Goal: Information Seeking & Learning: Learn about a topic

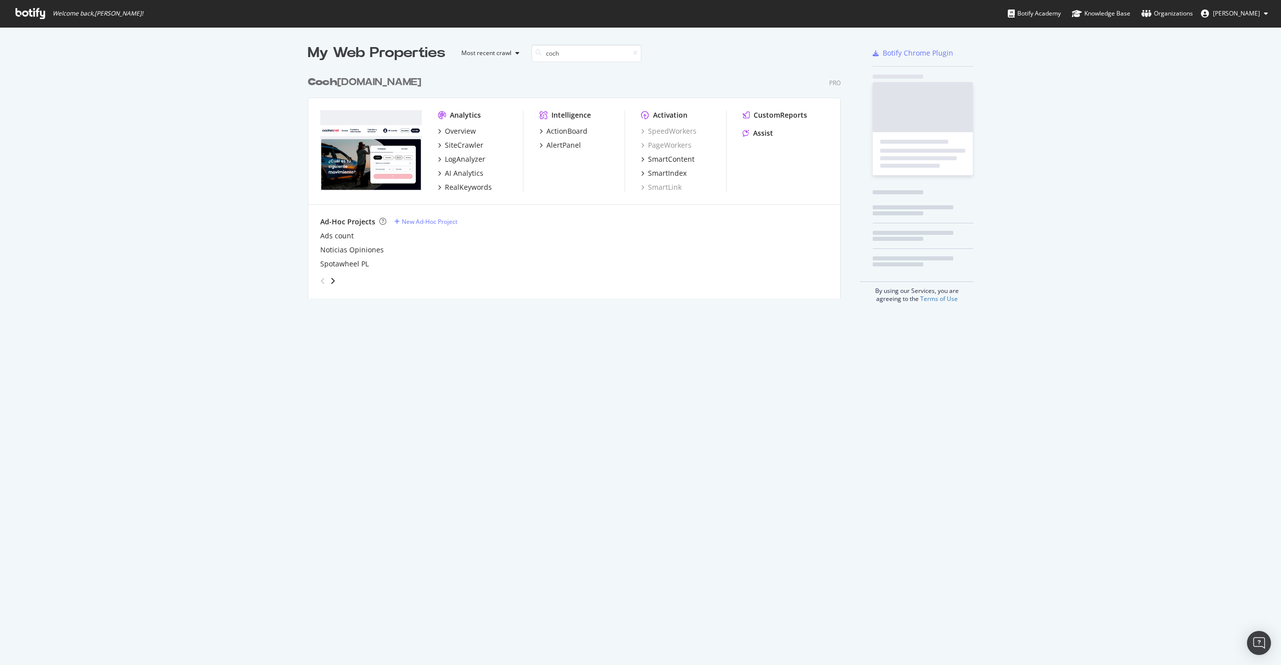
scroll to position [228, 533]
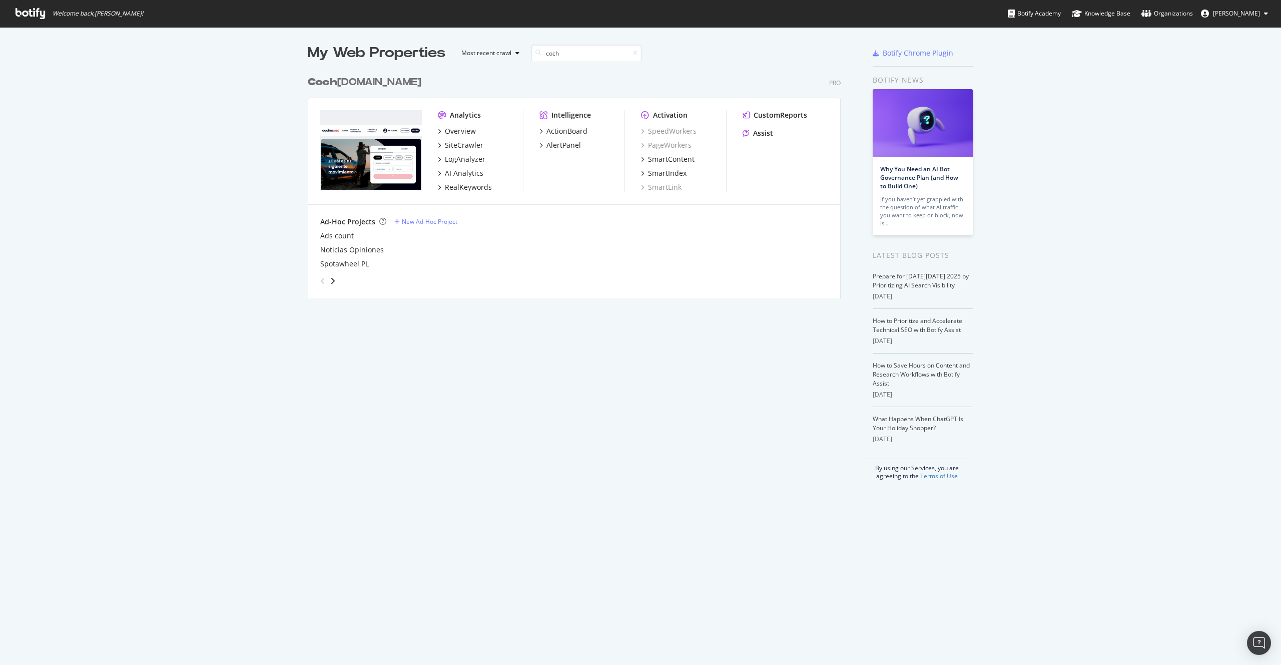
type input "coch"
click at [334, 81] on div "Coch es.net" at bounding box center [365, 82] width 114 height 15
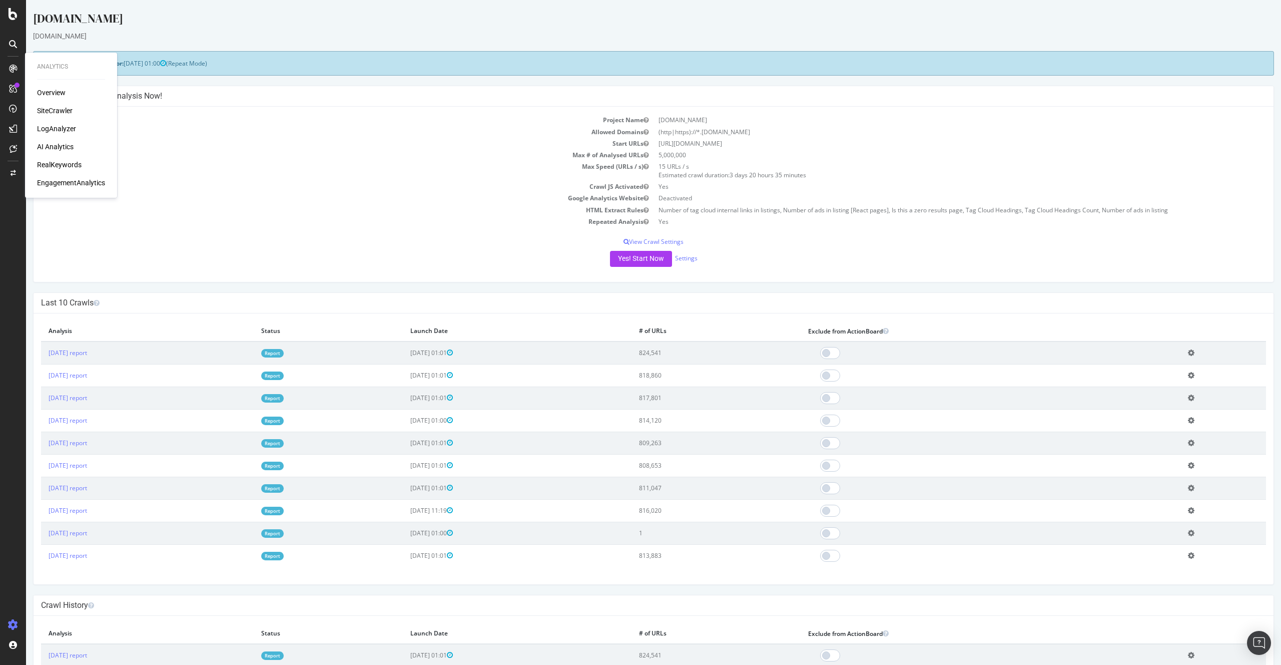
click at [62, 128] on div "LogAnalyzer" at bounding box center [56, 129] width 39 height 10
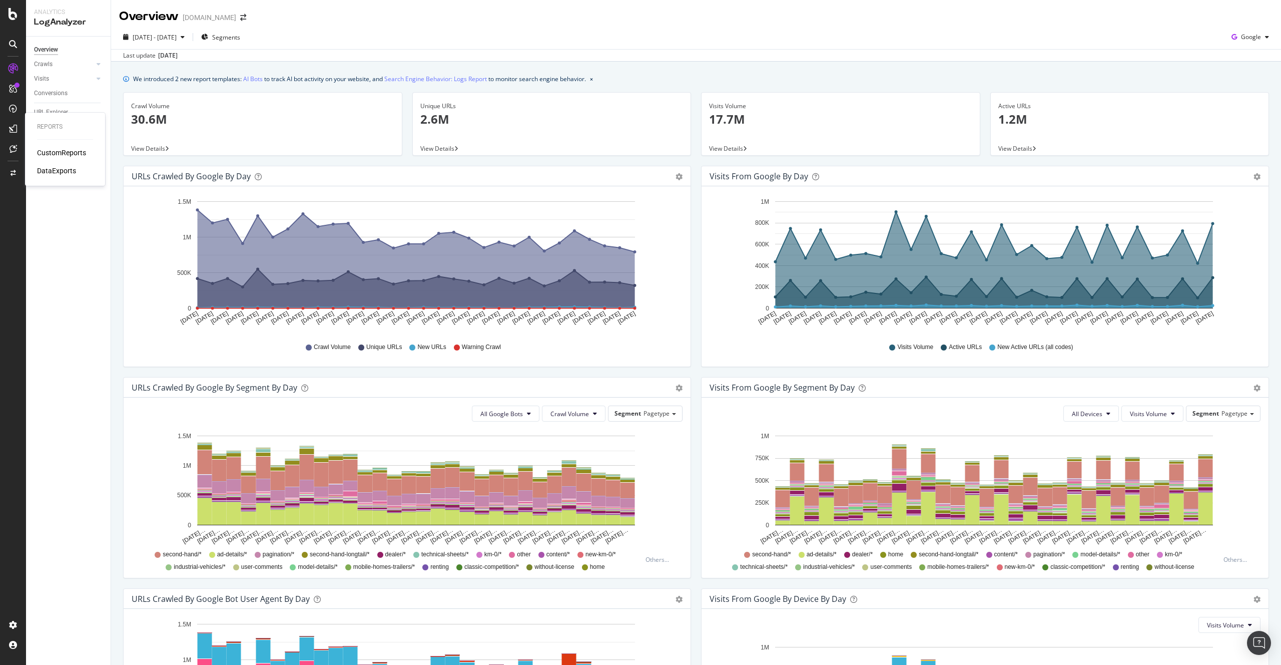
click at [59, 150] on div "CustomReports" at bounding box center [61, 153] width 49 height 10
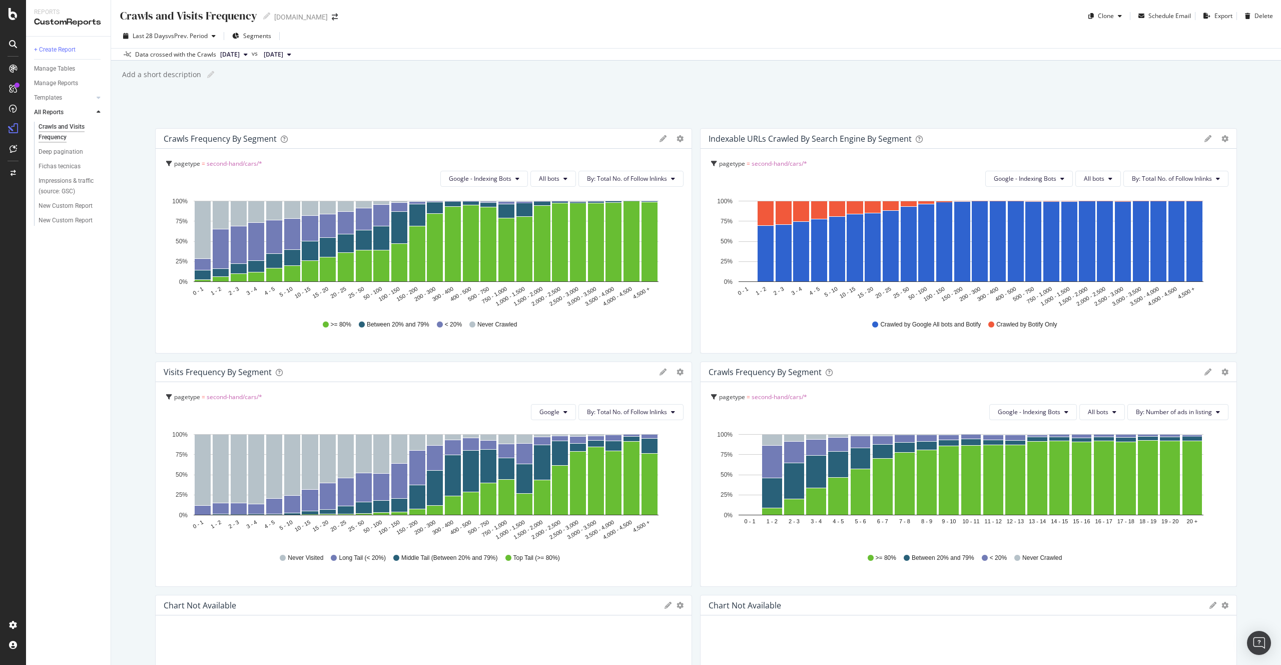
click at [266, 80] on div "Add a short description Add a short description" at bounding box center [701, 74] width 1160 height 15
click at [76, 205] on div "New Custom Report" at bounding box center [66, 206] width 54 height 11
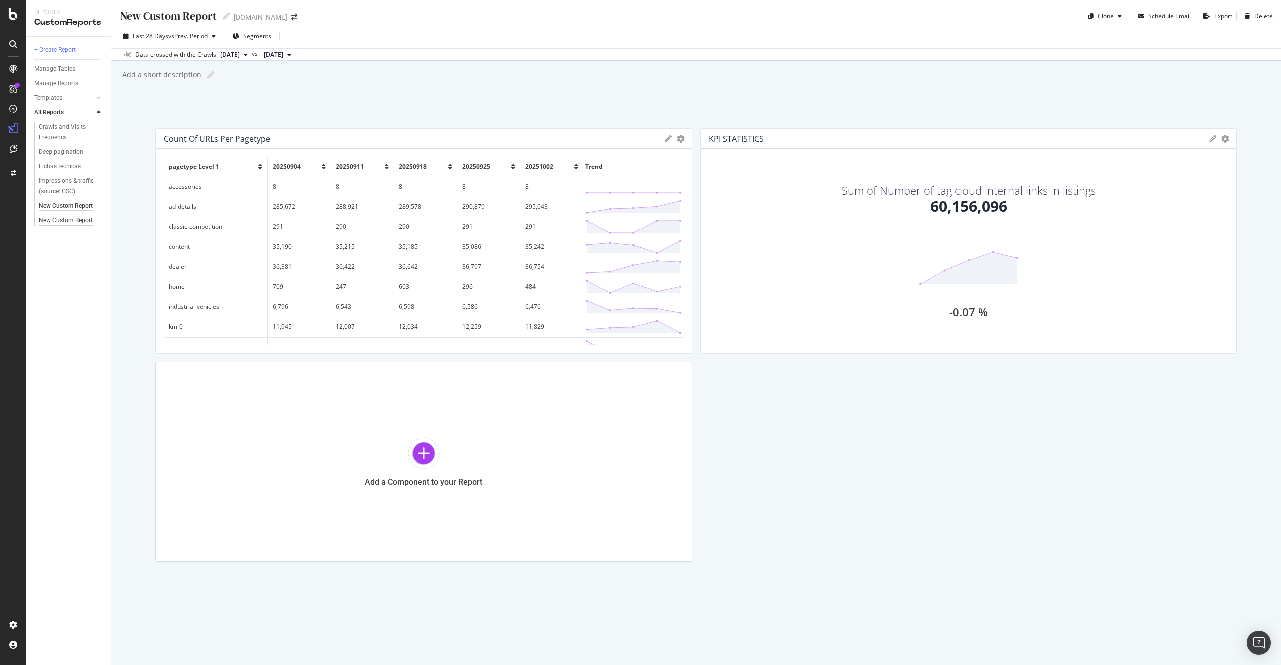
click at [81, 221] on div "New Custom Report" at bounding box center [66, 220] width 54 height 11
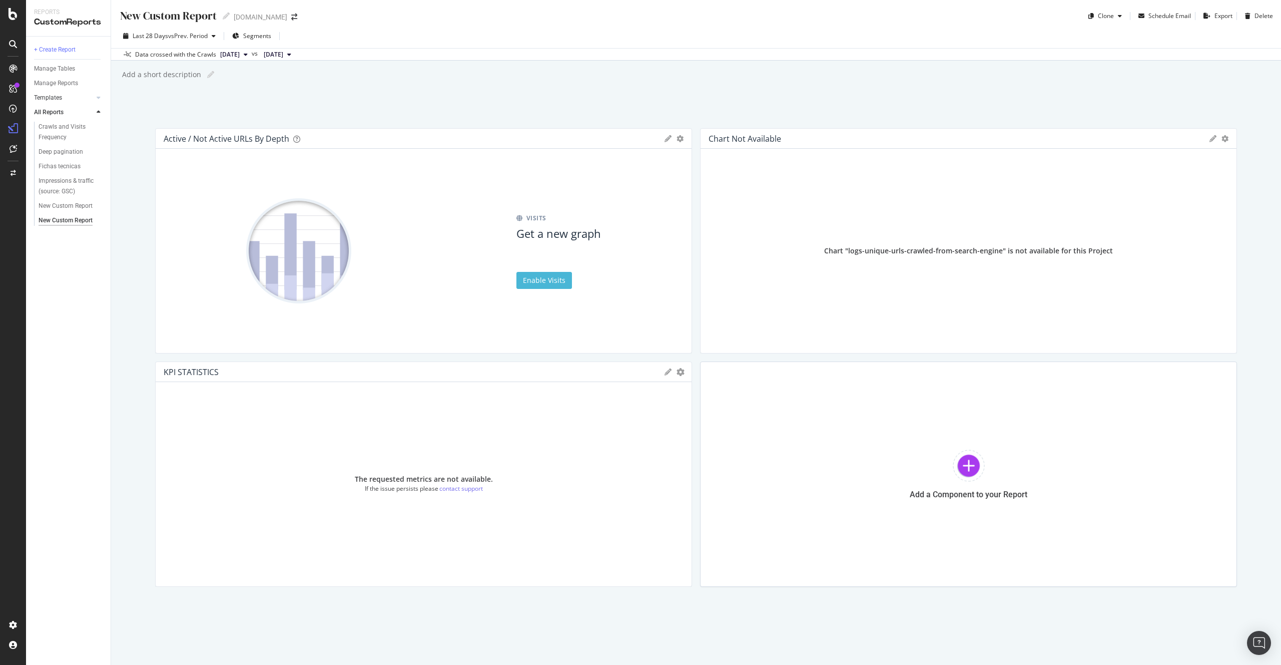
click at [81, 97] on link "Templates" at bounding box center [64, 98] width 60 height 11
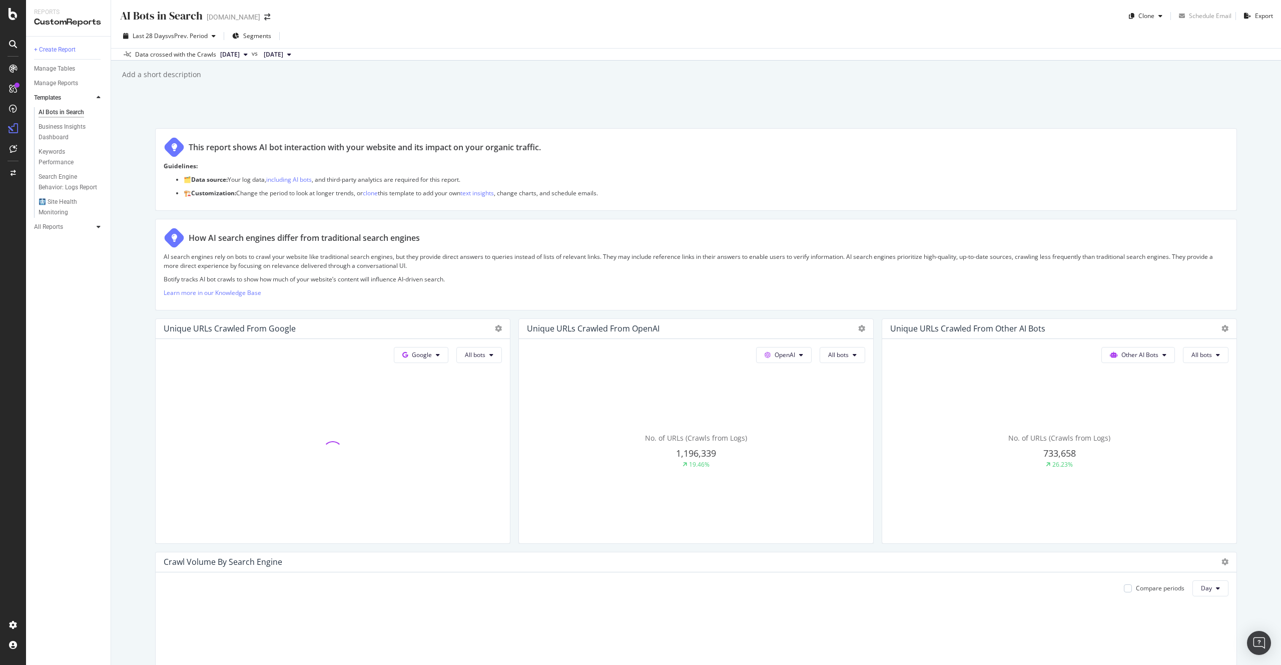
click at [98, 228] on icon at bounding box center [99, 227] width 4 height 6
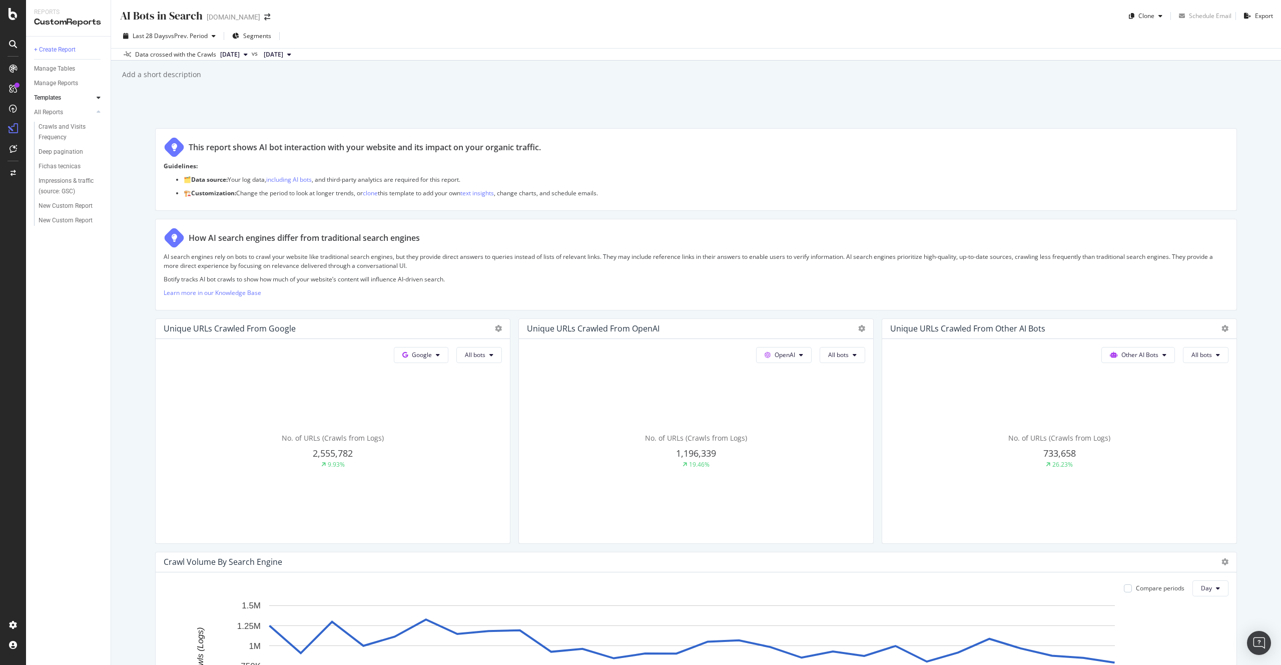
click at [99, 99] on icon at bounding box center [99, 98] width 4 height 6
click at [63, 182] on div "Search Engine Behavior: Logs Report" at bounding box center [68, 182] width 59 height 21
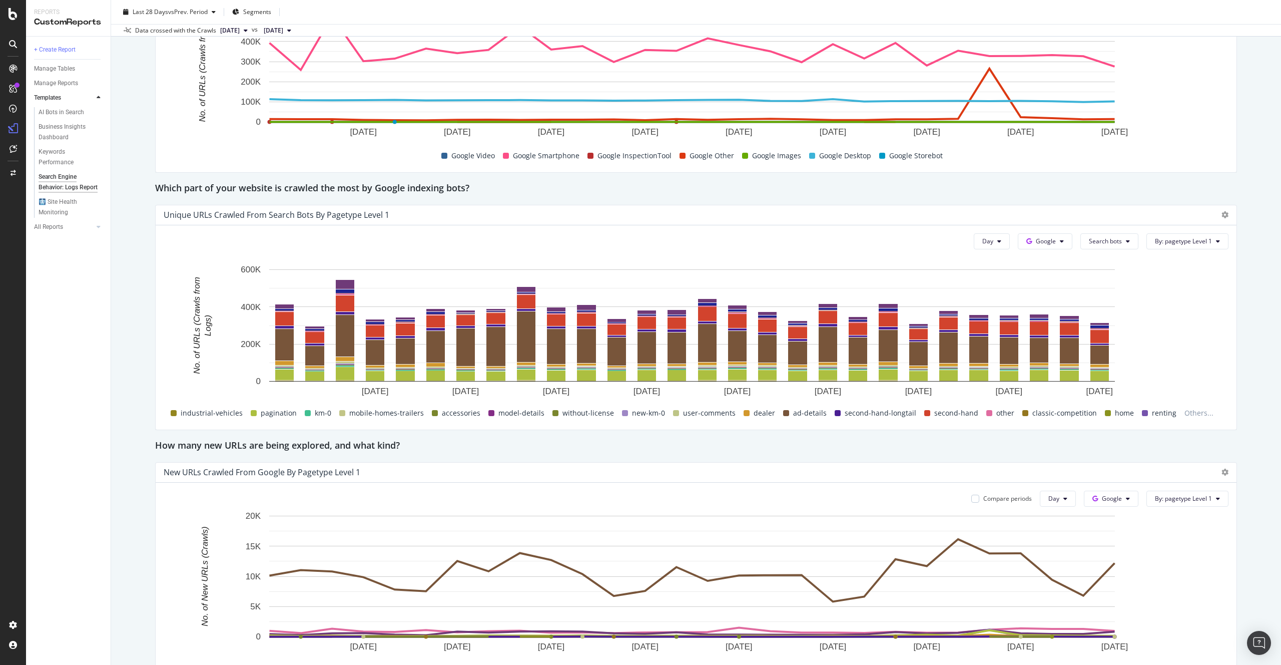
scroll to position [1207, 0]
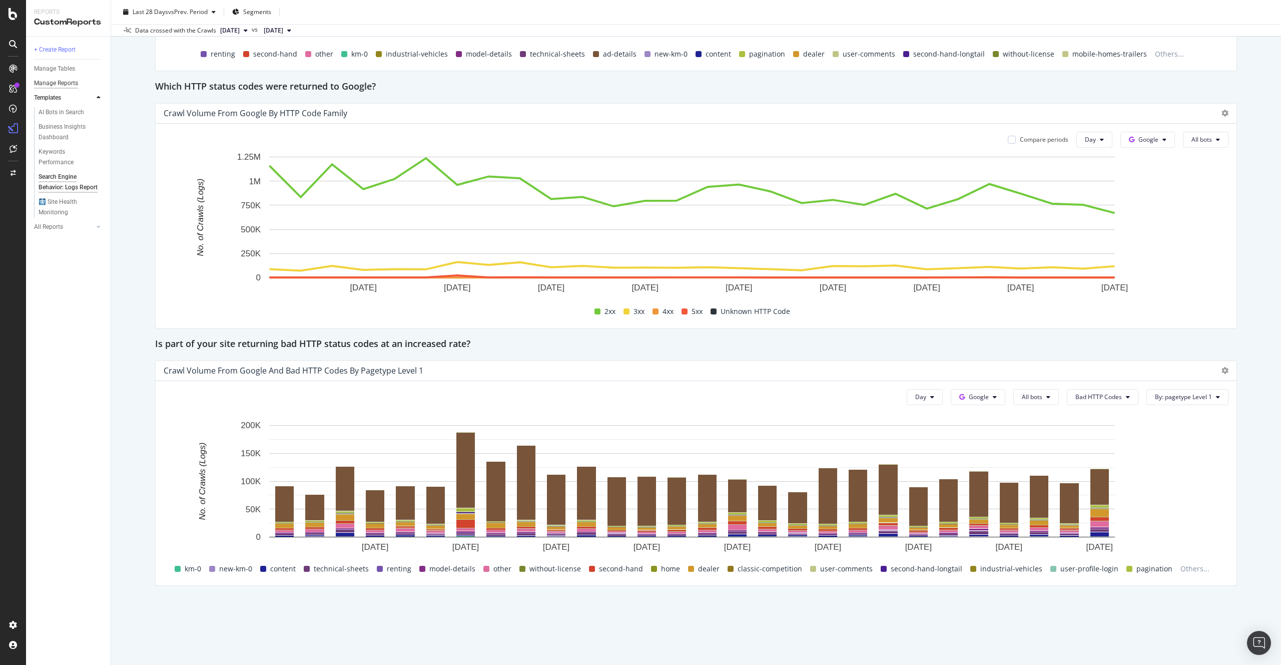
click at [62, 82] on div "Manage Reports" at bounding box center [56, 83] width 44 height 11
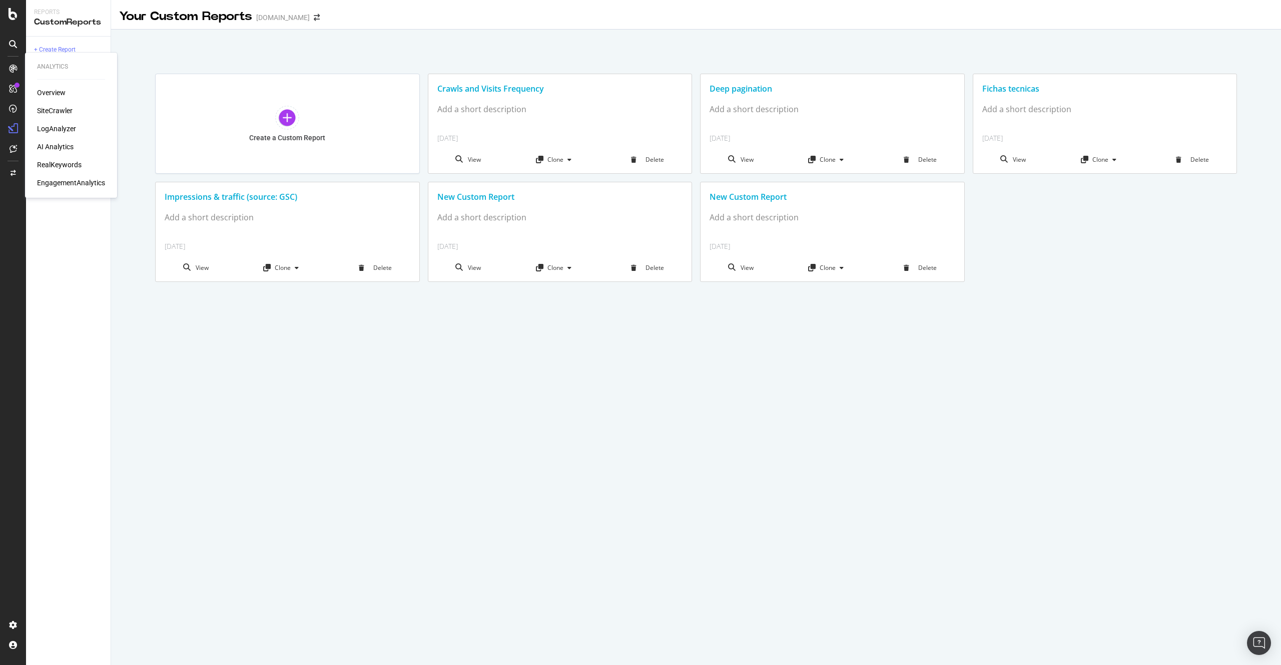
click at [64, 130] on div "LogAnalyzer" at bounding box center [56, 129] width 39 height 10
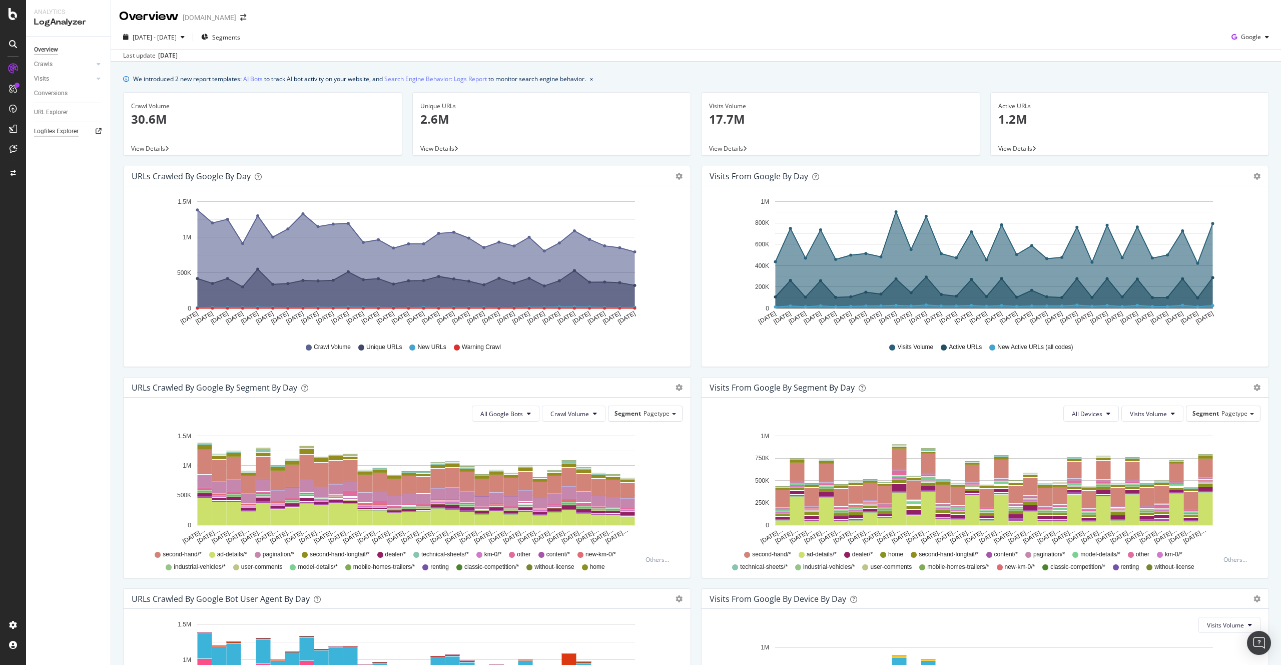
click at [65, 131] on div "Logfiles Explorer" at bounding box center [56, 131] width 45 height 11
click at [76, 60] on link "Crawls" at bounding box center [64, 64] width 60 height 11
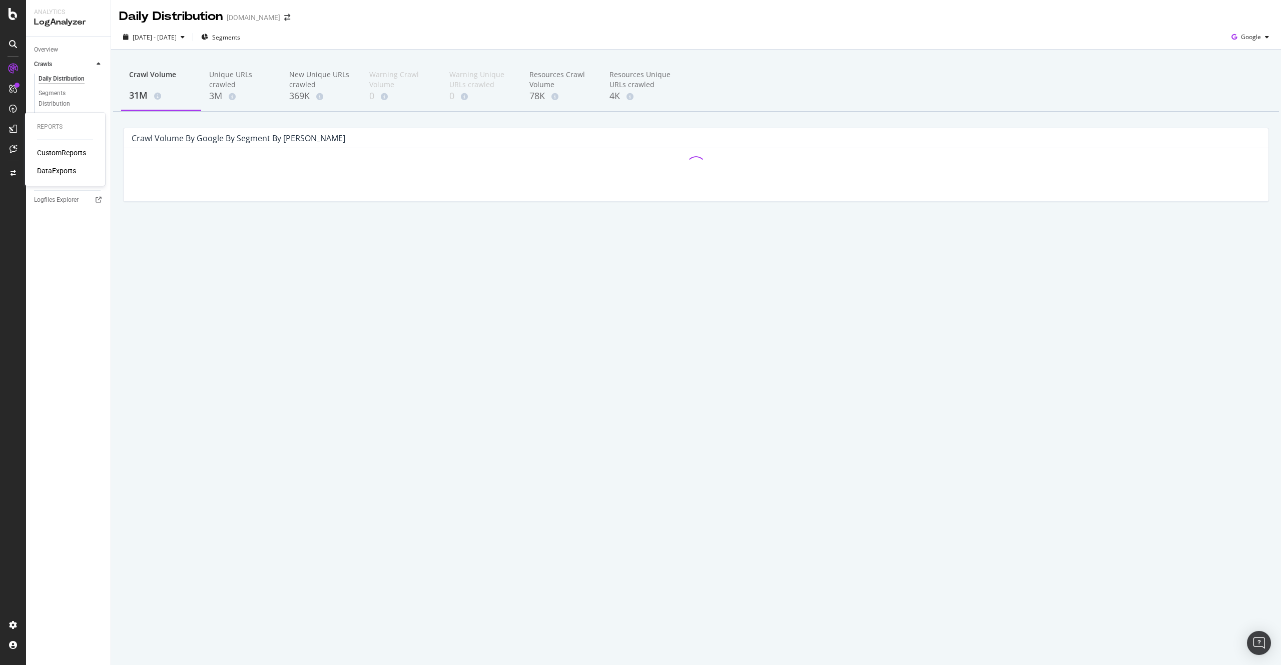
click at [61, 158] on div "CustomReports DataExports" at bounding box center [65, 162] width 56 height 28
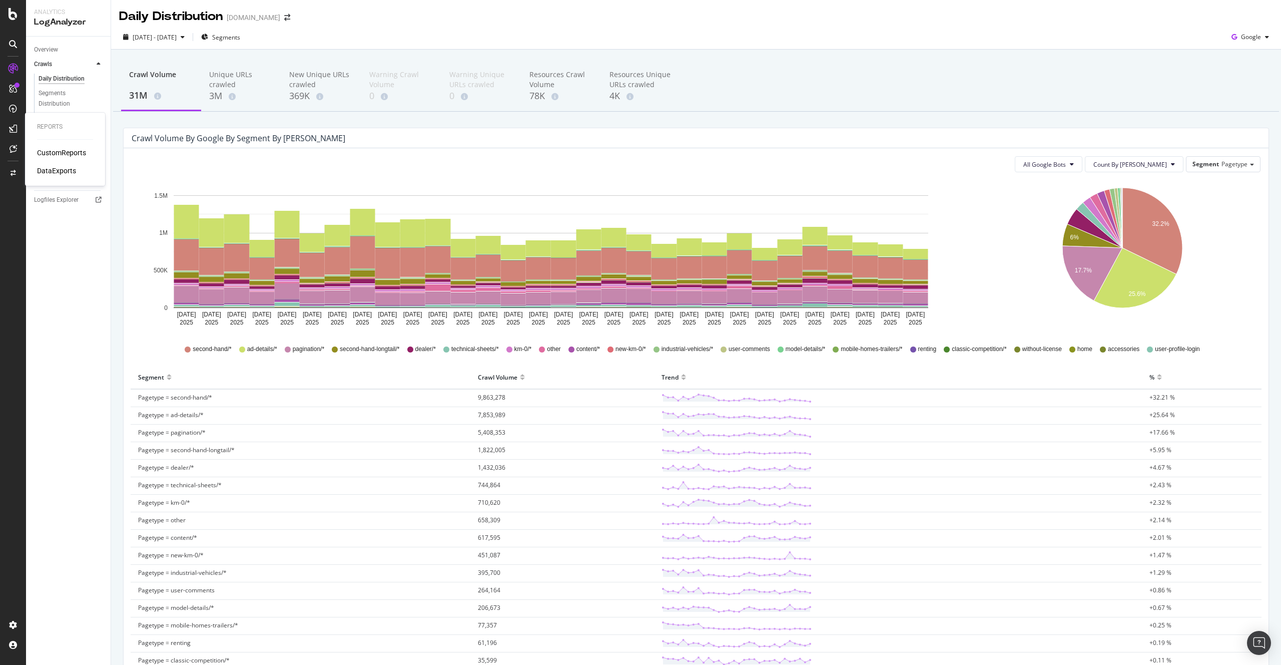
click at [62, 154] on div "CustomReports" at bounding box center [61, 153] width 49 height 10
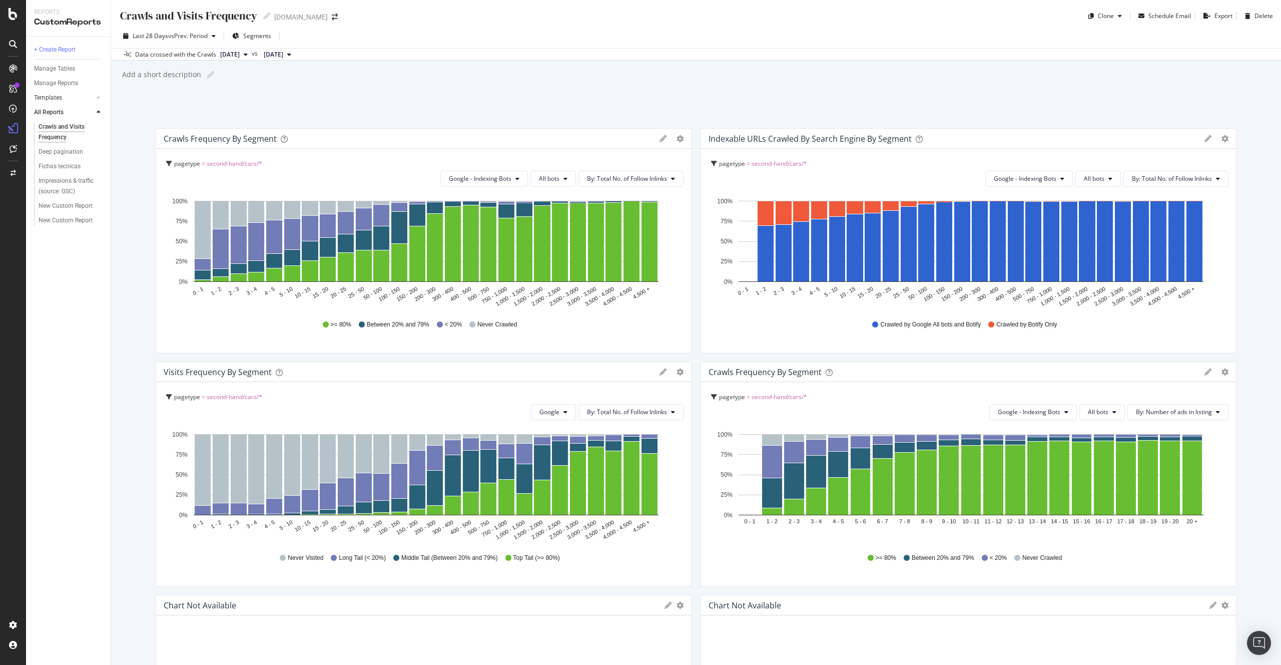
click at [69, 102] on link "Templates" at bounding box center [64, 98] width 60 height 11
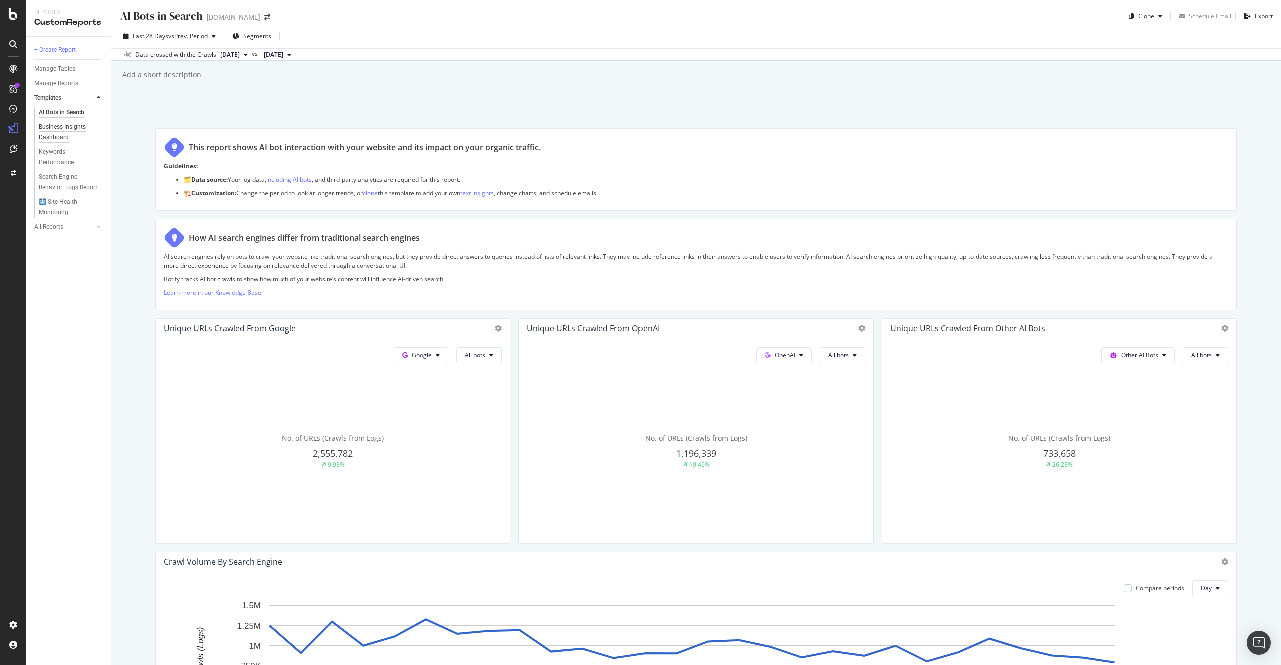
click at [55, 139] on div "Business Insights Dashboard" at bounding box center [68, 132] width 58 height 21
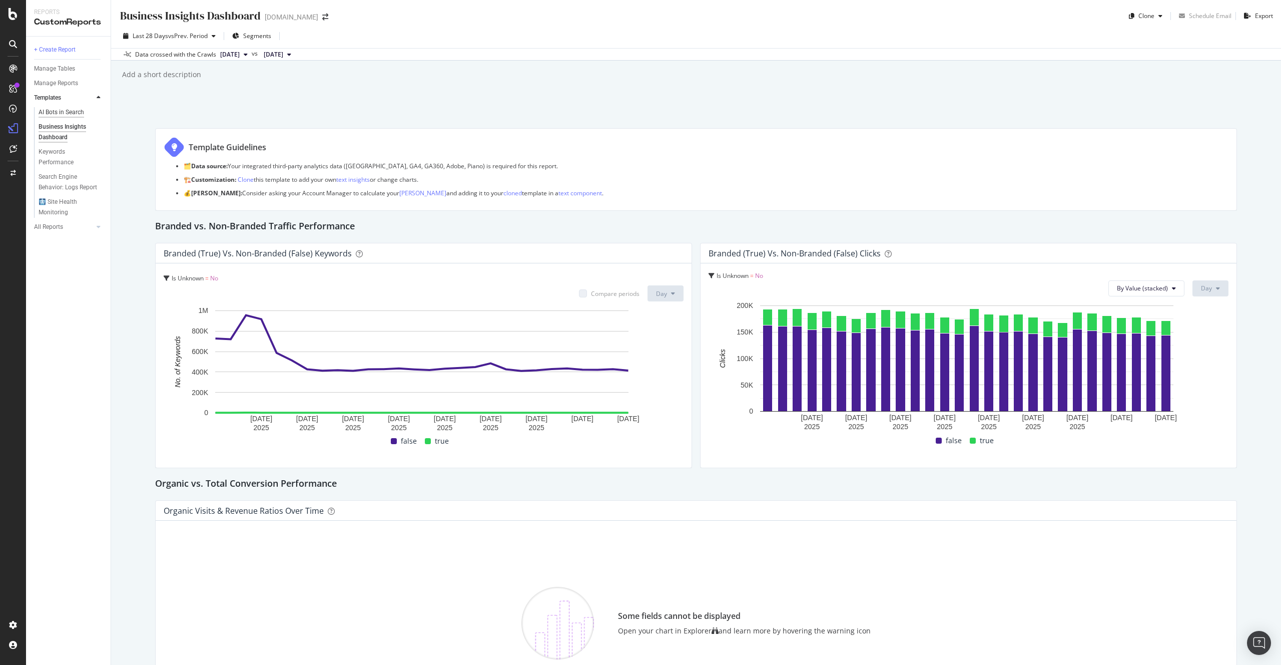
click at [67, 112] on div "AI Bots in Search" at bounding box center [62, 112] width 46 height 11
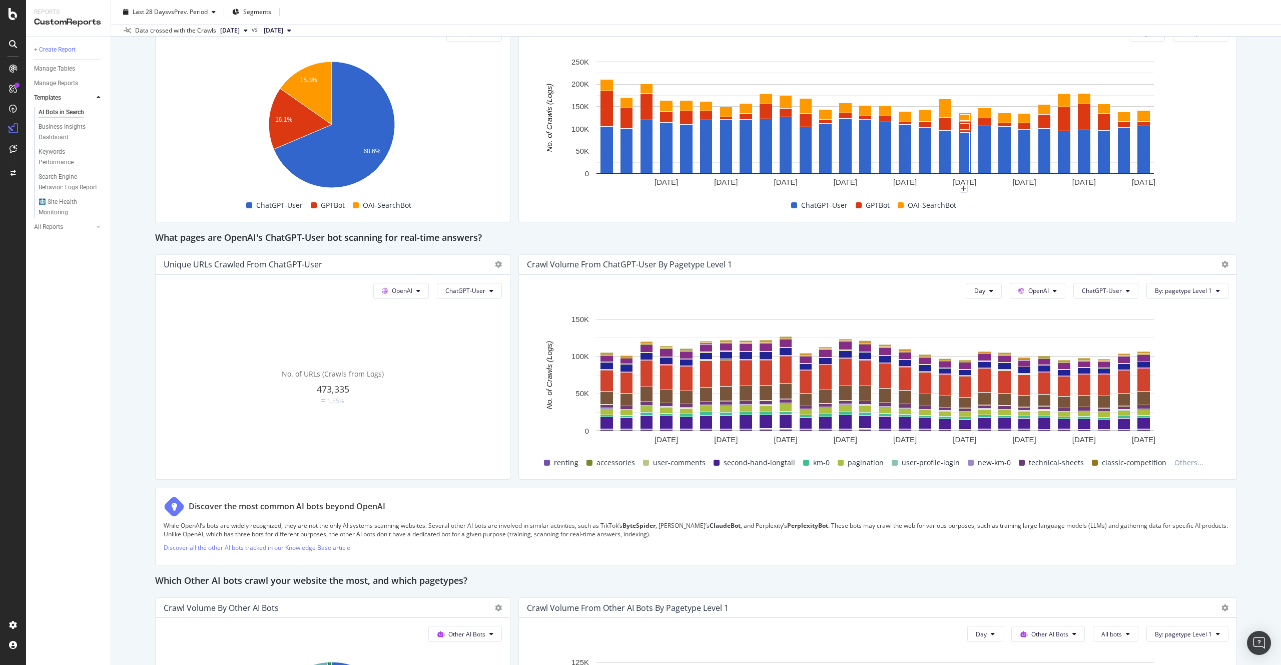
scroll to position [1048, 0]
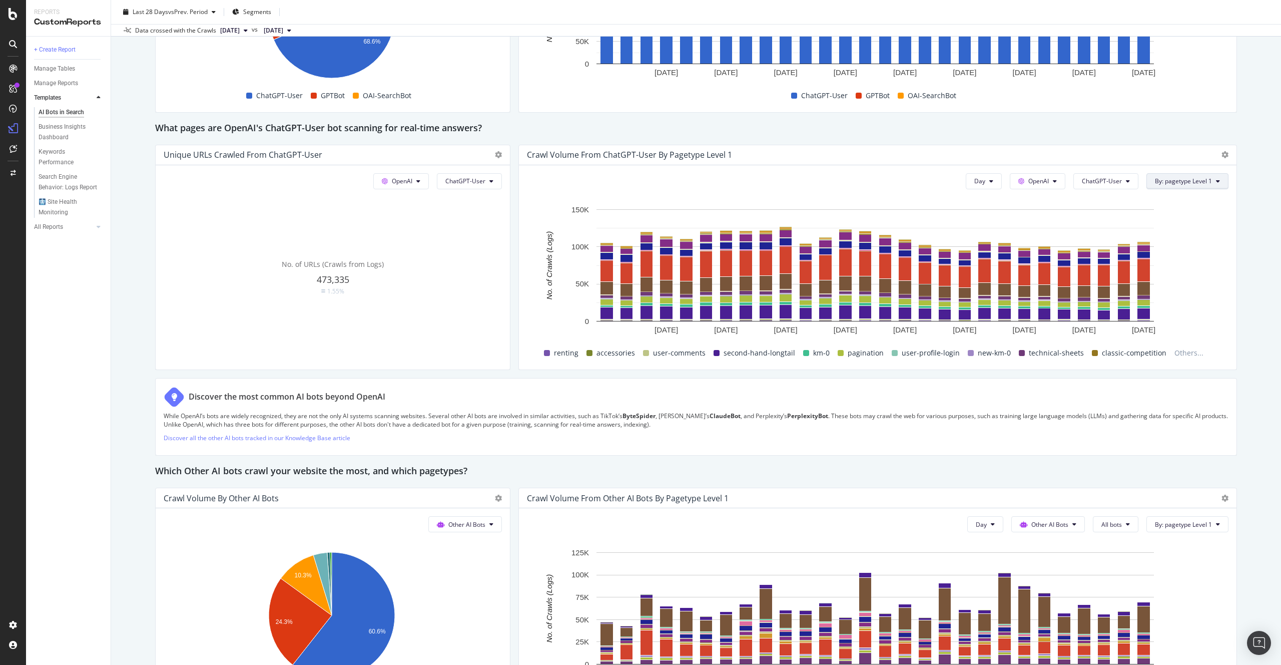
click at [1172, 183] on span "By: pagetype Level 1" at bounding box center [1183, 181] width 57 height 9
click at [1186, 219] on div "Select a Segment" at bounding box center [1173, 217] width 51 height 9
click at [1179, 237] on span "Segments" at bounding box center [1174, 236] width 28 height 9
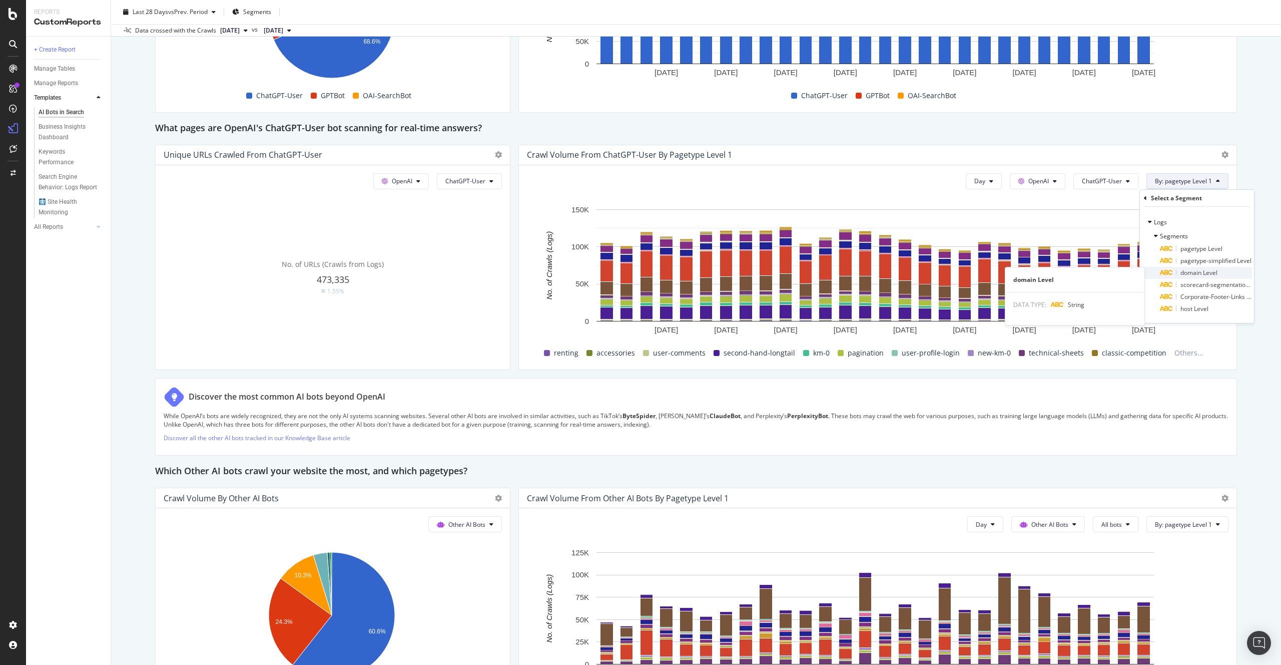
click at [1207, 274] on span "domain Level" at bounding box center [1198, 272] width 37 height 9
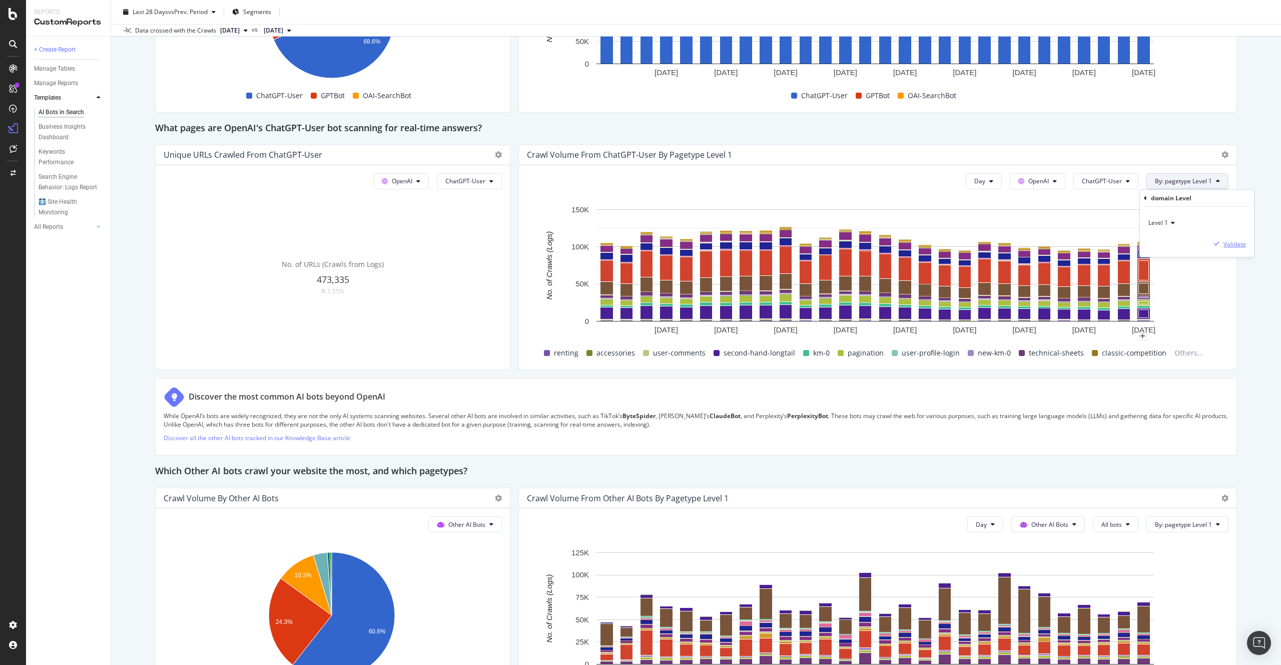
click at [1226, 241] on div "Validate" at bounding box center [1234, 244] width 23 height 9
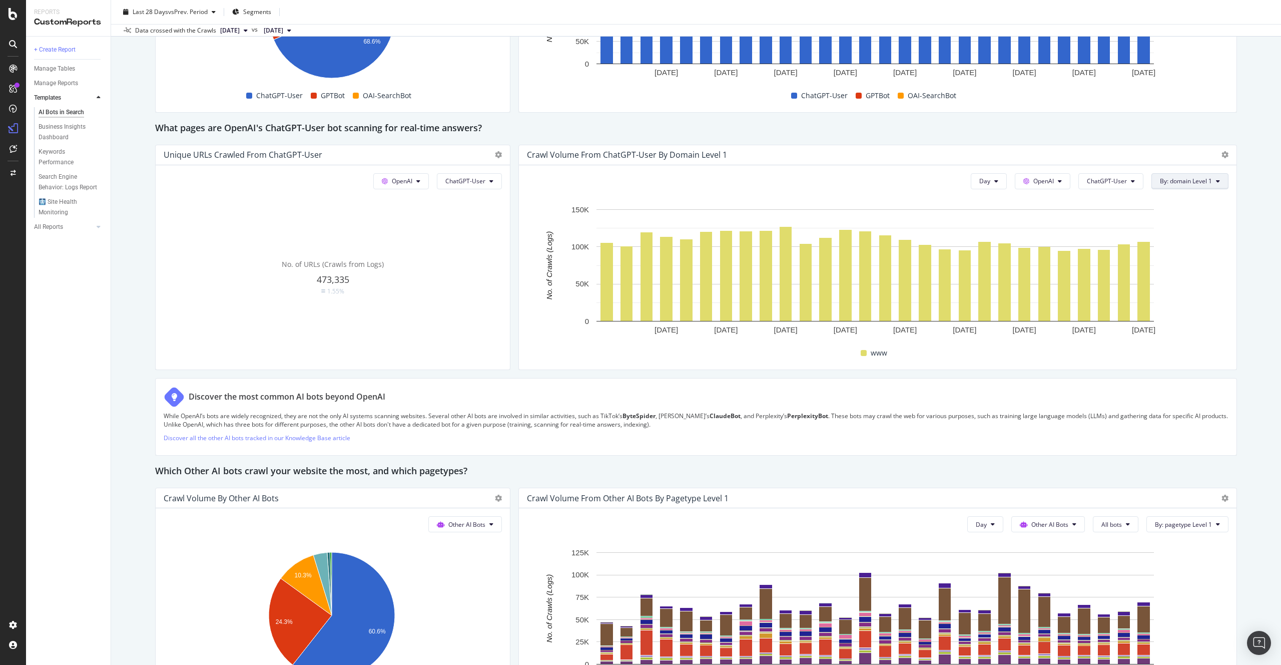
click at [1191, 183] on span "By: domain Level 1" at bounding box center [1186, 181] width 52 height 9
click at [1186, 250] on div "Select a Segment" at bounding box center [1177, 251] width 51 height 9
click at [1176, 236] on span "Segments" at bounding box center [1178, 236] width 28 height 9
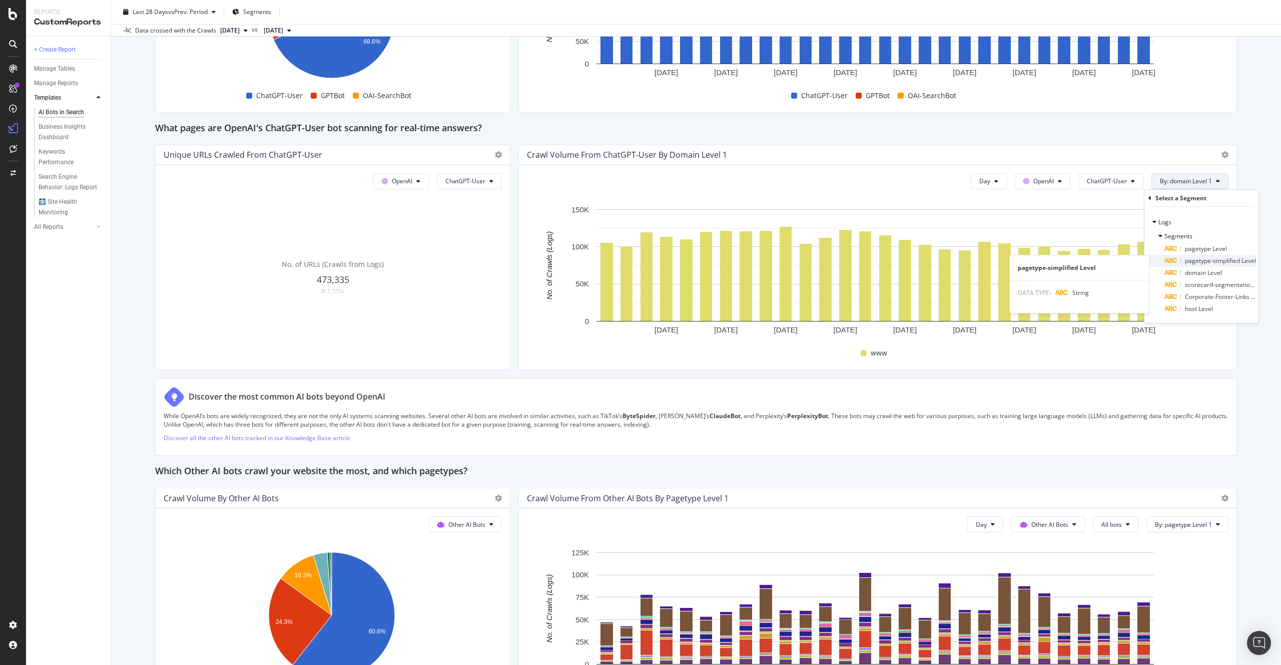
click at [1229, 262] on span "pagetype-simplified Level" at bounding box center [1220, 260] width 71 height 9
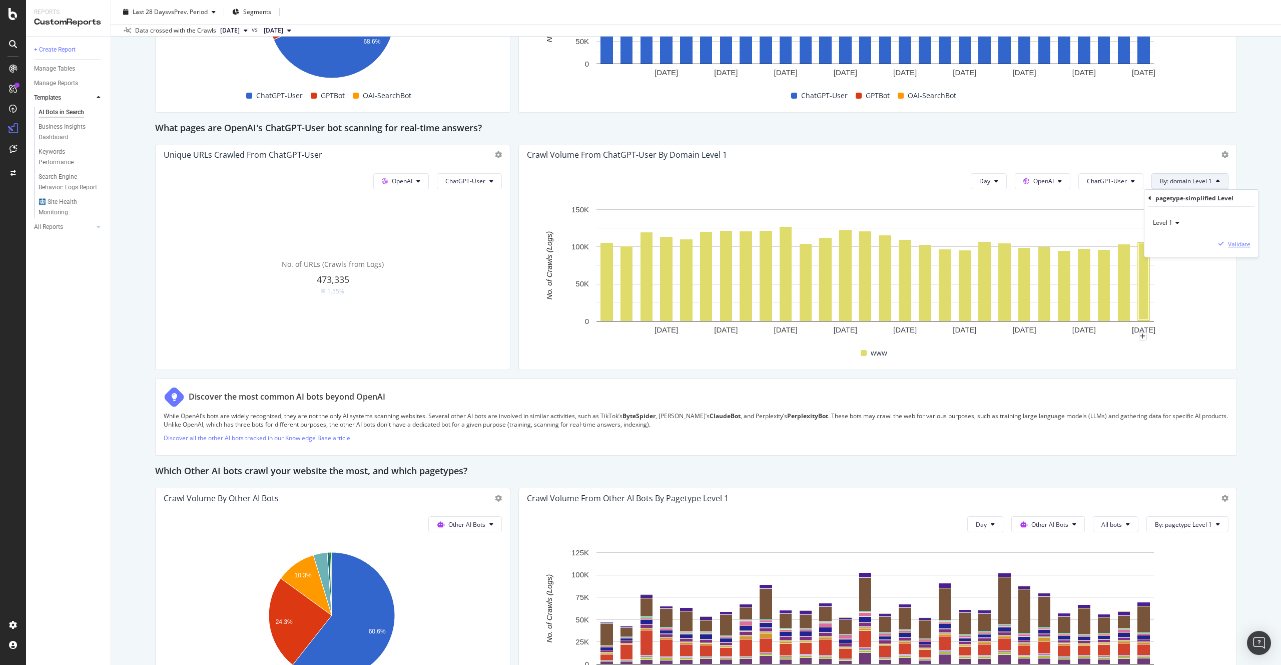
click at [1243, 246] on div "Validate" at bounding box center [1239, 244] width 23 height 9
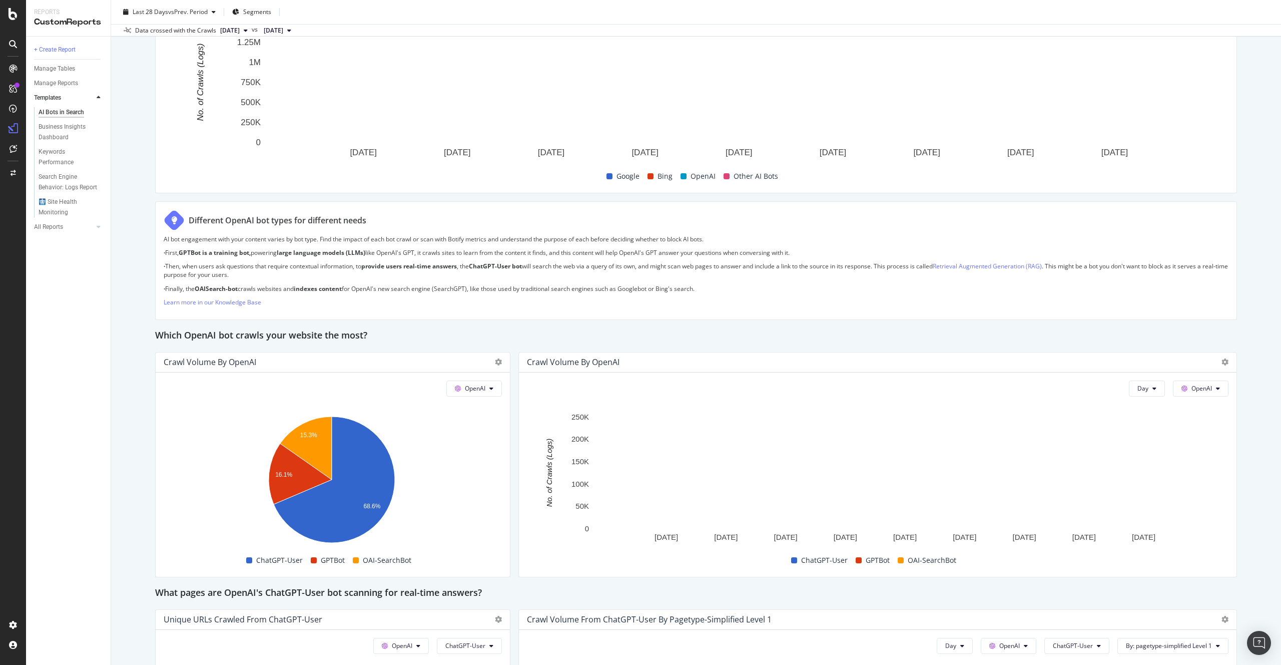
scroll to position [736, 0]
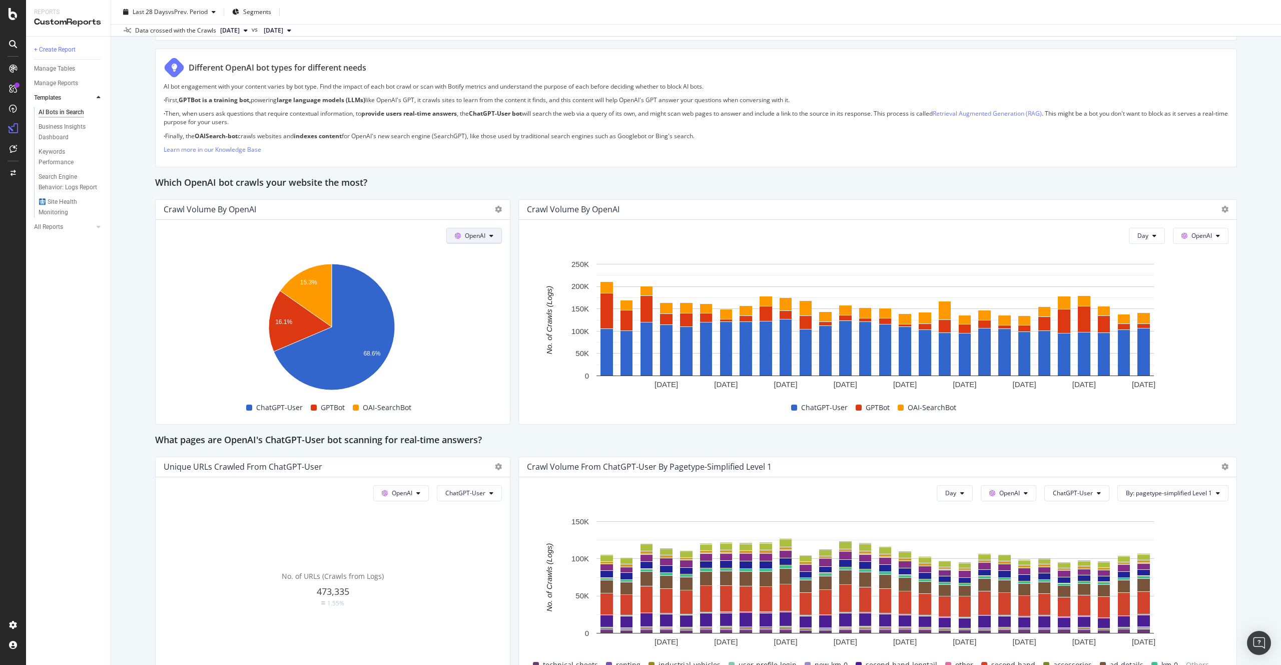
click at [482, 236] on span "OpenAI" at bounding box center [475, 235] width 21 height 9
click at [479, 289] on span "OpenAI" at bounding box center [486, 292] width 37 height 9
click at [326, 363] on icon "A chart." at bounding box center [334, 327] width 121 height 126
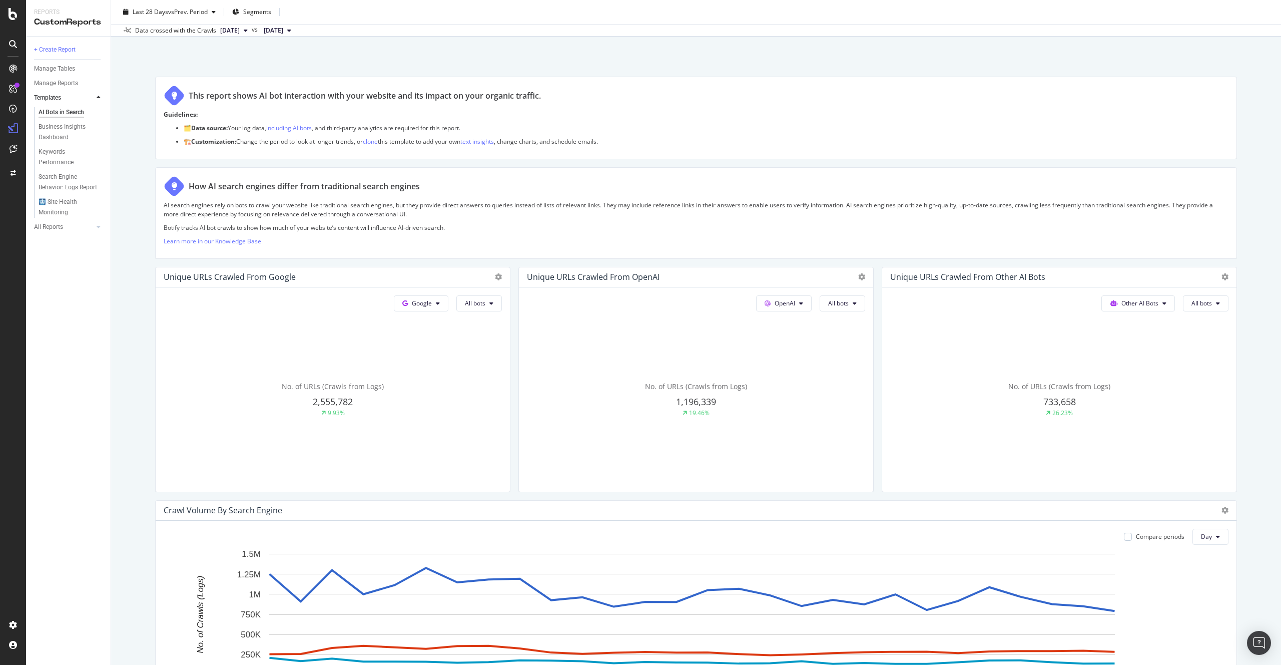
scroll to position [0, 0]
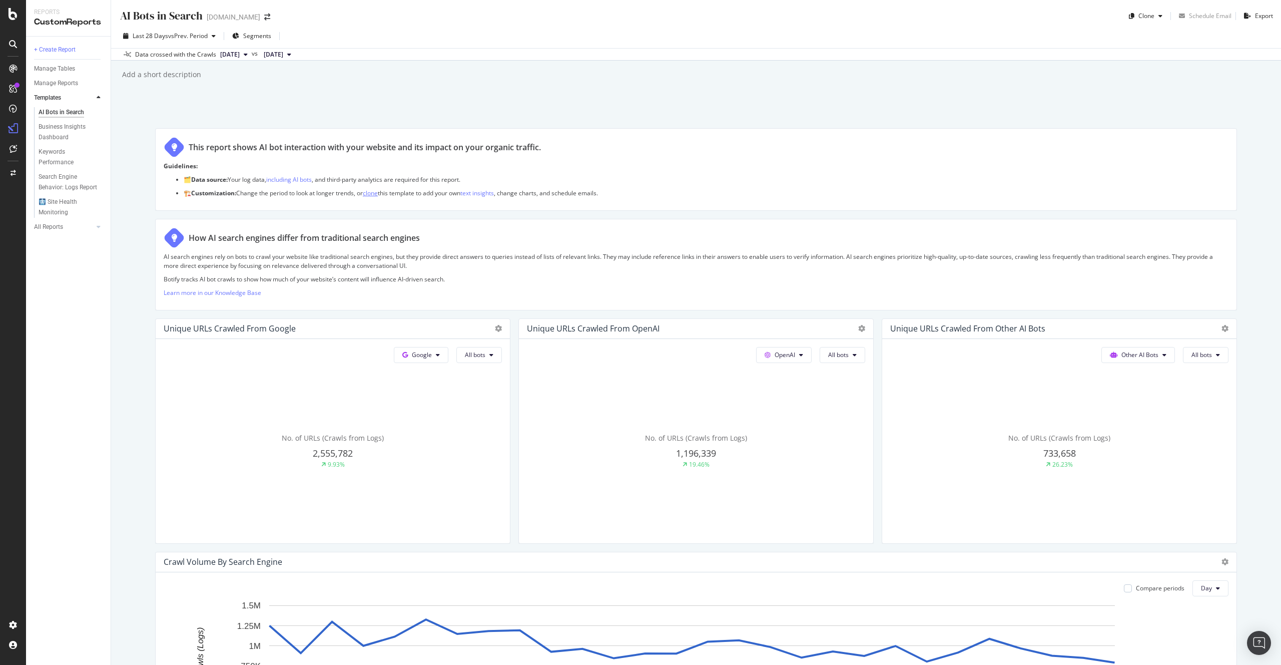
click at [371, 193] on link "clone" at bounding box center [370, 193] width 15 height 9
click at [50, 227] on div "All Reports" at bounding box center [48, 227] width 29 height 11
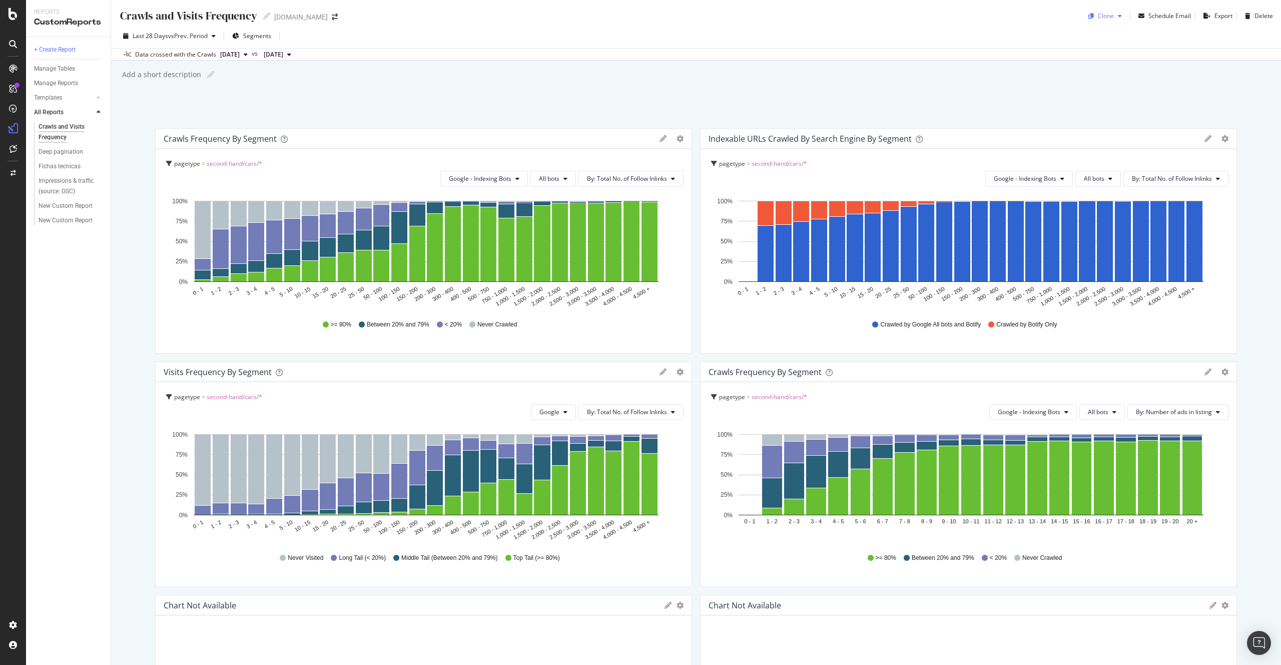
click at [1103, 17] on div "Clone" at bounding box center [1106, 16] width 16 height 9
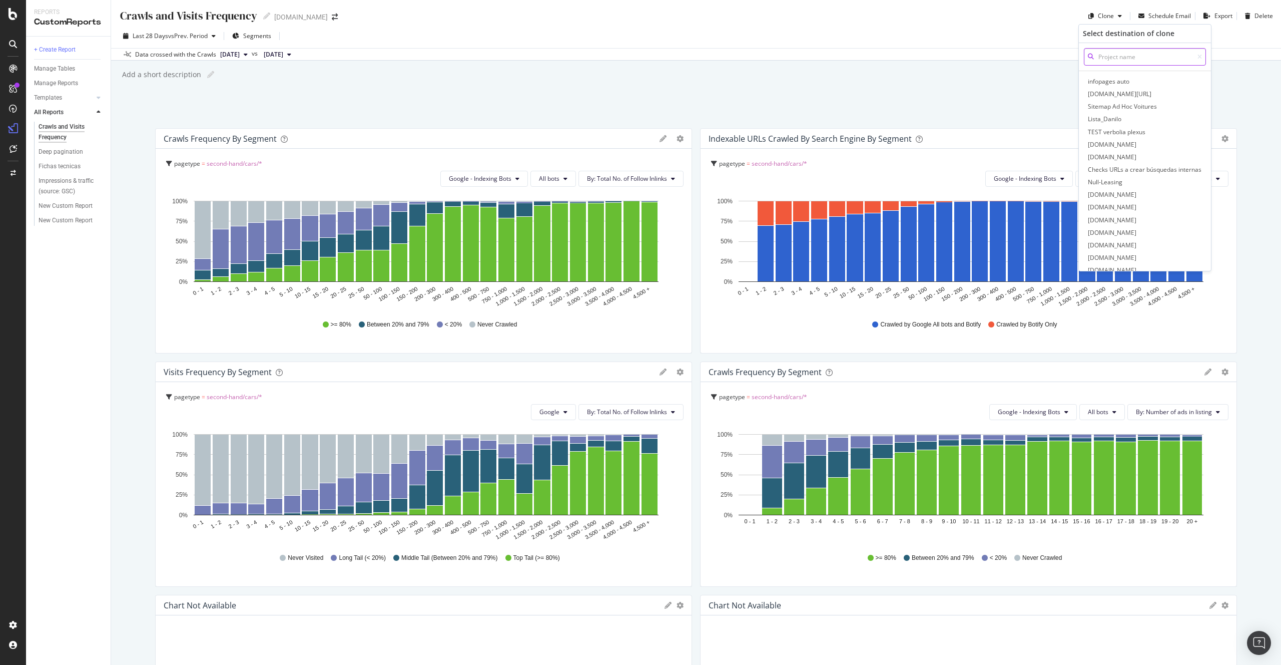
click at [1133, 60] on input at bounding box center [1145, 57] width 122 height 18
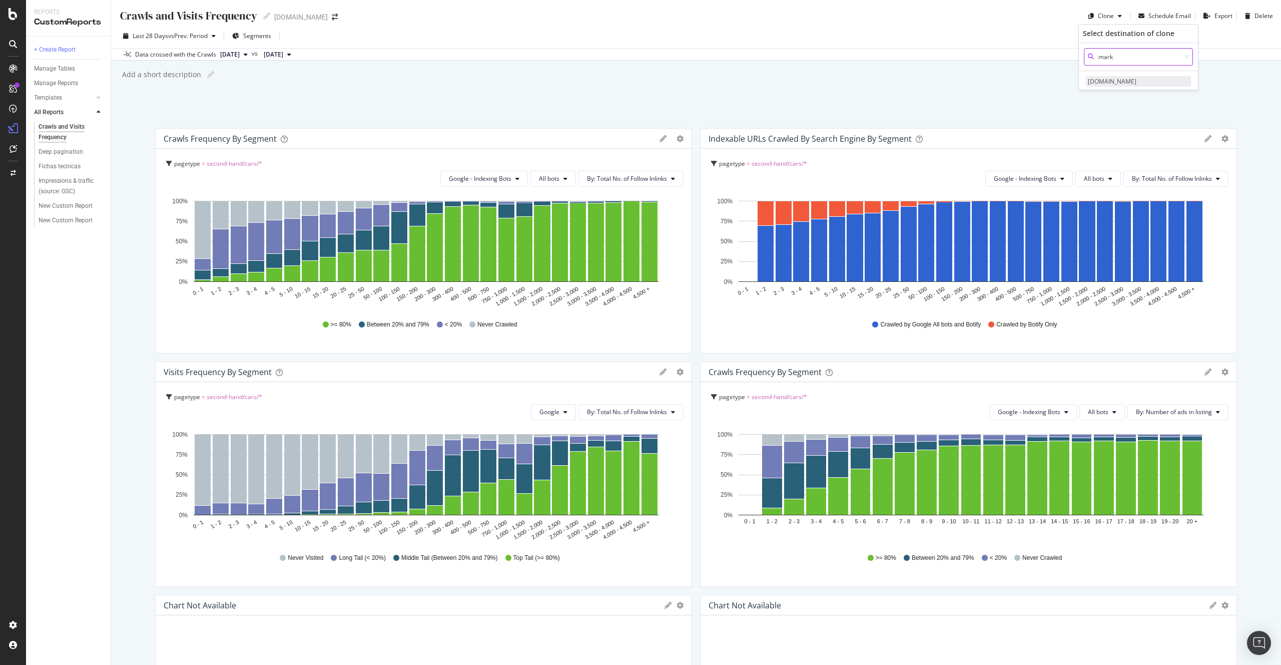
type input "mark"
click at [1127, 80] on span "Marktplaats.nl" at bounding box center [1138, 81] width 105 height 11
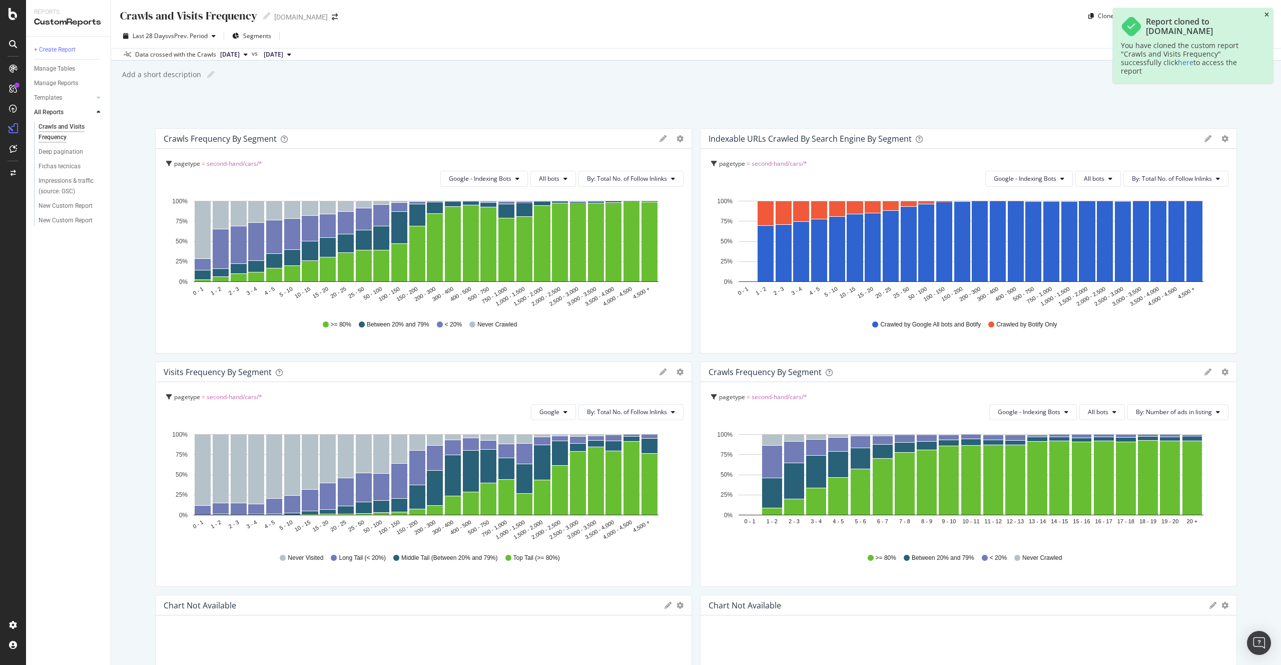
click at [1265, 16] on icon "close toast" at bounding box center [1266, 15] width 5 height 6
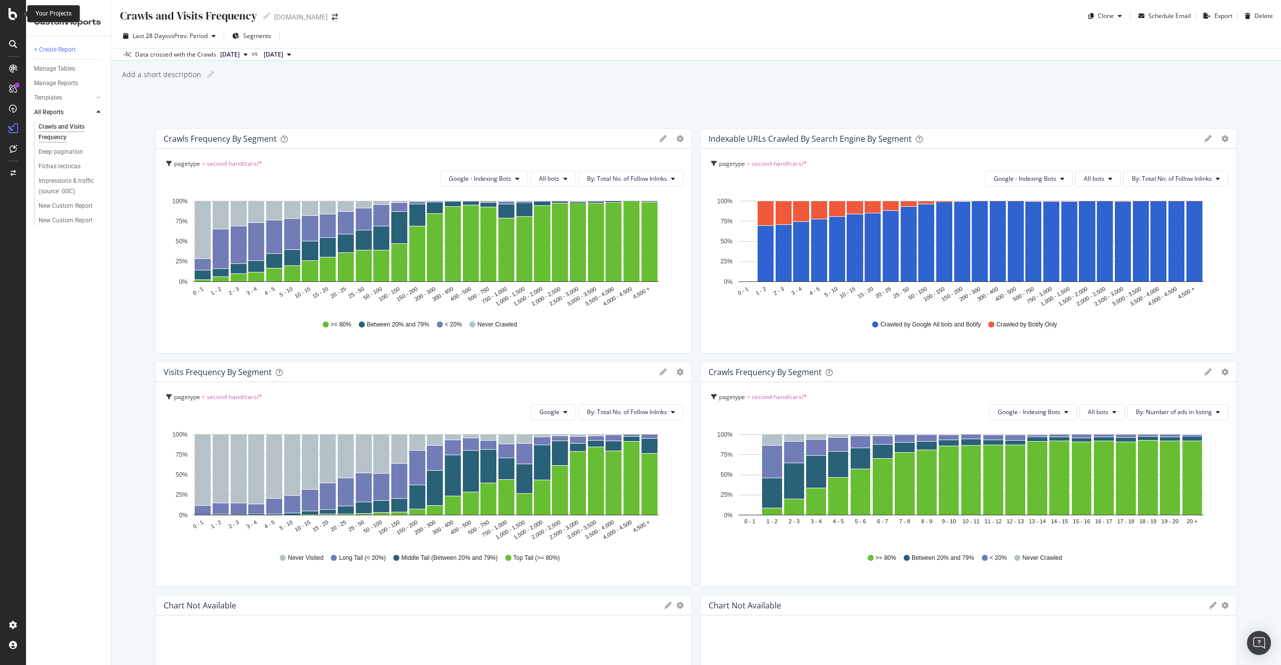
click at [13, 19] on icon at bounding box center [13, 14] width 9 height 12
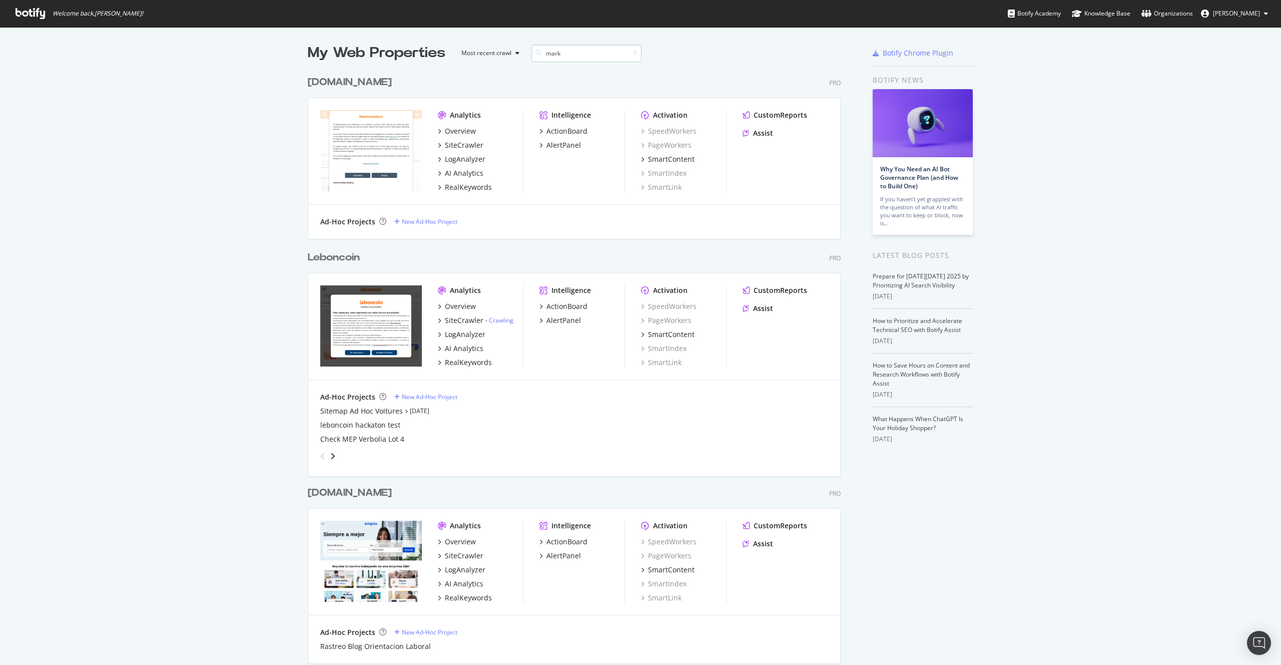
scroll to position [228, 533]
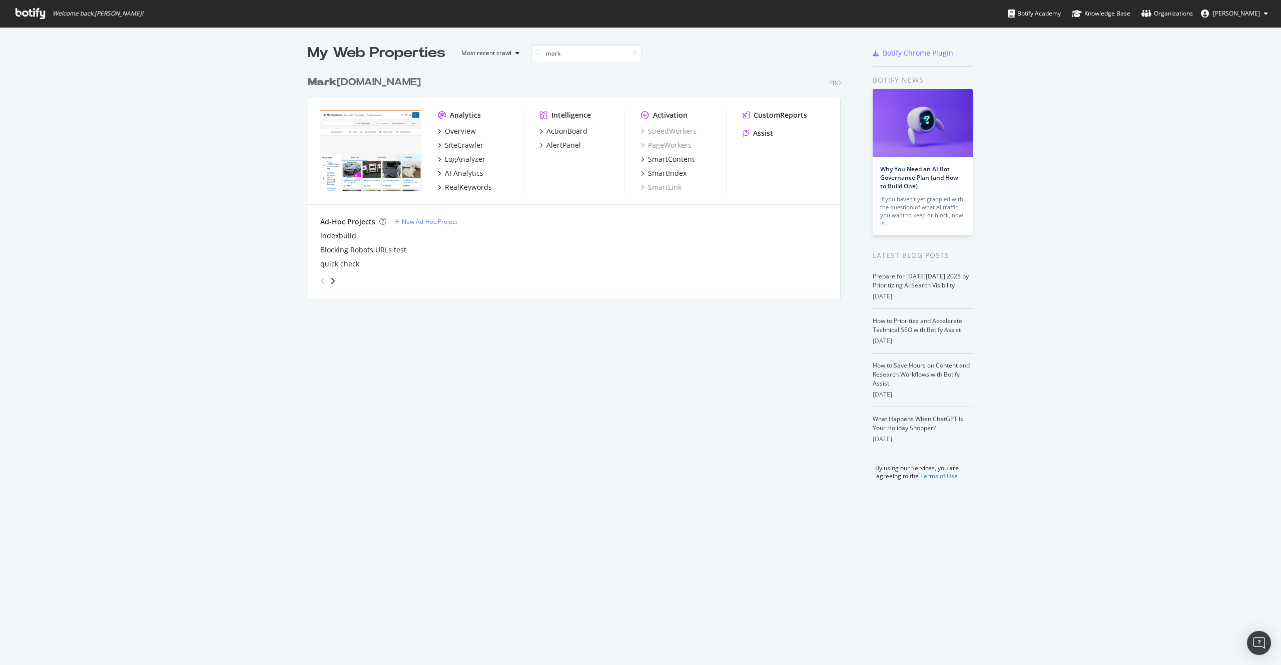
type input "mark"
click at [337, 83] on div "Mark tplaats.nl" at bounding box center [364, 82] width 113 height 15
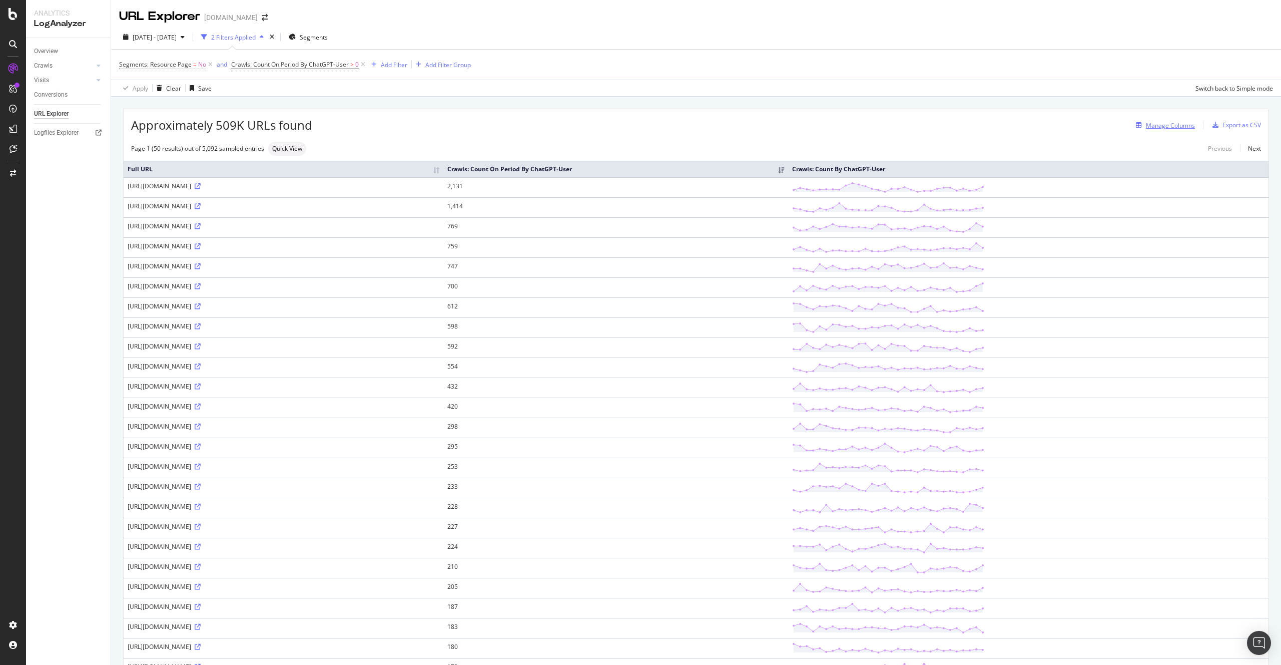
click at [1170, 125] on div "Manage Columns" at bounding box center [1170, 125] width 49 height 9
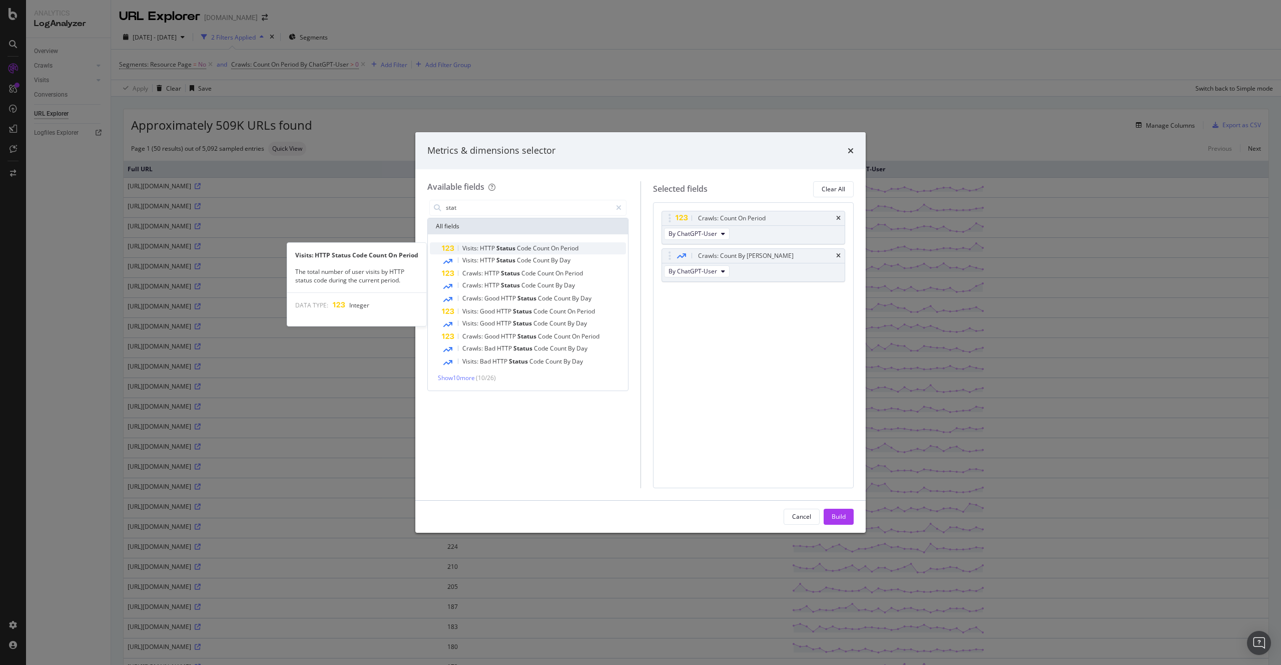
type input "stat"
click at [521, 250] on span "Code" at bounding box center [525, 248] width 16 height 9
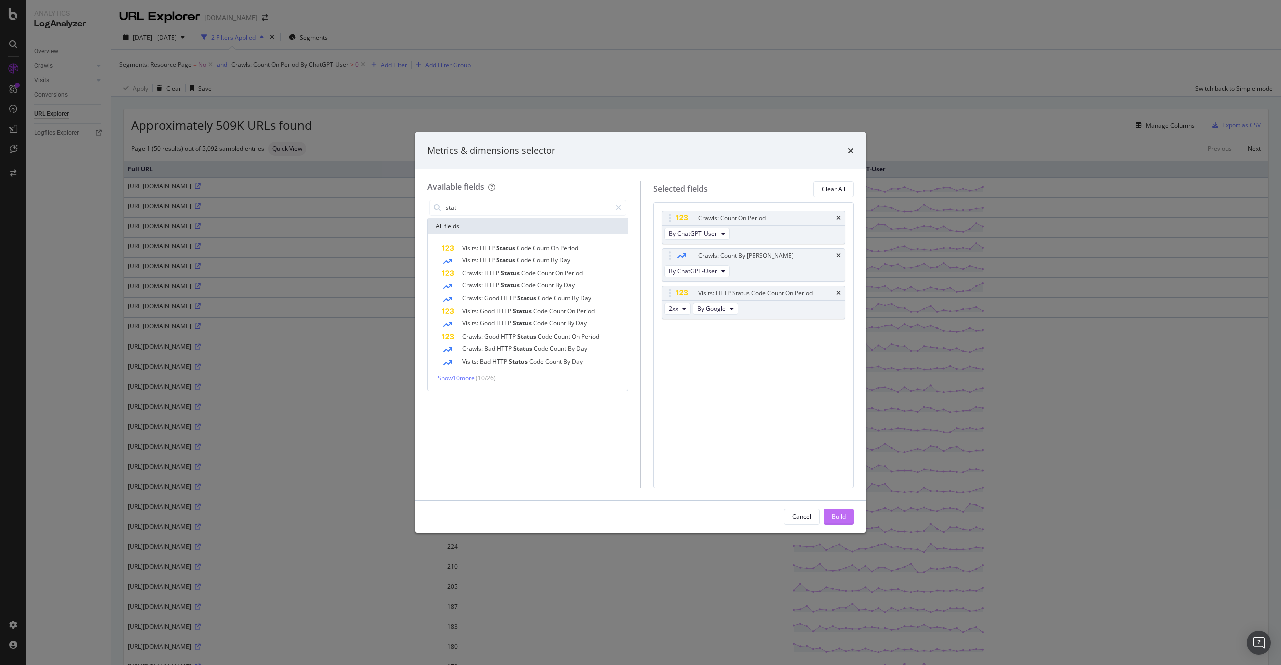
click at [840, 519] on div "Build" at bounding box center [839, 516] width 14 height 9
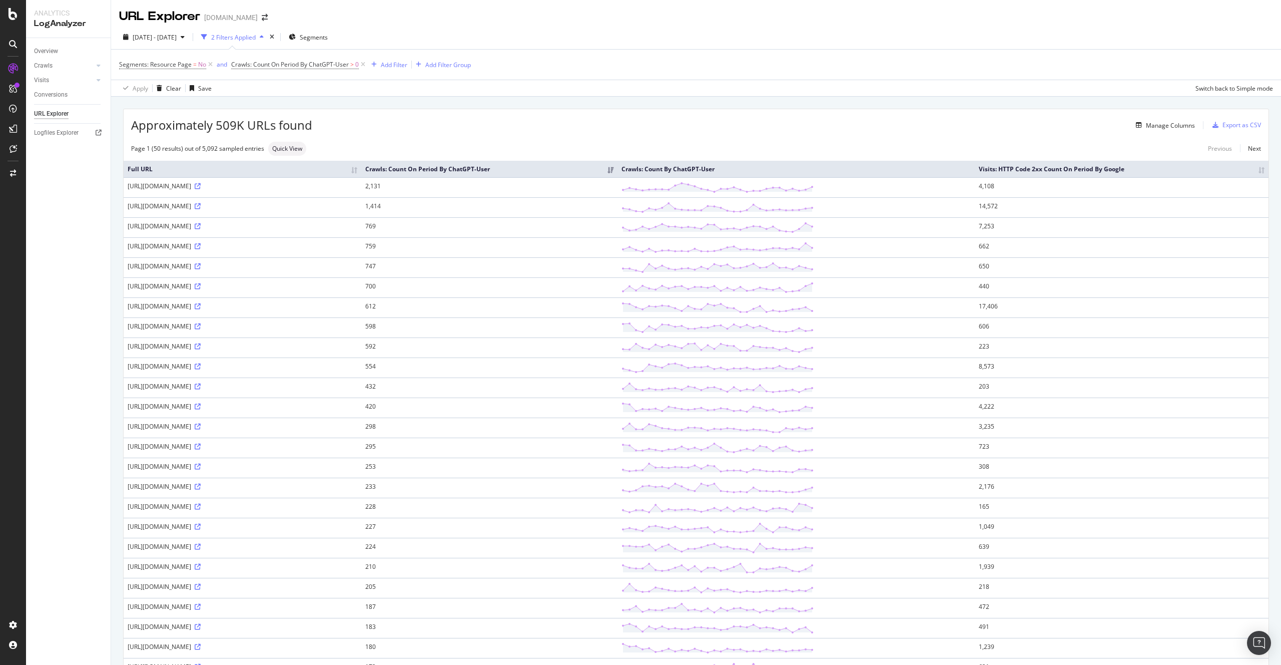
click at [1067, 186] on td "4,108" at bounding box center [1122, 187] width 294 height 20
click at [1170, 126] on div "Manage Columns" at bounding box center [1170, 125] width 49 height 9
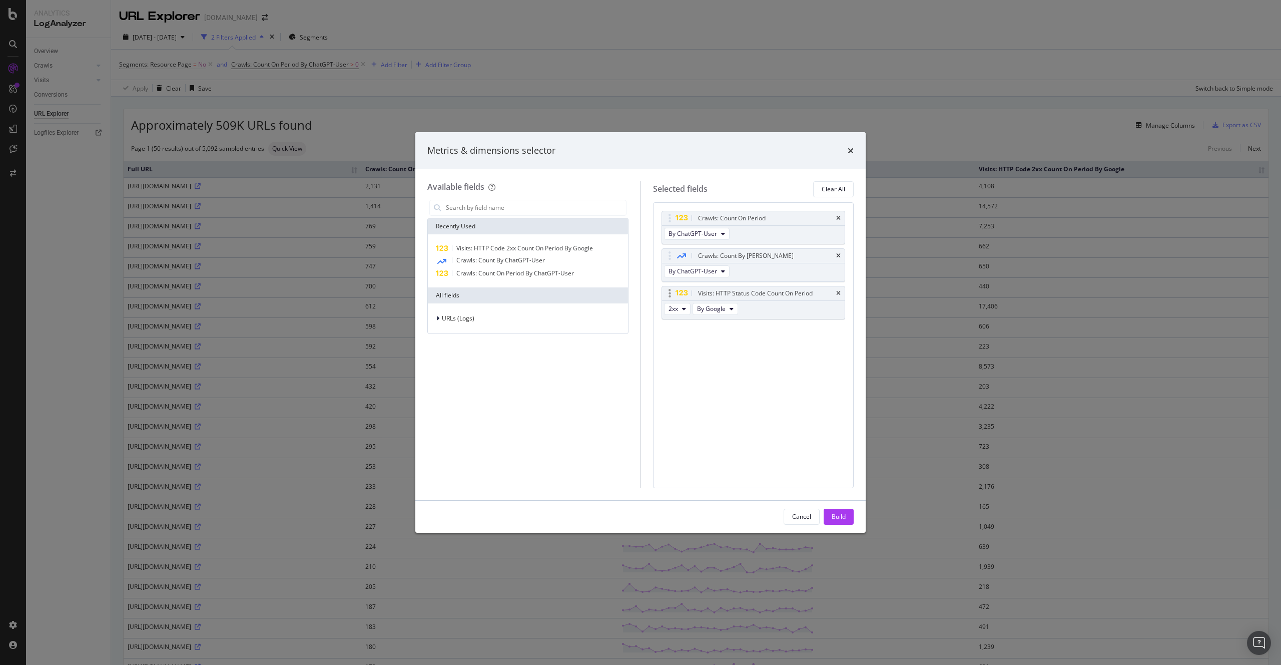
click at [841, 292] on div "Visits: HTTP Status Code Count On Period" at bounding box center [753, 293] width 183 height 14
click at [491, 212] on input "modal" at bounding box center [535, 207] width 181 height 15
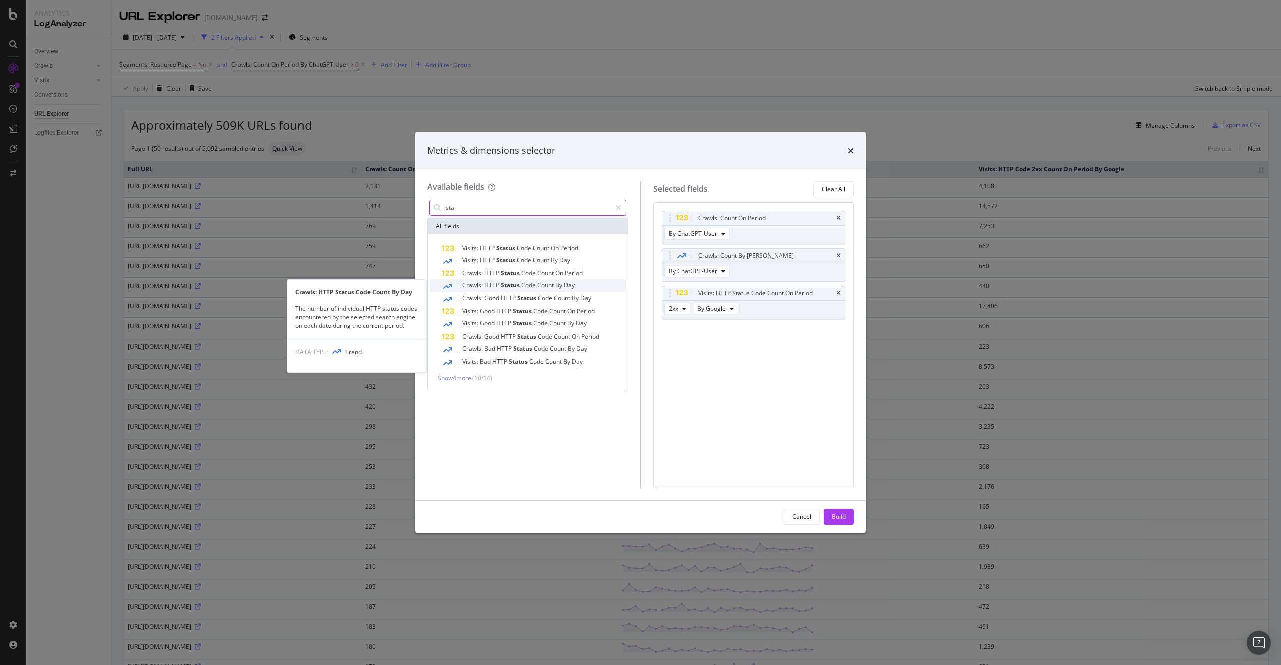
type input "sta"
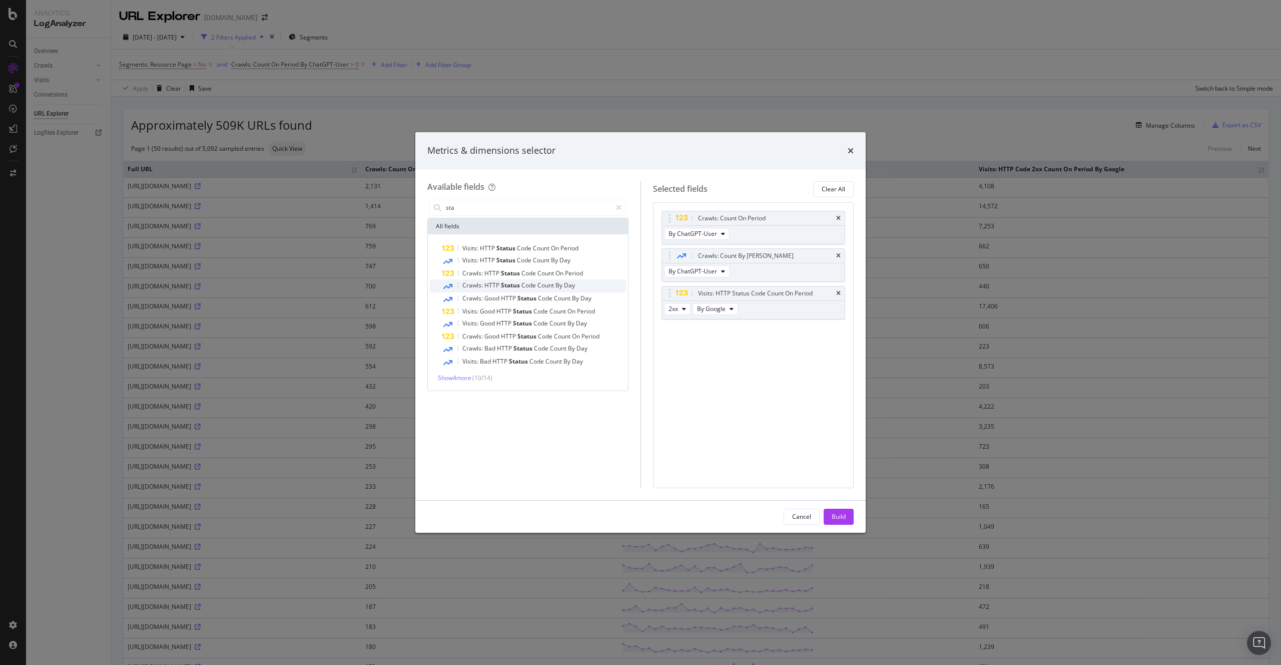
click at [588, 286] on div "Crawls: HTTP Status Code Count By Day" at bounding box center [534, 285] width 184 height 13
click at [837, 513] on div "Build" at bounding box center [839, 516] width 14 height 9
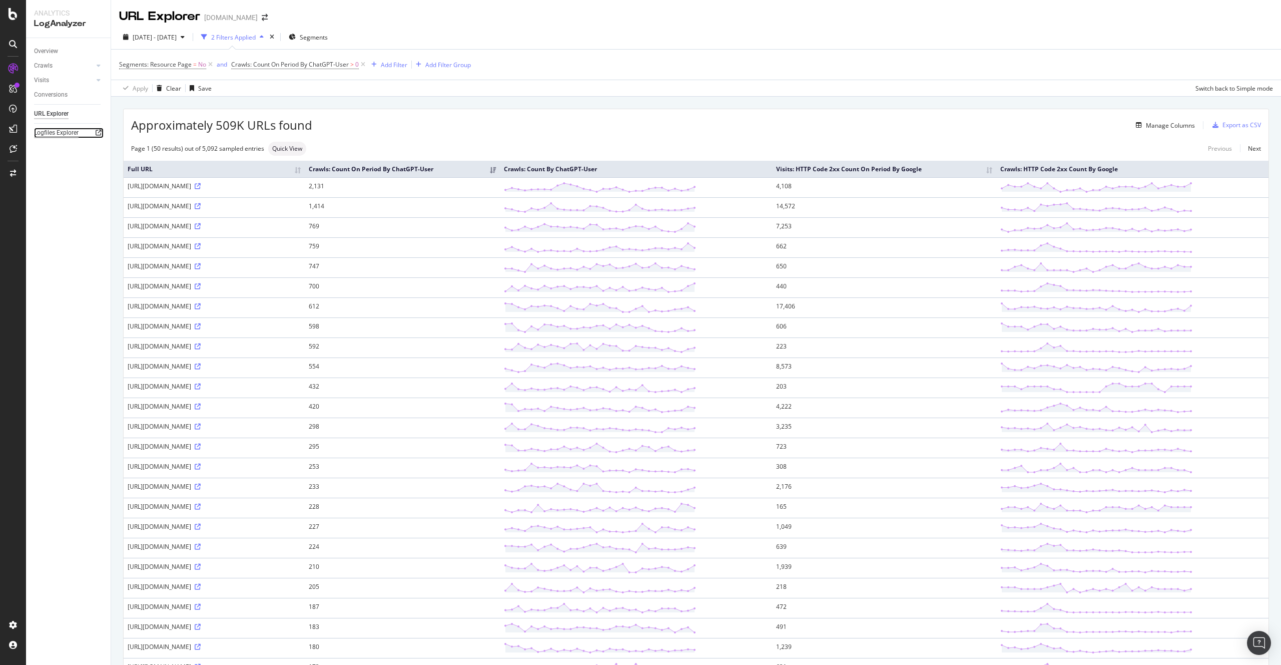
click at [69, 133] on div "Logfiles Explorer" at bounding box center [56, 133] width 45 height 11
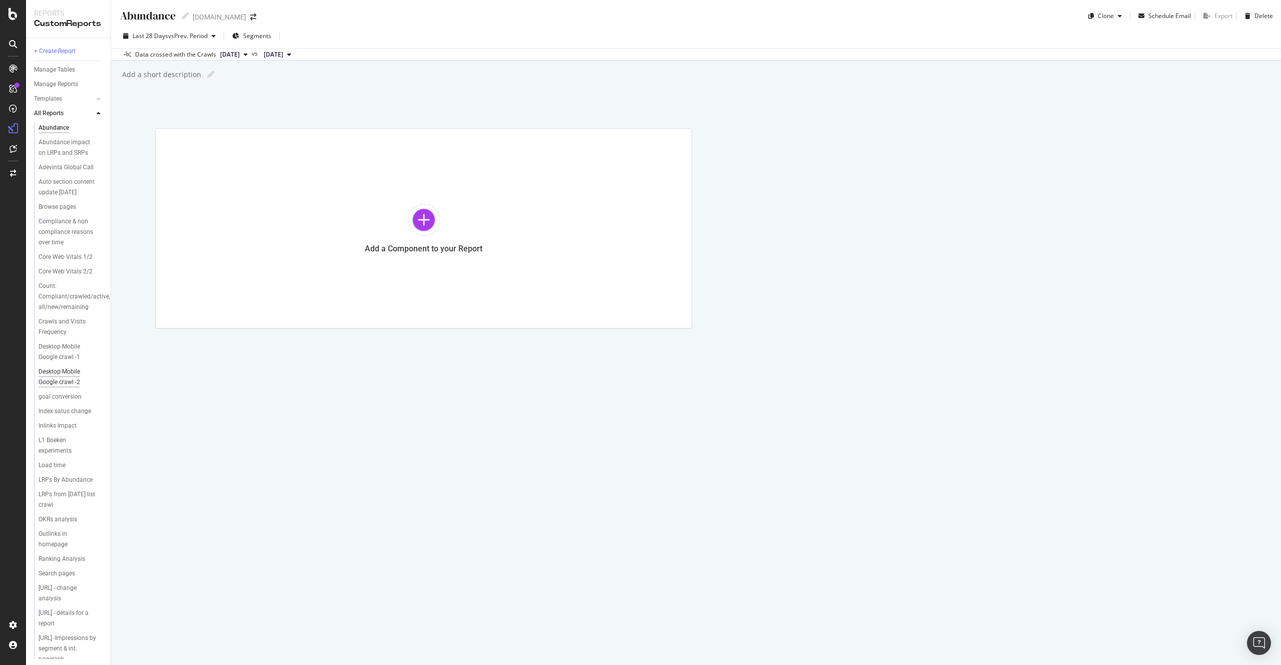
scroll to position [264, 0]
click at [54, 99] on div "Templates" at bounding box center [48, 99] width 28 height 11
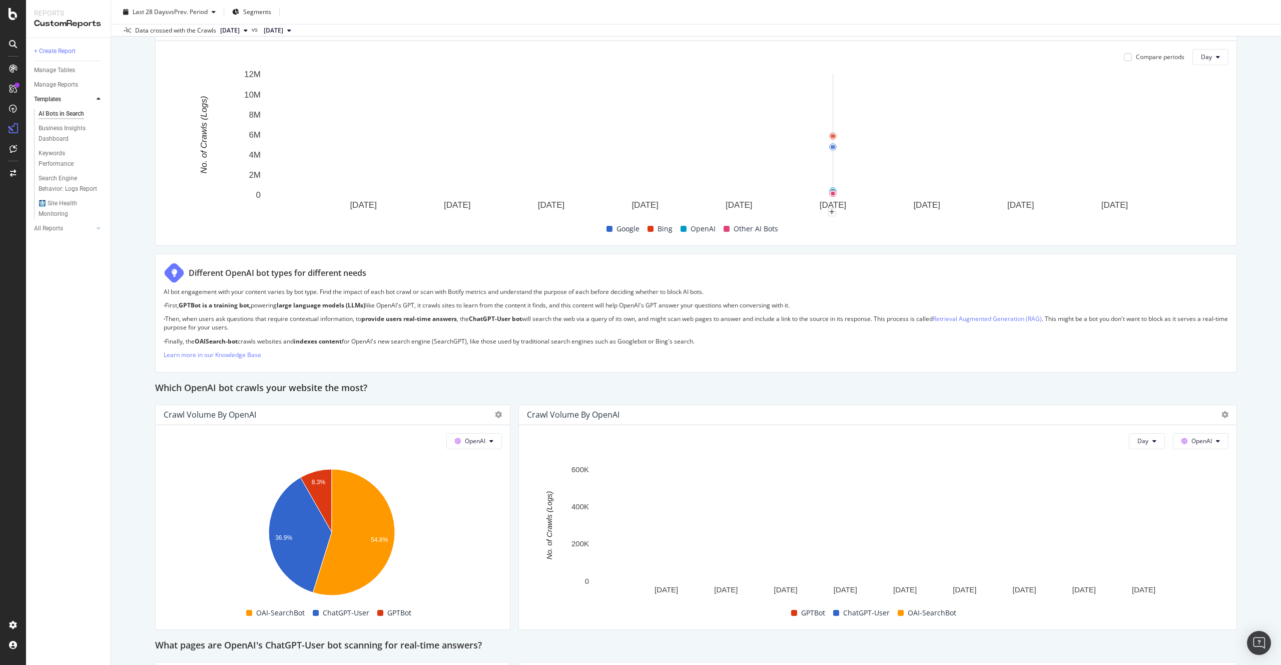
scroll to position [775, 0]
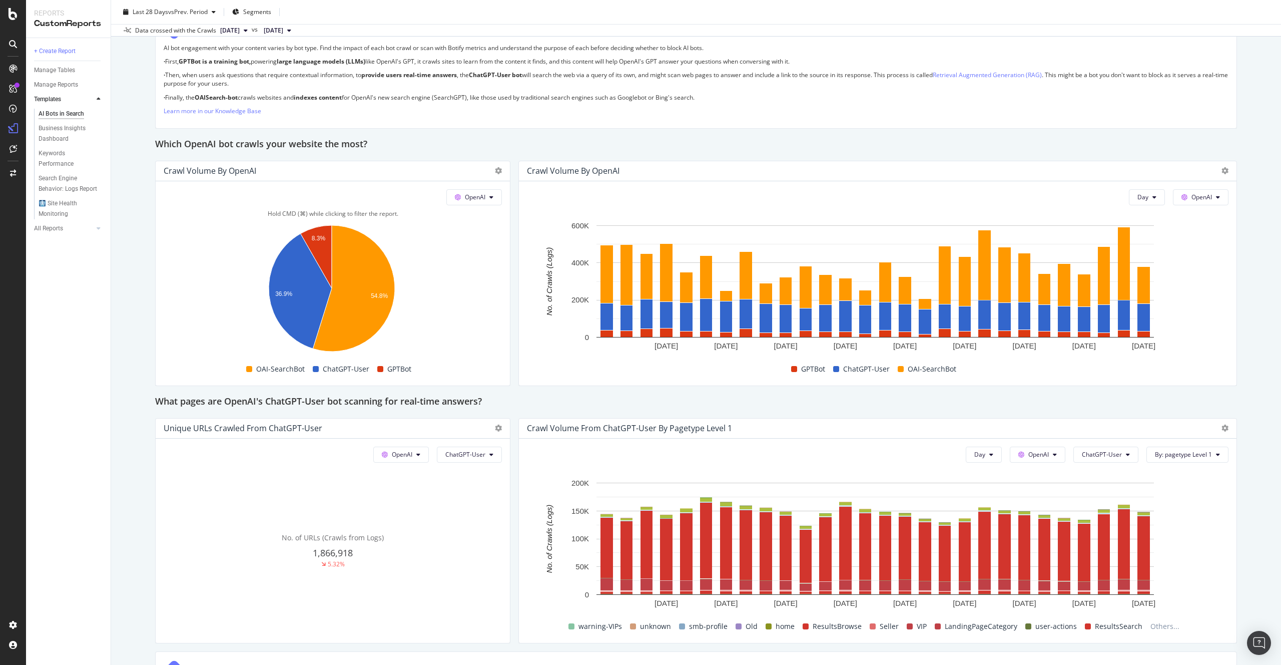
click at [283, 370] on span "OAI-SearchBot" at bounding box center [280, 369] width 49 height 12
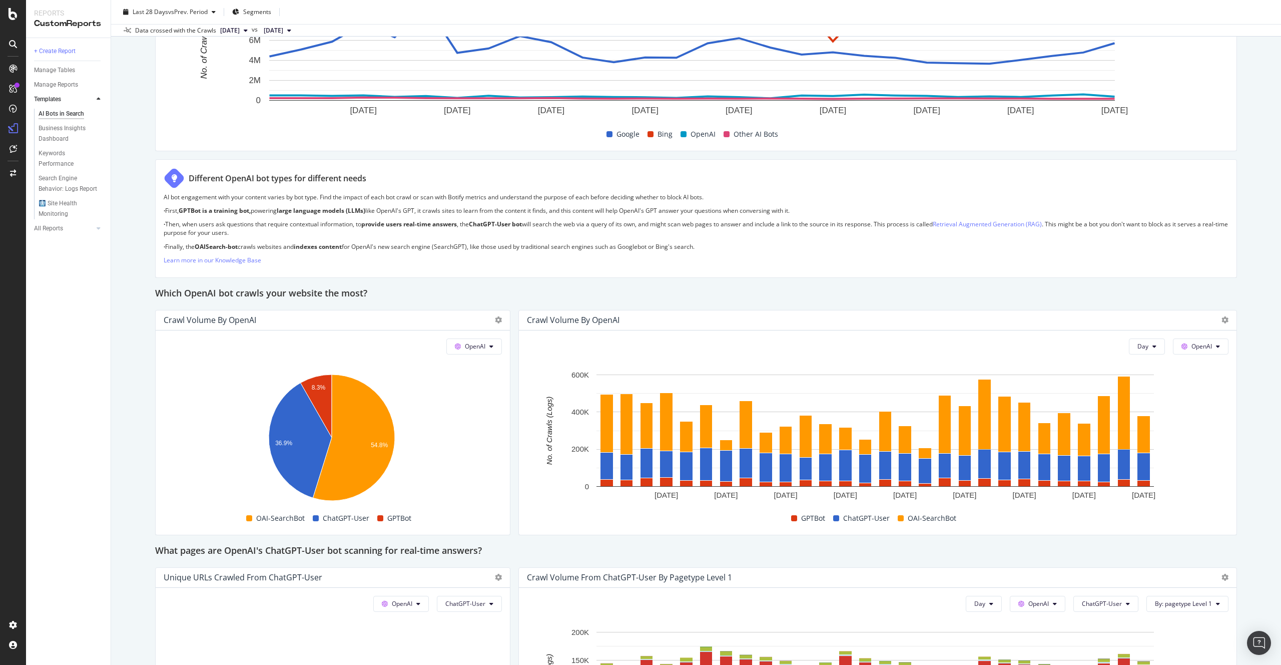
scroll to position [515, 0]
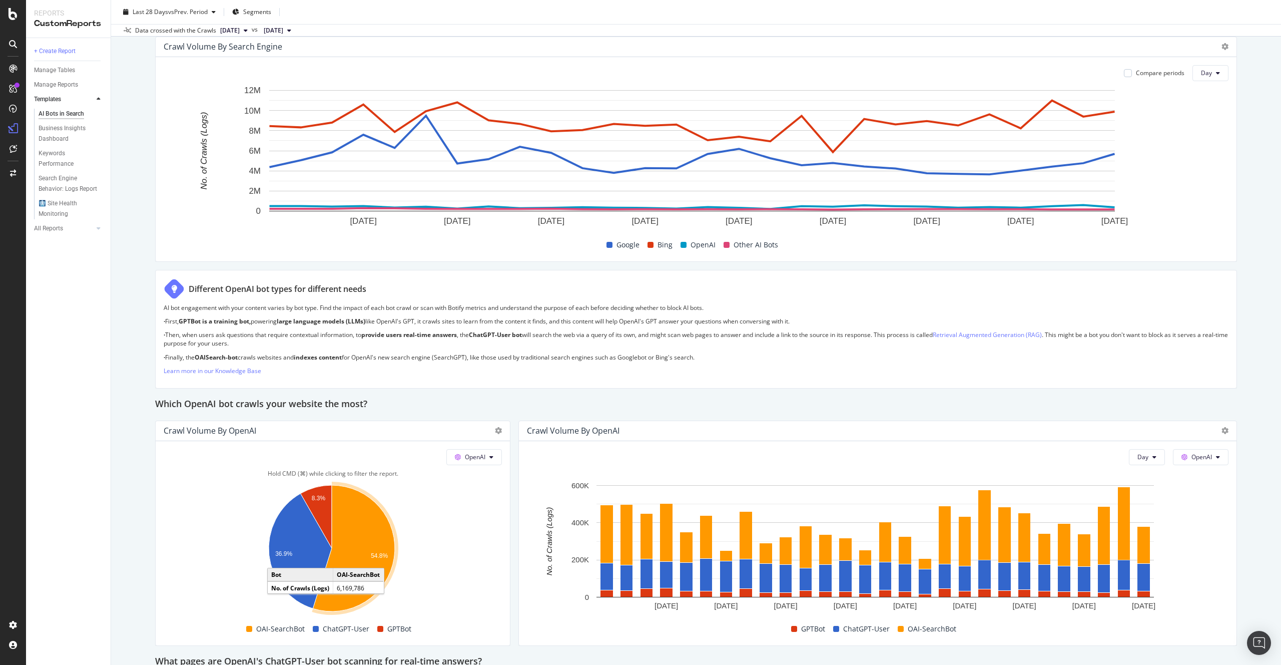
click at [361, 523] on icon "A chart." at bounding box center [354, 548] width 82 height 126
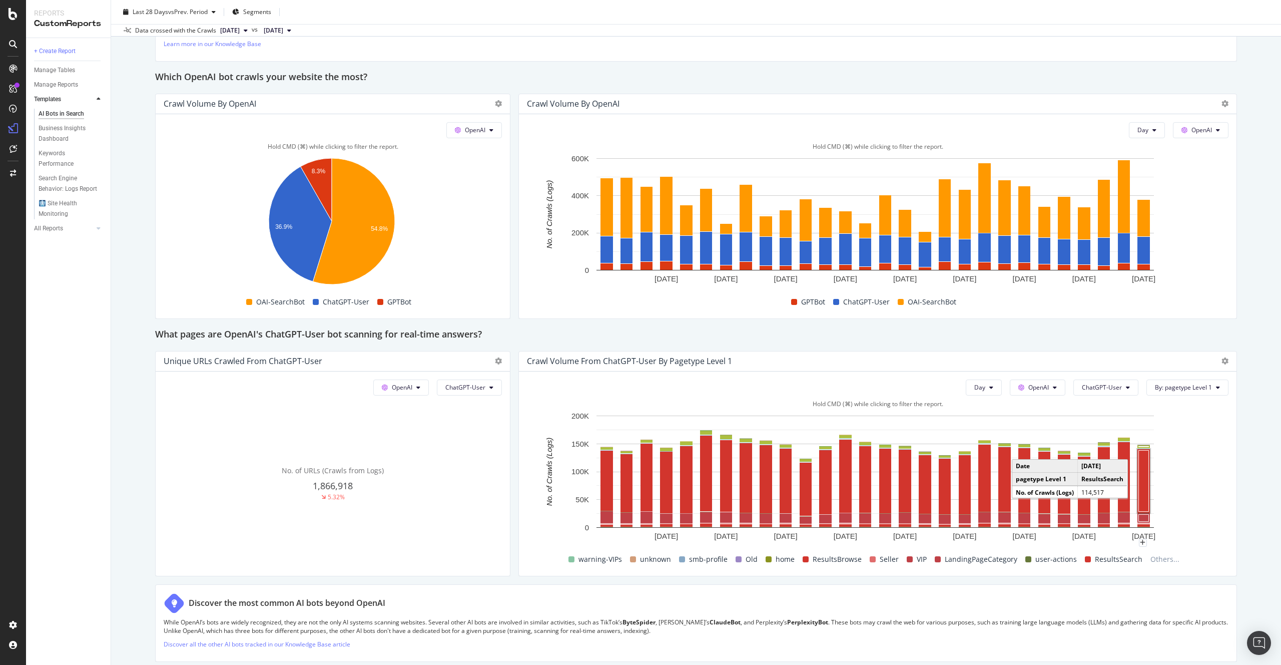
click at [1142, 487] on rect "A chart." at bounding box center [1144, 480] width 10 height 61
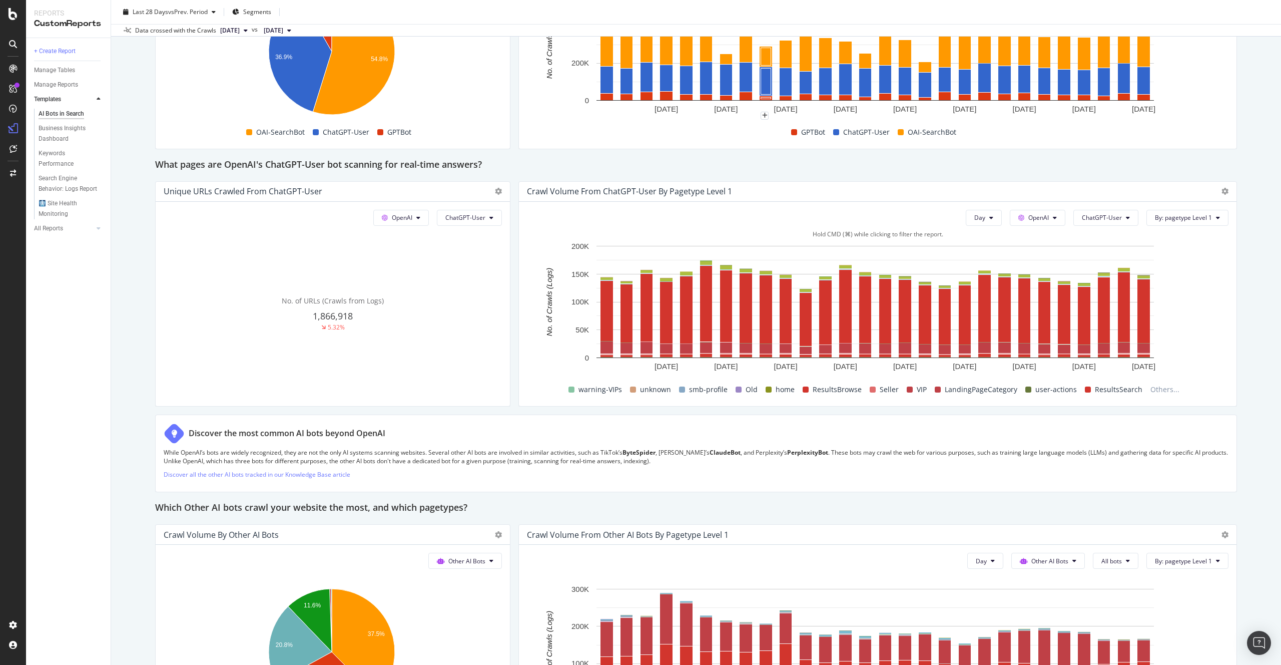
scroll to position [1025, 0]
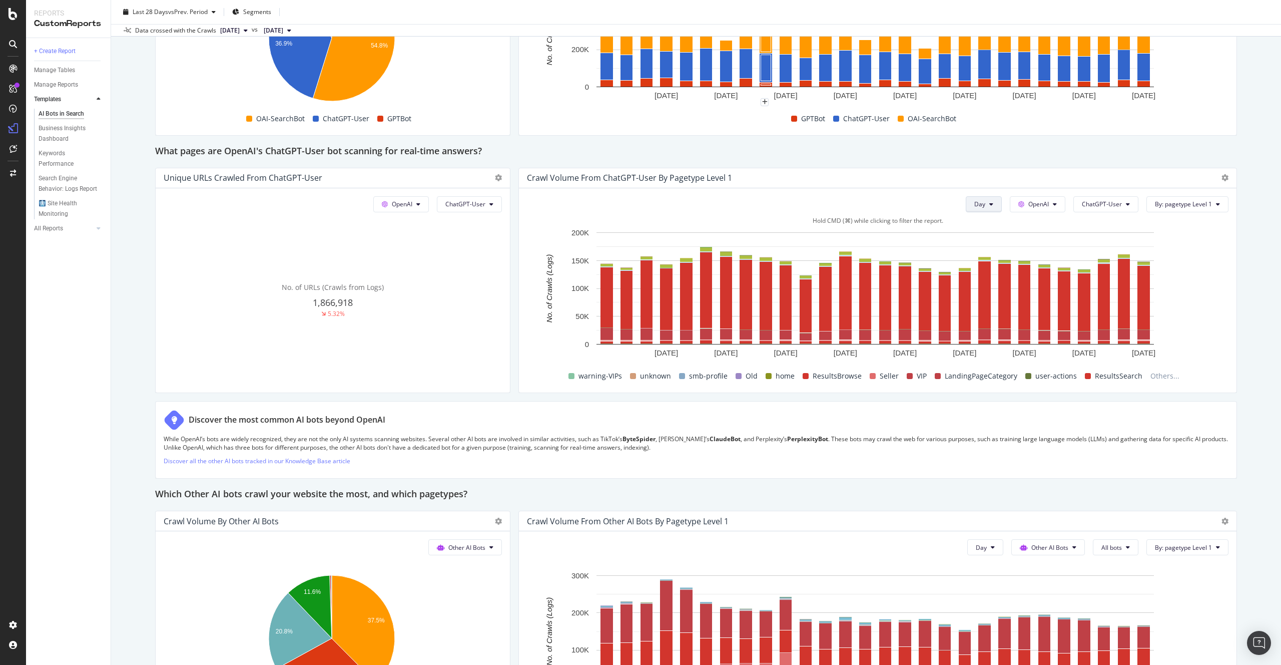
click at [972, 208] on button "Day" at bounding box center [984, 204] width 36 height 16
click at [974, 208] on span "Day" at bounding box center [979, 204] width 11 height 9
click at [1221, 179] on icon at bounding box center [1224, 177] width 7 height 7
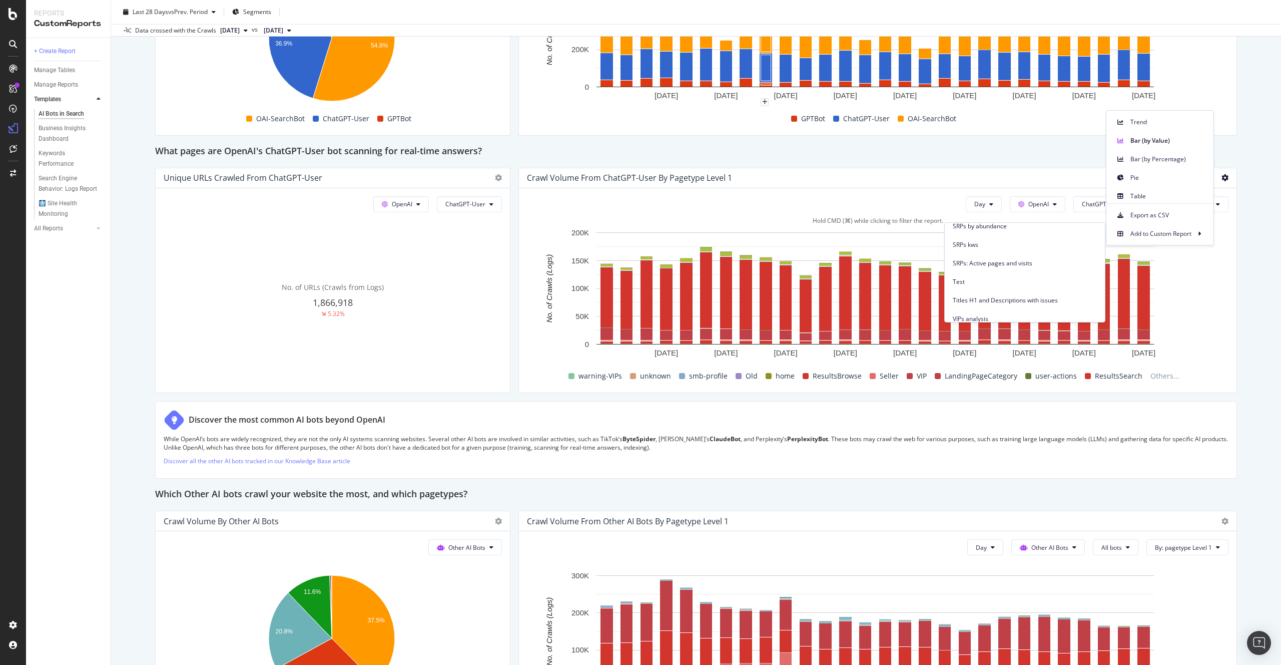
scroll to position [549, 0]
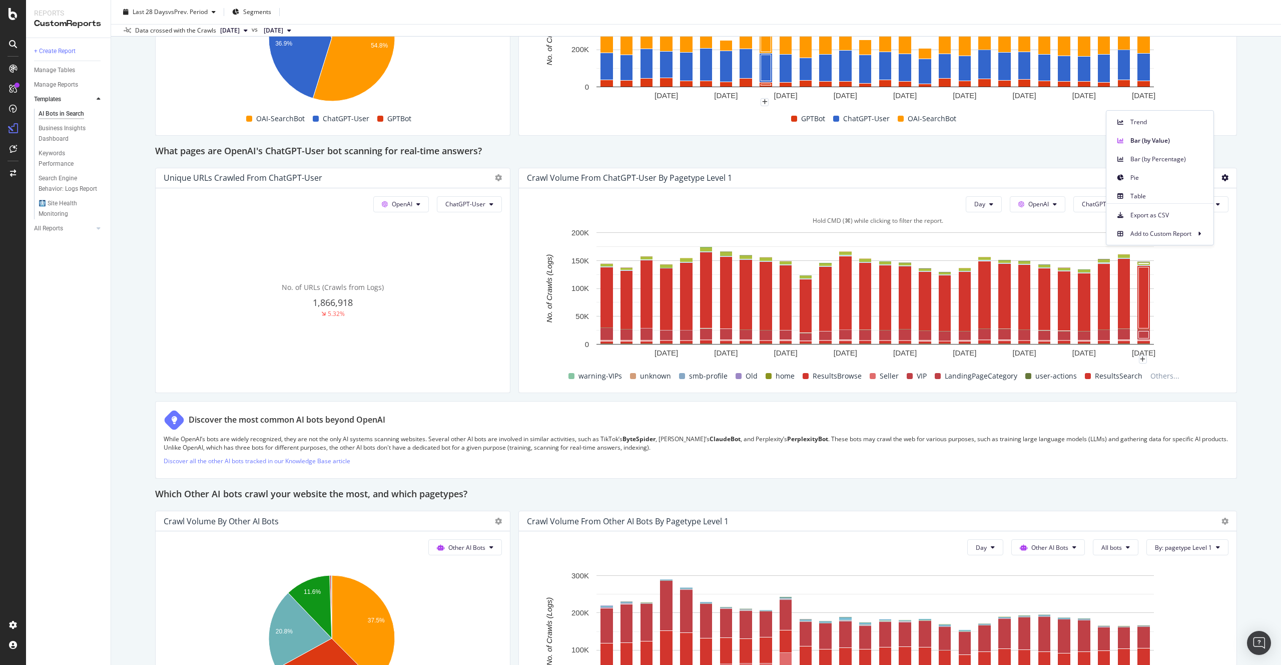
click at [1221, 285] on div "Day OpenAI ChatGPT-User By: pagetype Level 1 Hold CMD (⌘) while clicking to fil…" at bounding box center [878, 290] width 718 height 204
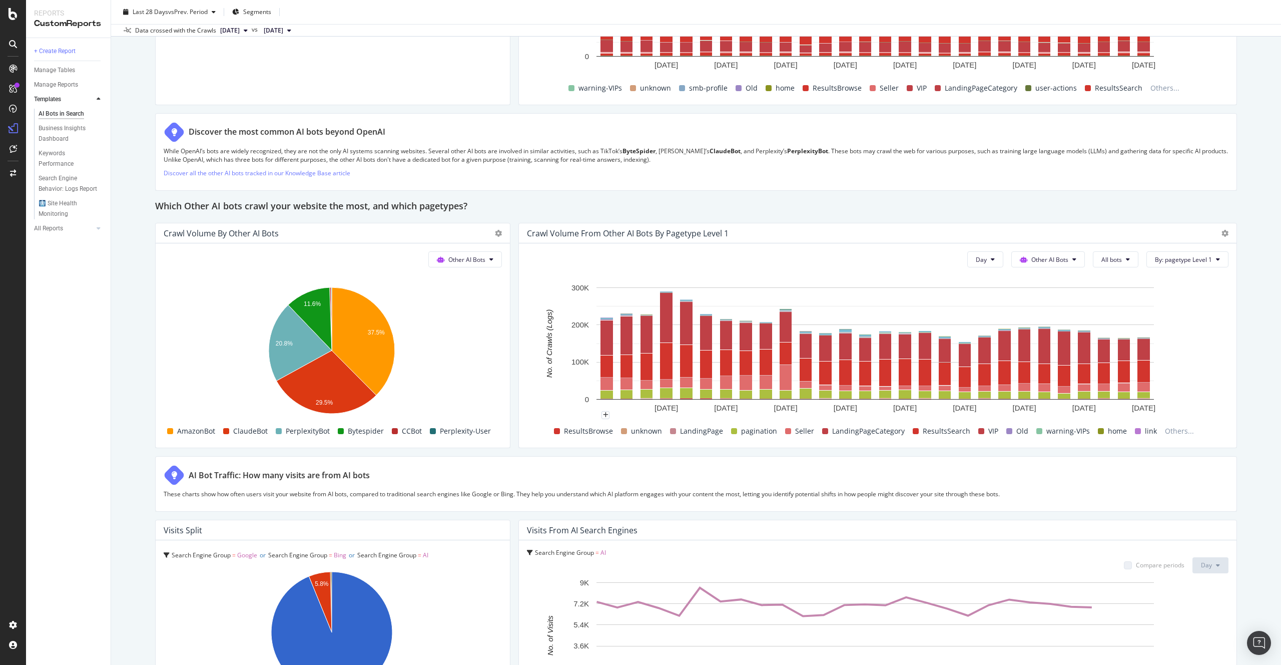
scroll to position [1472, 0]
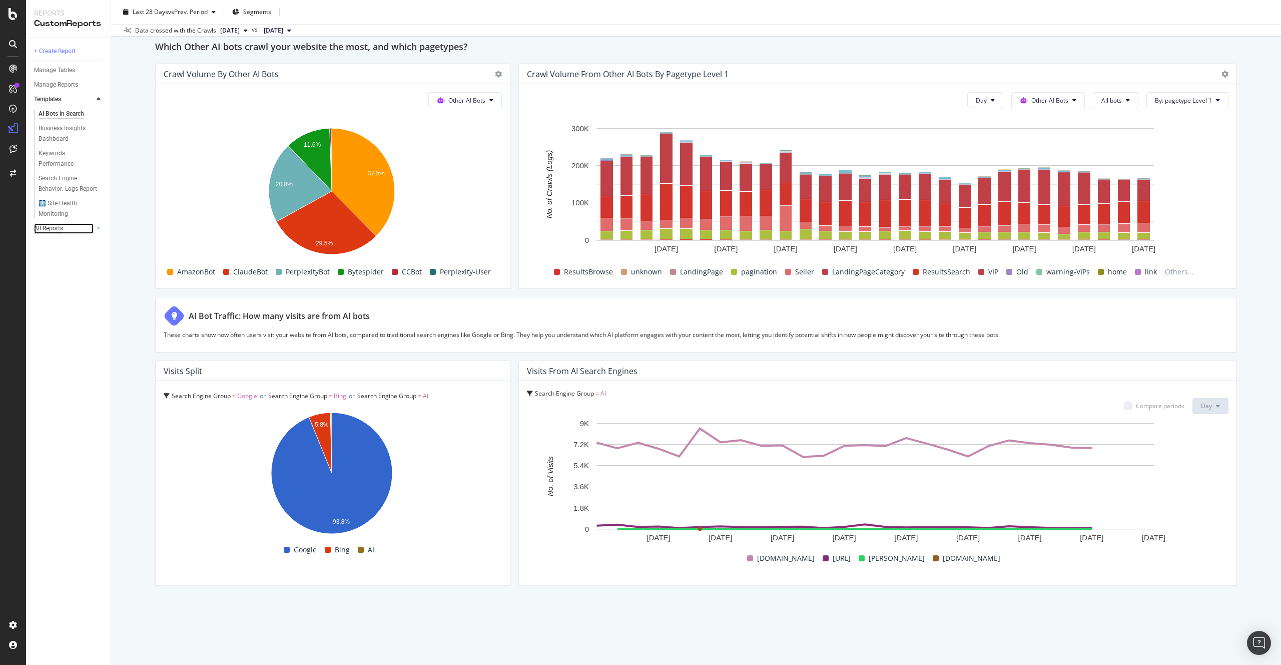
click at [56, 230] on div "All Reports" at bounding box center [48, 228] width 29 height 11
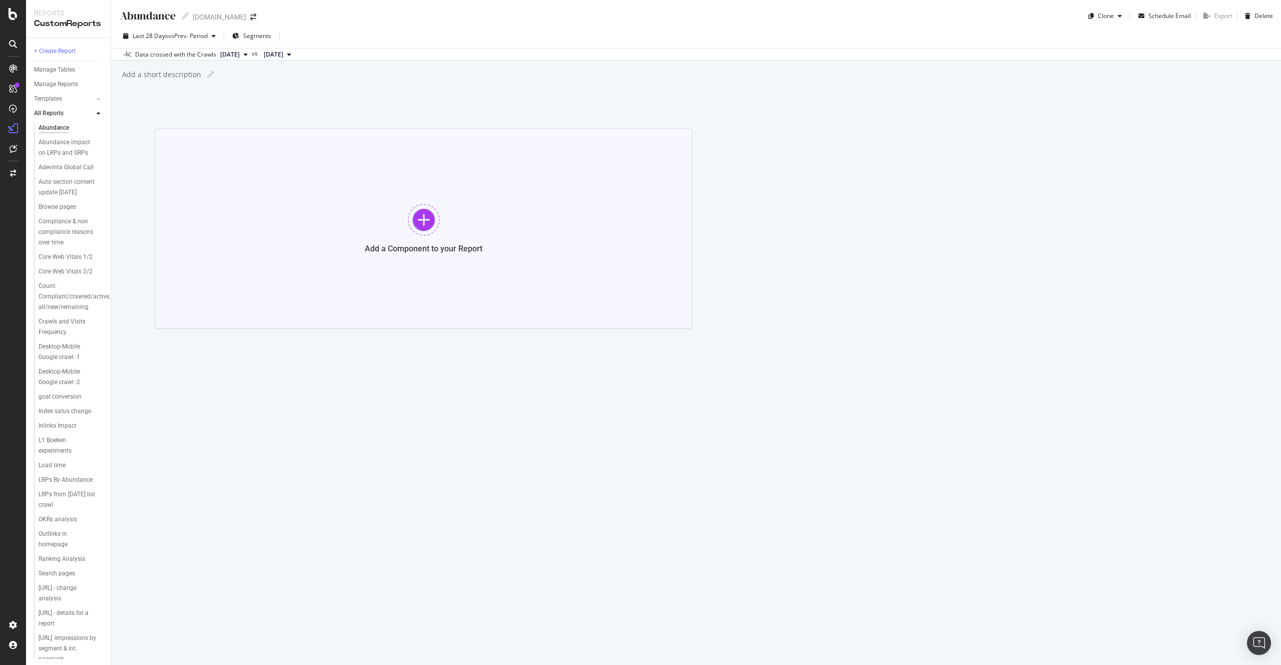
click at [270, 202] on div "Add a Component to your Report" at bounding box center [423, 228] width 537 height 200
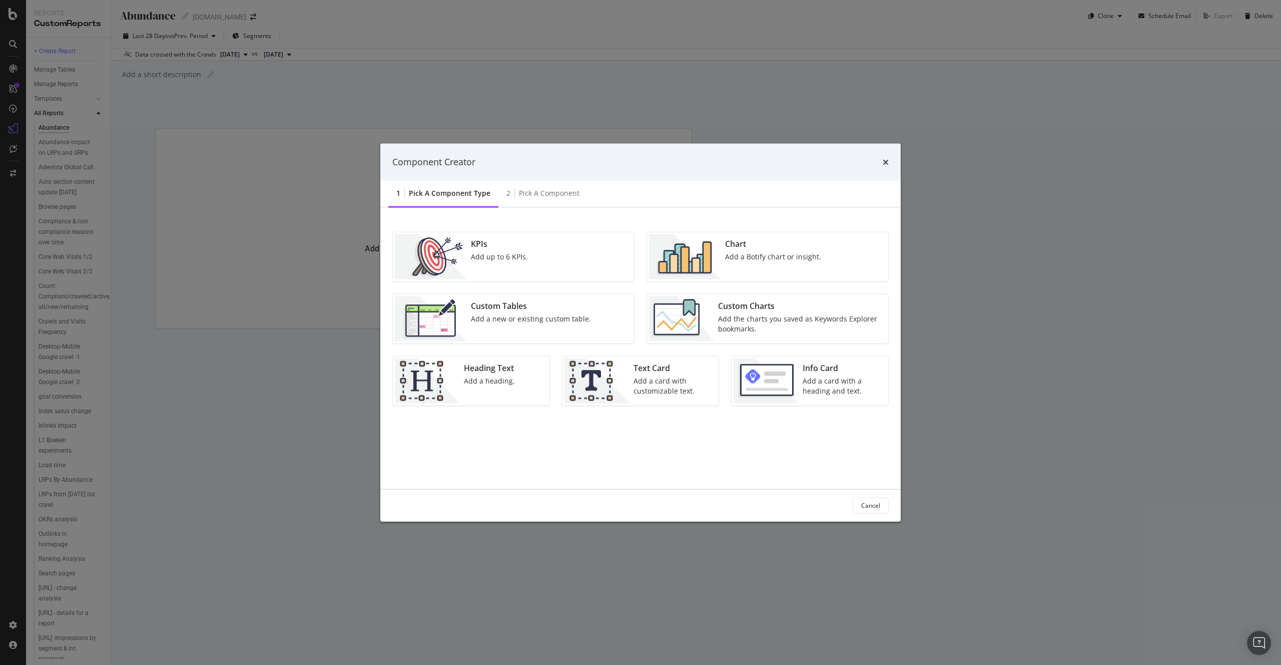
click at [755, 247] on div "Chart" at bounding box center [773, 244] width 96 height 12
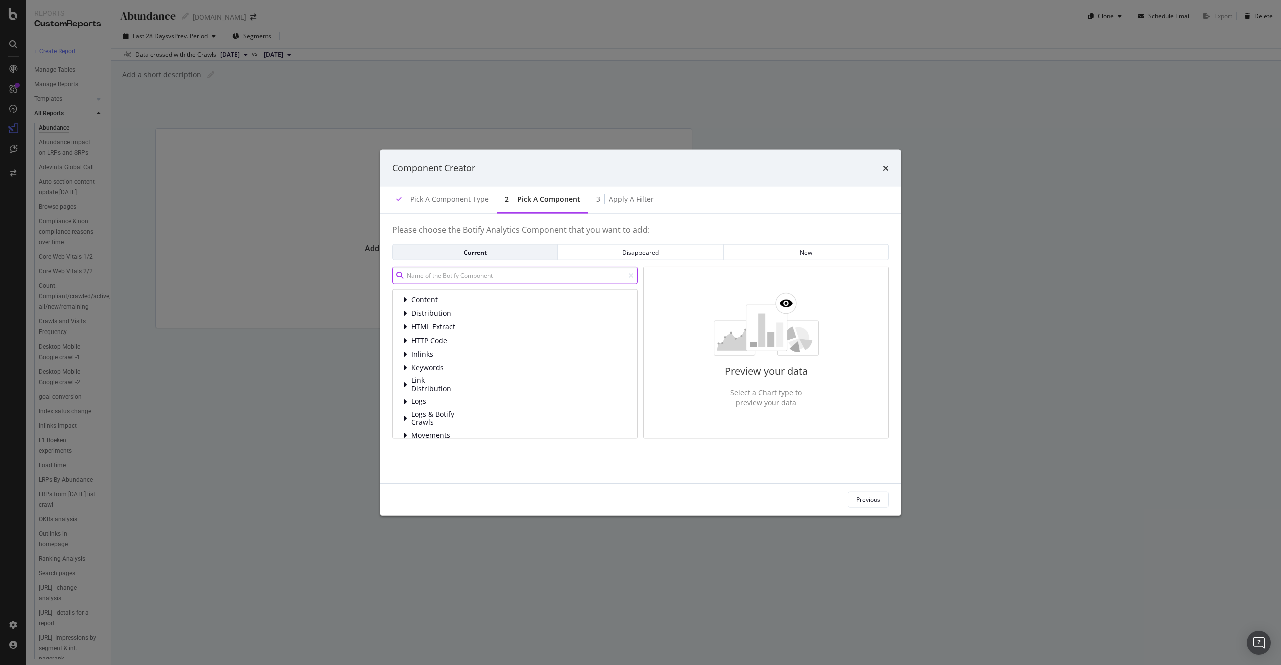
click at [477, 276] on input "modal" at bounding box center [515, 276] width 246 height 18
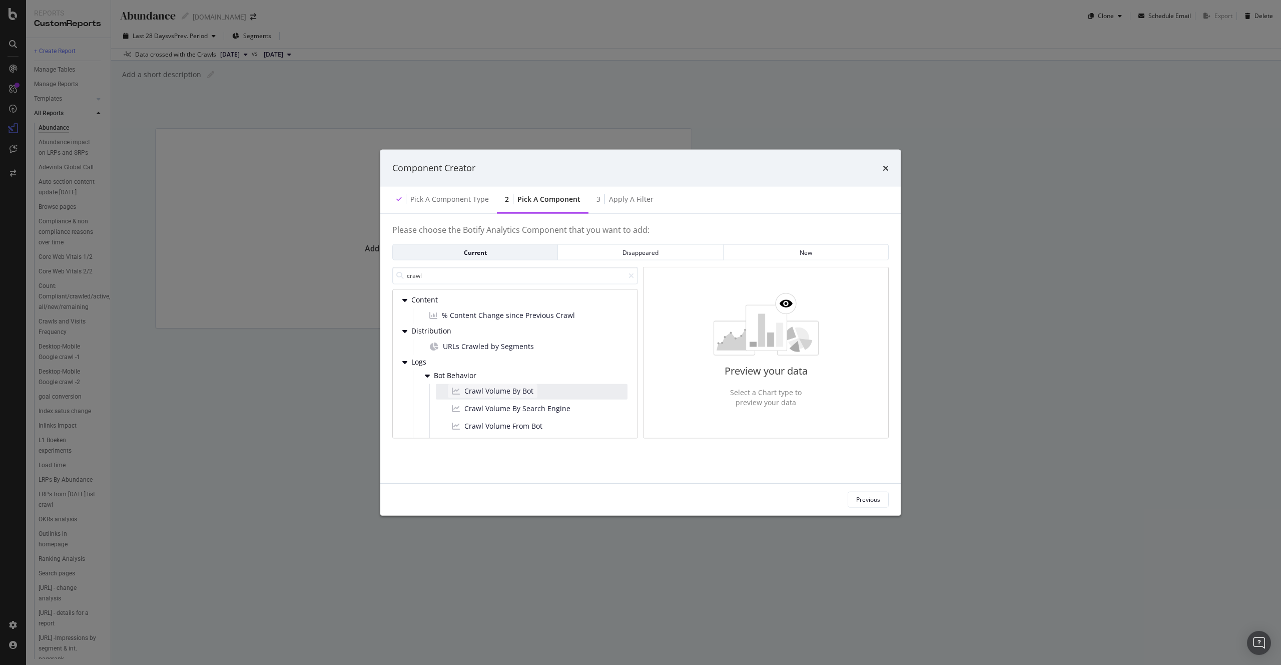
click at [486, 395] on span "Crawl Volume By Bot" at bounding box center [498, 391] width 69 height 10
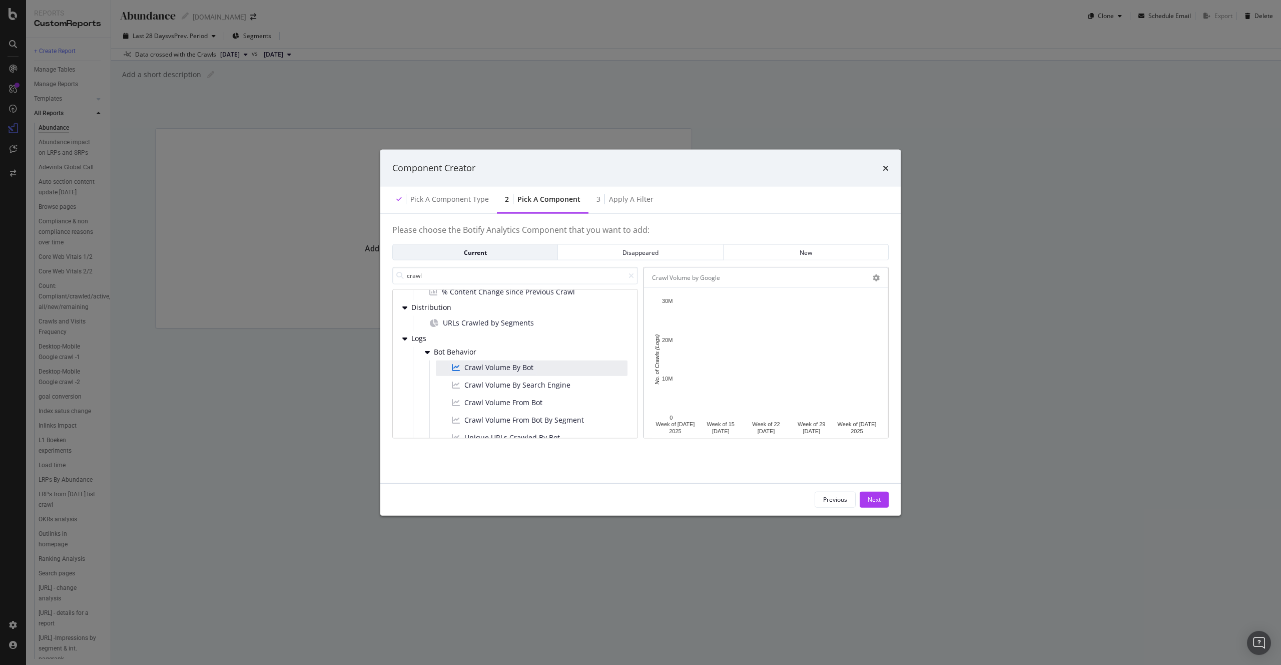
scroll to position [35, 0]
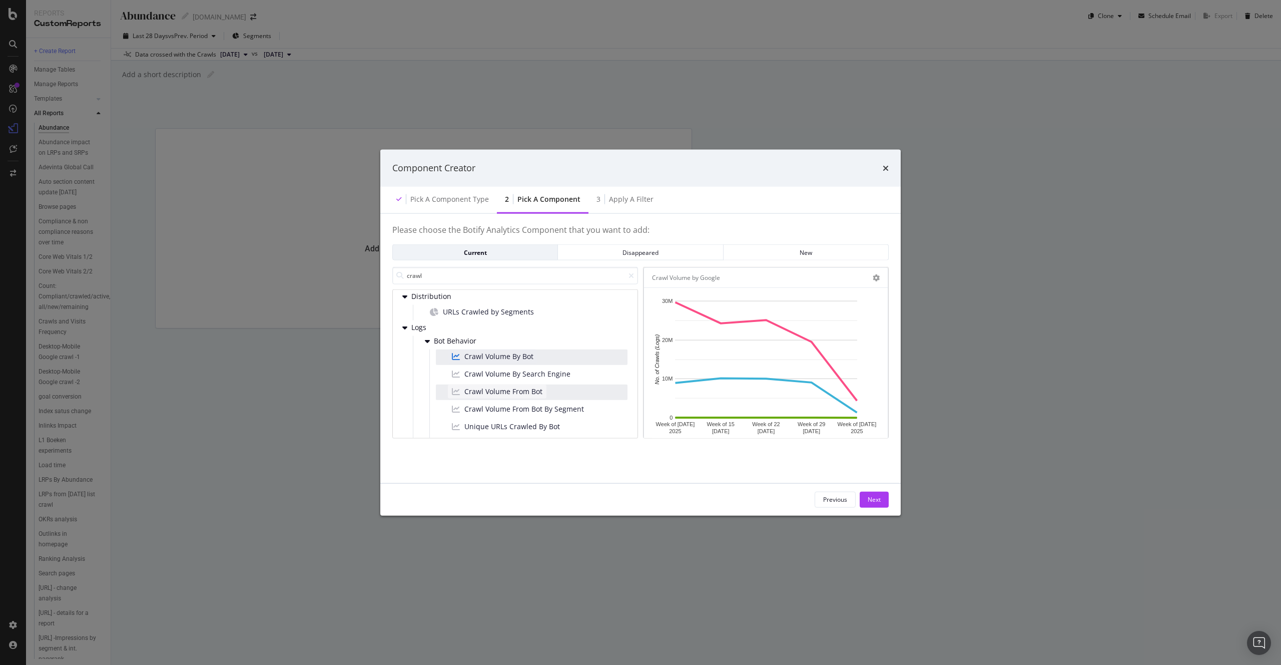
click at [529, 393] on span "Crawl Volume From Bot" at bounding box center [503, 391] width 78 height 10
click at [509, 355] on span "Crawl Volume By Bot" at bounding box center [498, 356] width 69 height 10
click at [874, 279] on icon "modal" at bounding box center [876, 277] width 7 height 7
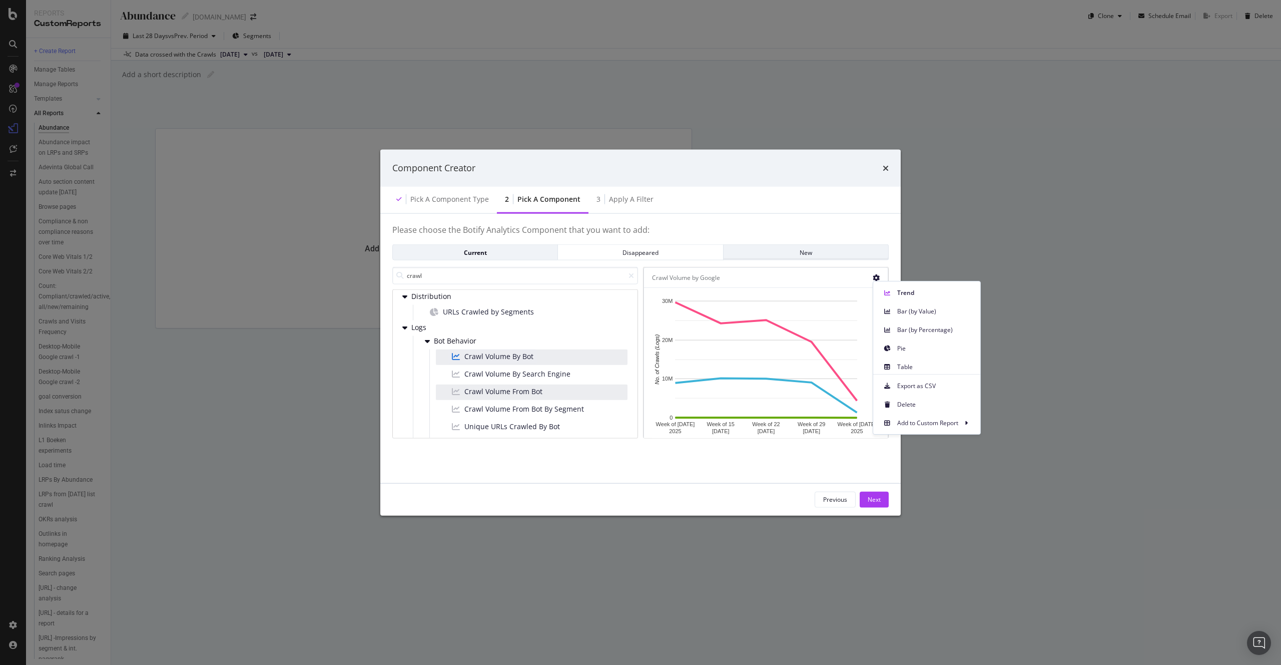
click at [870, 247] on div "New" at bounding box center [806, 252] width 149 height 14
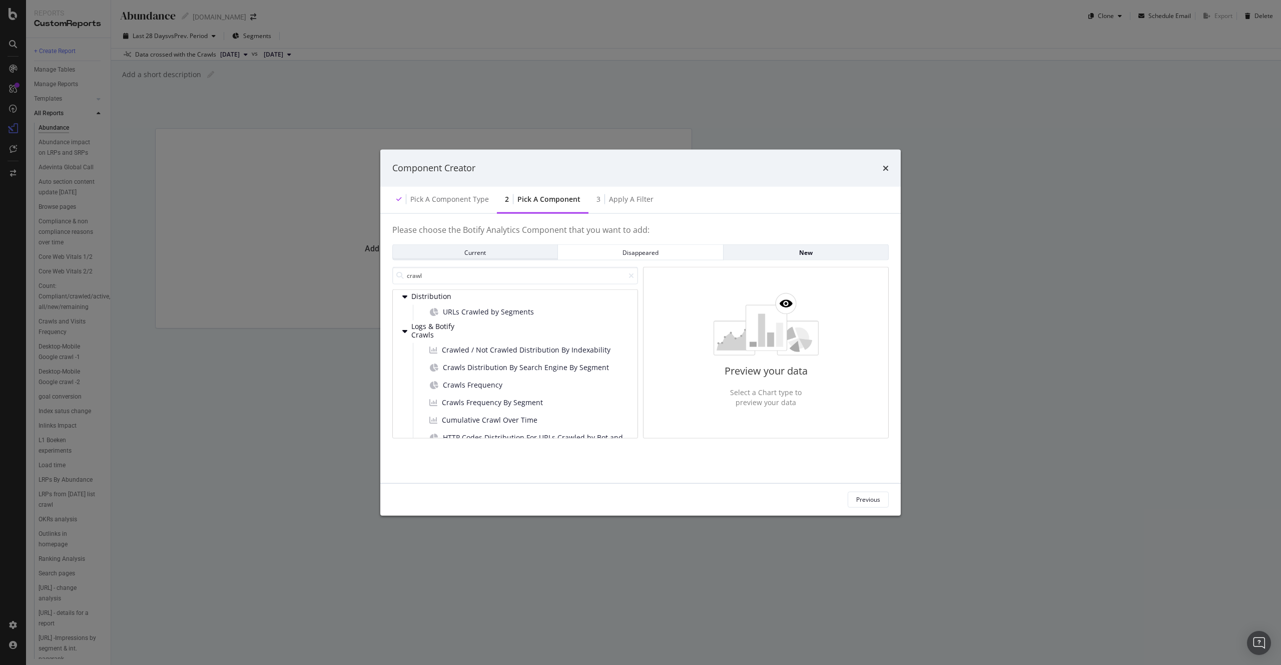
click at [492, 252] on div "Current" at bounding box center [475, 252] width 149 height 9
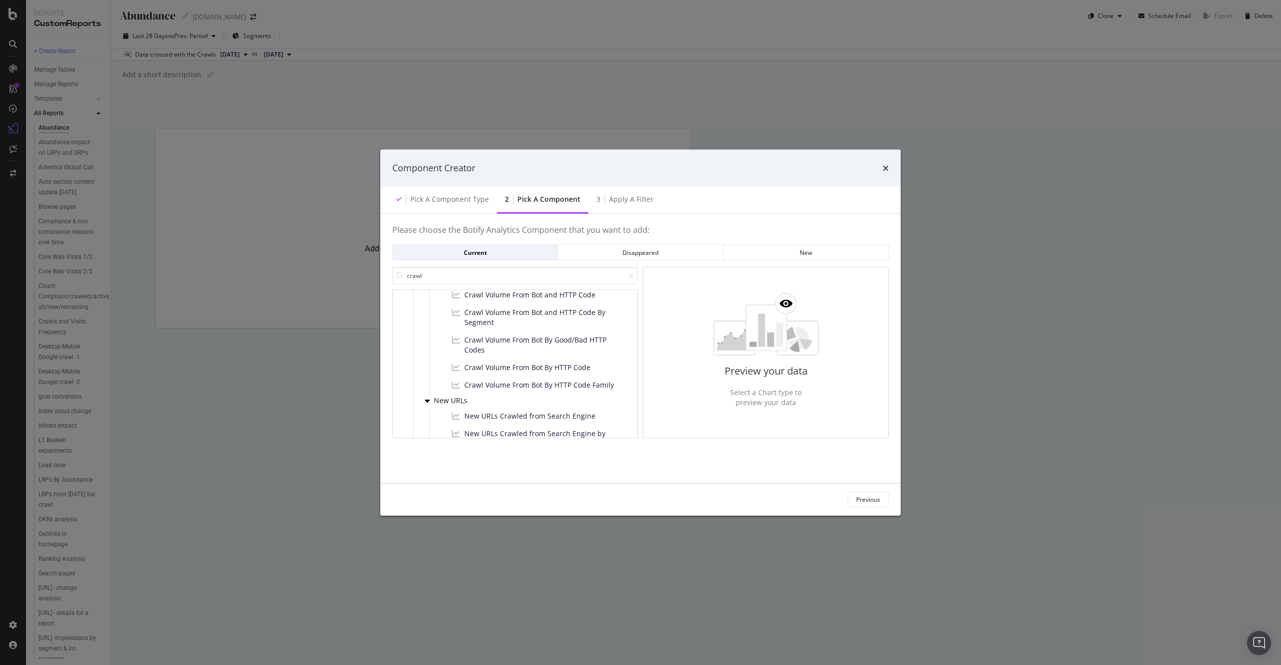
scroll to position [287, 0]
click at [557, 379] on span "Crawl Volume From Bot By HTTP Code Family" at bounding box center [539, 382] width 150 height 10
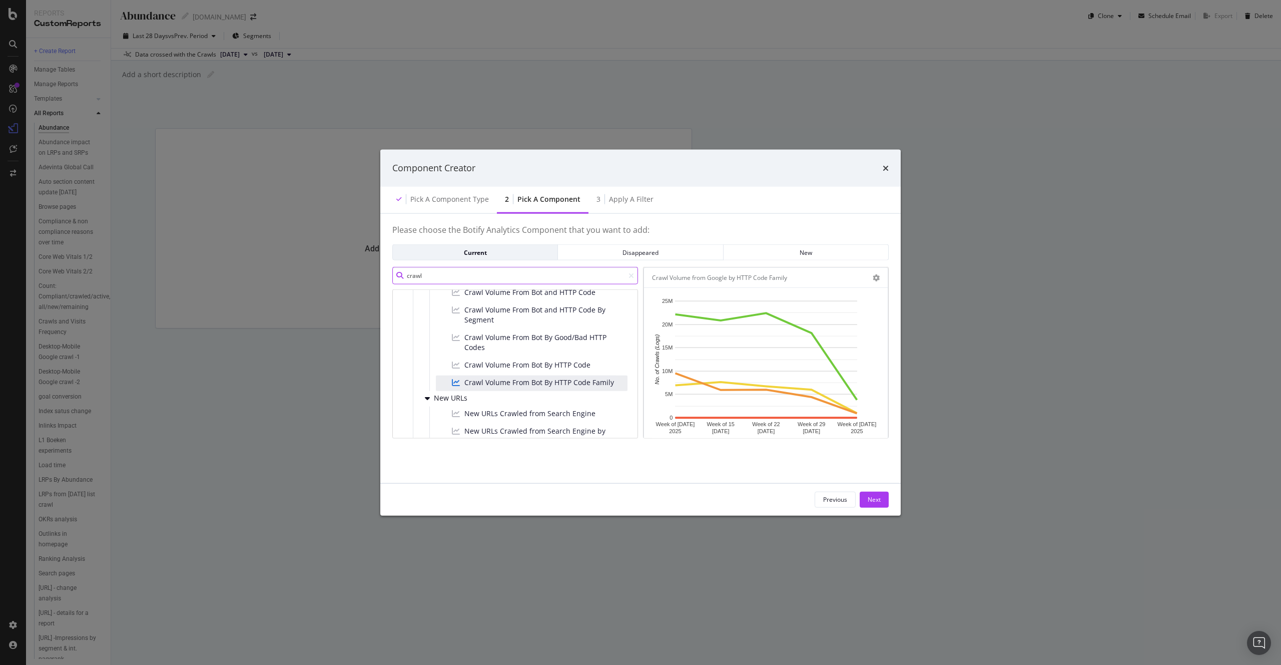
click at [505, 278] on input "crawl" at bounding box center [515, 276] width 246 height 18
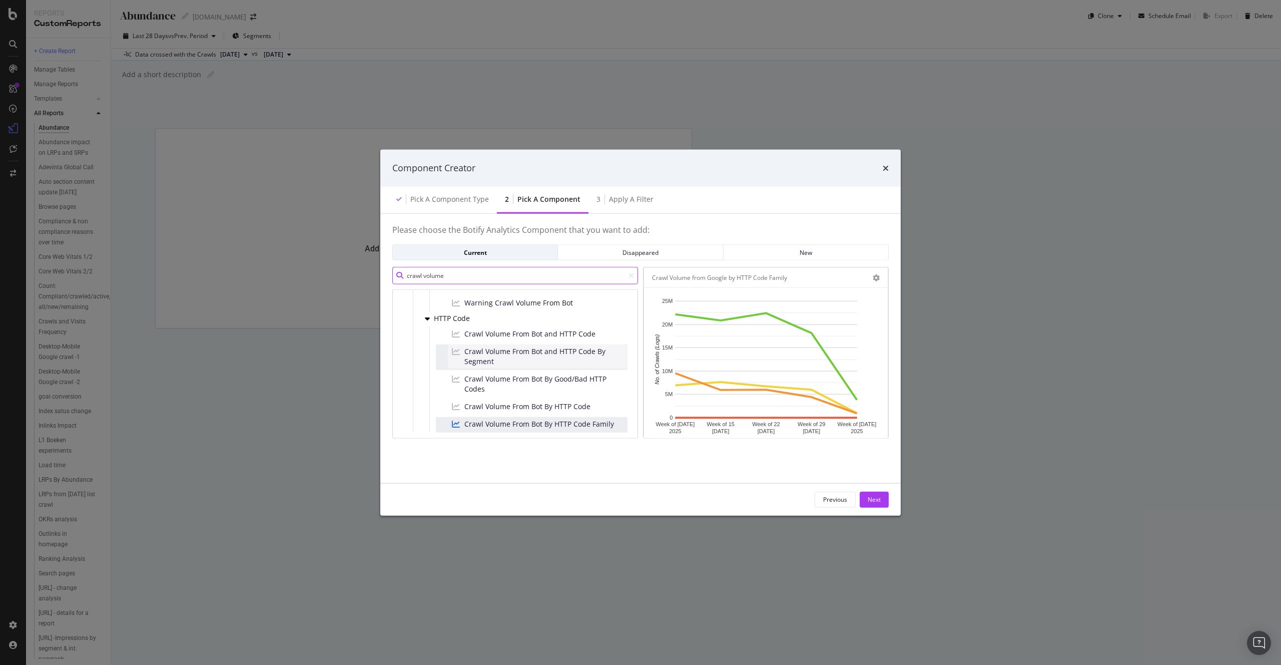
scroll to position [0, 0]
type input "crawl volume"
click at [878, 501] on div "Next" at bounding box center [874, 499] width 13 height 9
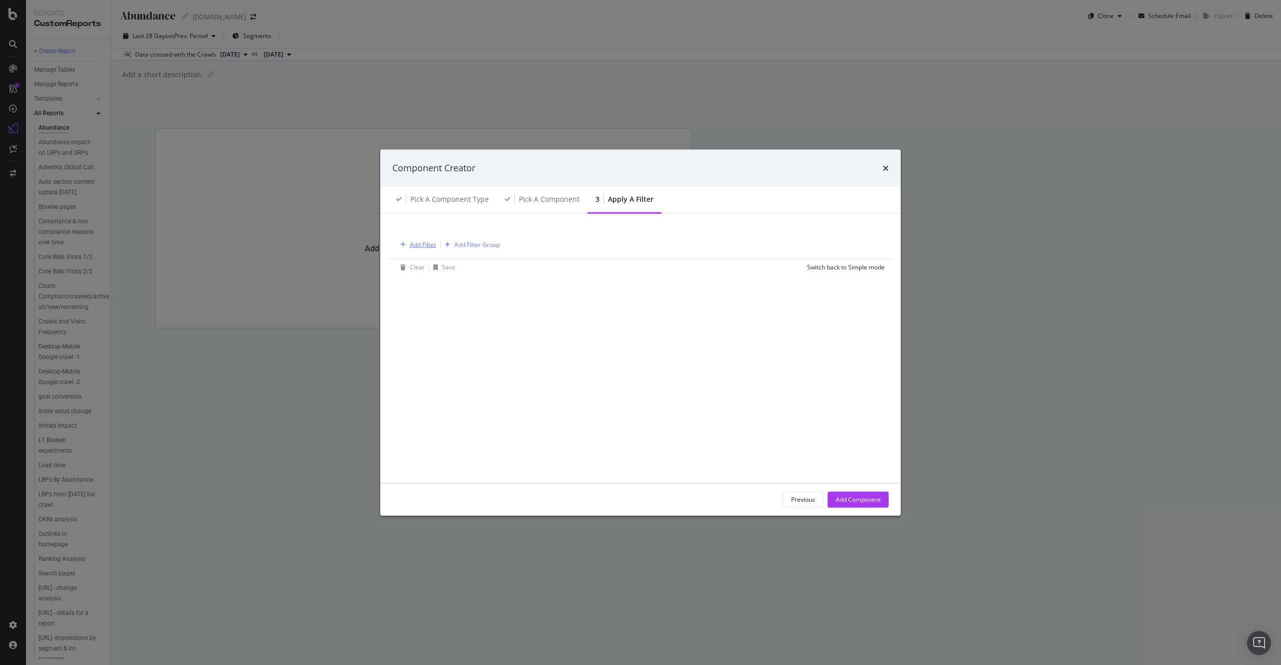
click at [422, 246] on div "Add Filter" at bounding box center [423, 244] width 27 height 9
click at [412, 329] on span "Logs" at bounding box center [417, 331] width 13 height 9
click at [424, 343] on span "Segments" at bounding box center [431, 345] width 28 height 9
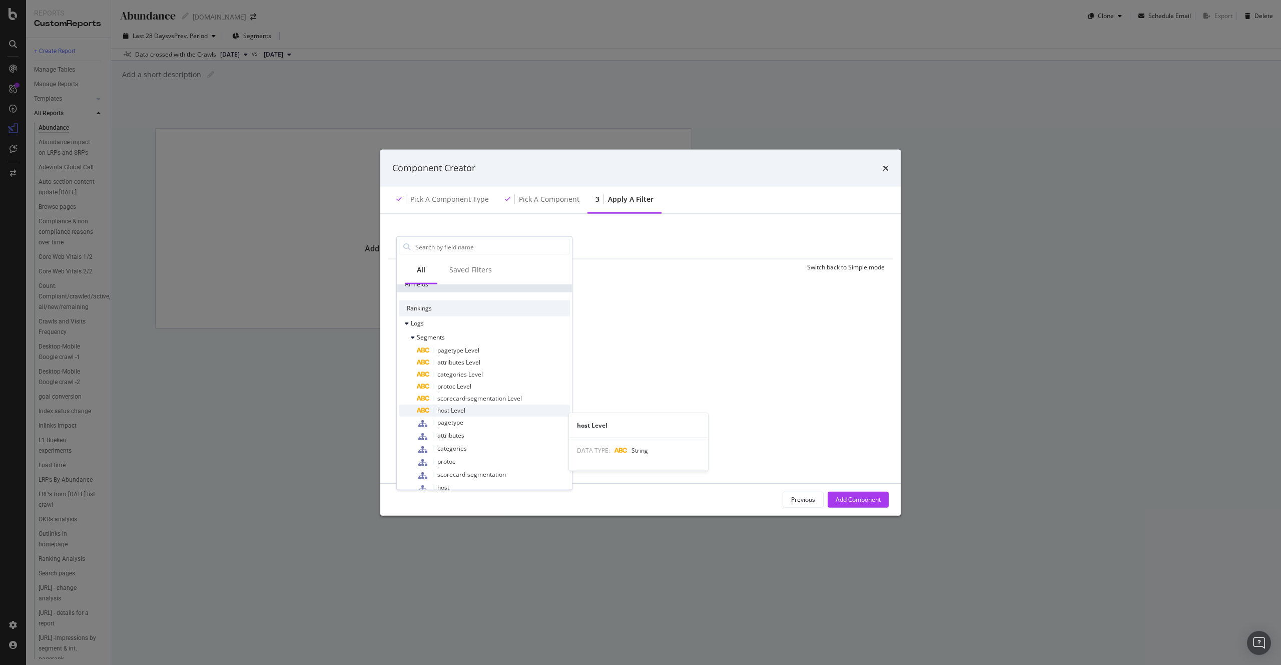
scroll to position [0, 0]
click at [852, 487] on div "Previous Add Component" at bounding box center [640, 499] width 520 height 32
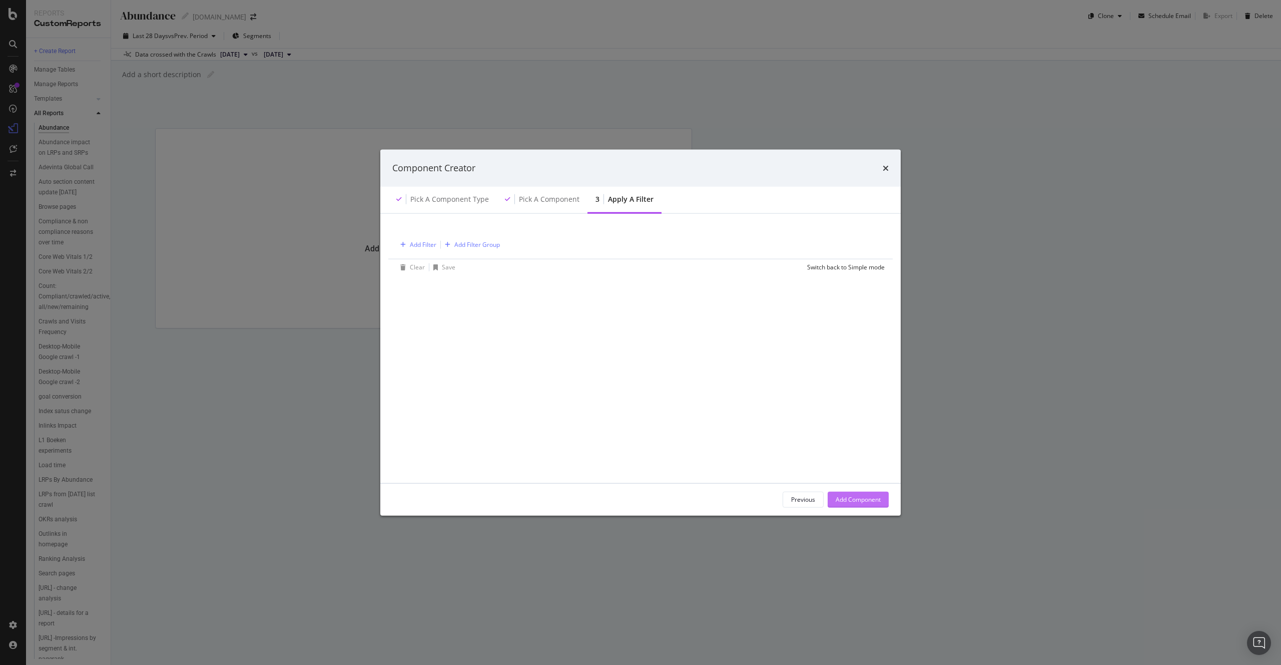
click at [852, 497] on div "Add Component" at bounding box center [858, 499] width 45 height 9
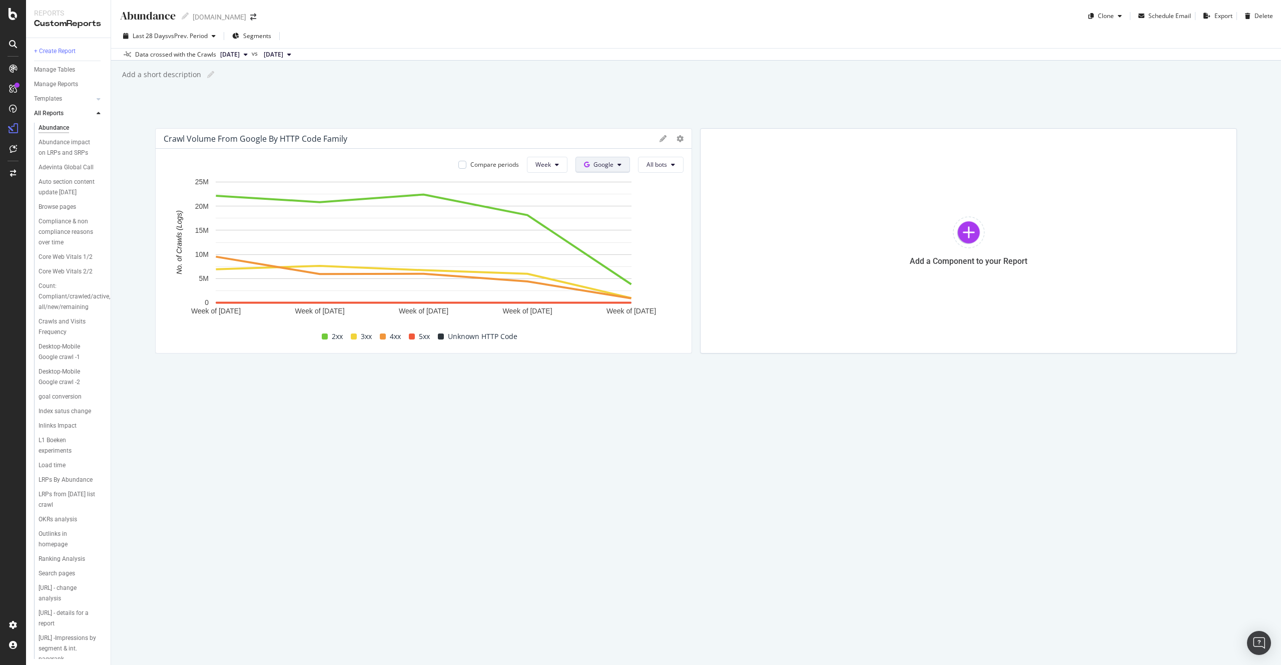
click at [620, 162] on icon at bounding box center [619, 165] width 4 height 6
click at [614, 222] on span "OpenAI" at bounding box center [618, 221] width 37 height 9
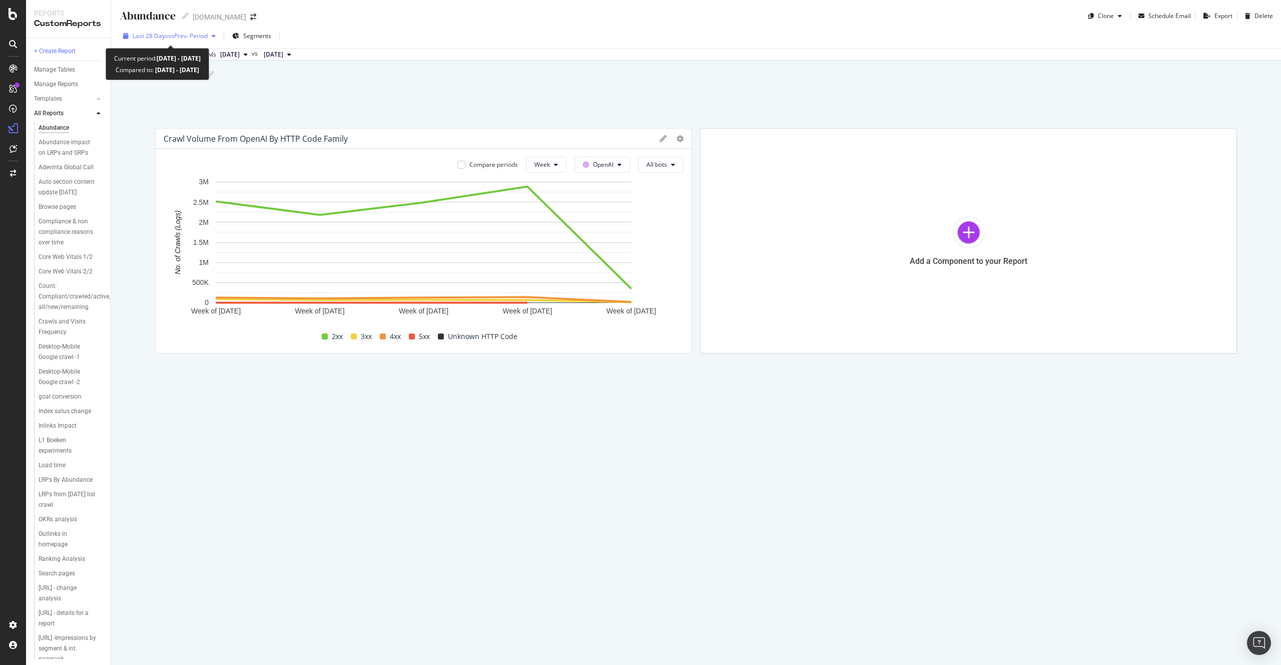
click at [186, 39] on span "vs Prev. Period" at bounding box center [188, 36] width 40 height 9
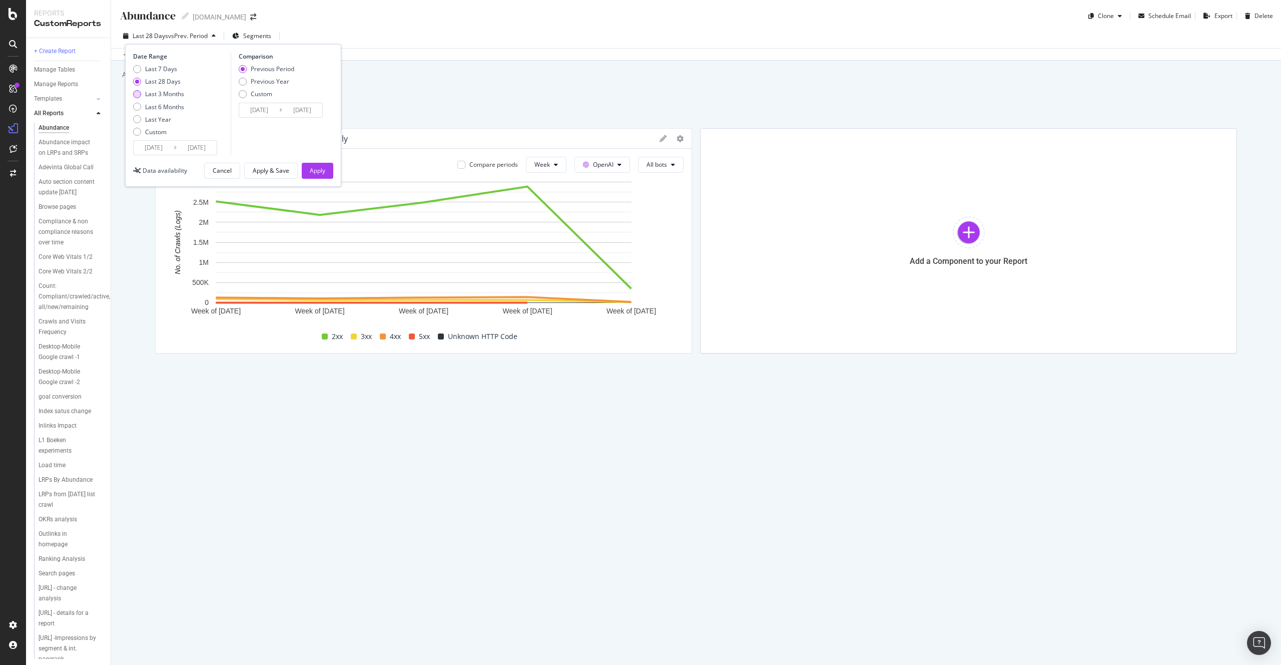
click at [169, 95] on div "Last 3 Months" at bounding box center [164, 94] width 39 height 9
type input "2025/07/07"
type input "2025/04/06"
type input "2025/07/06"
click at [324, 170] on div "Apply" at bounding box center [318, 170] width 16 height 9
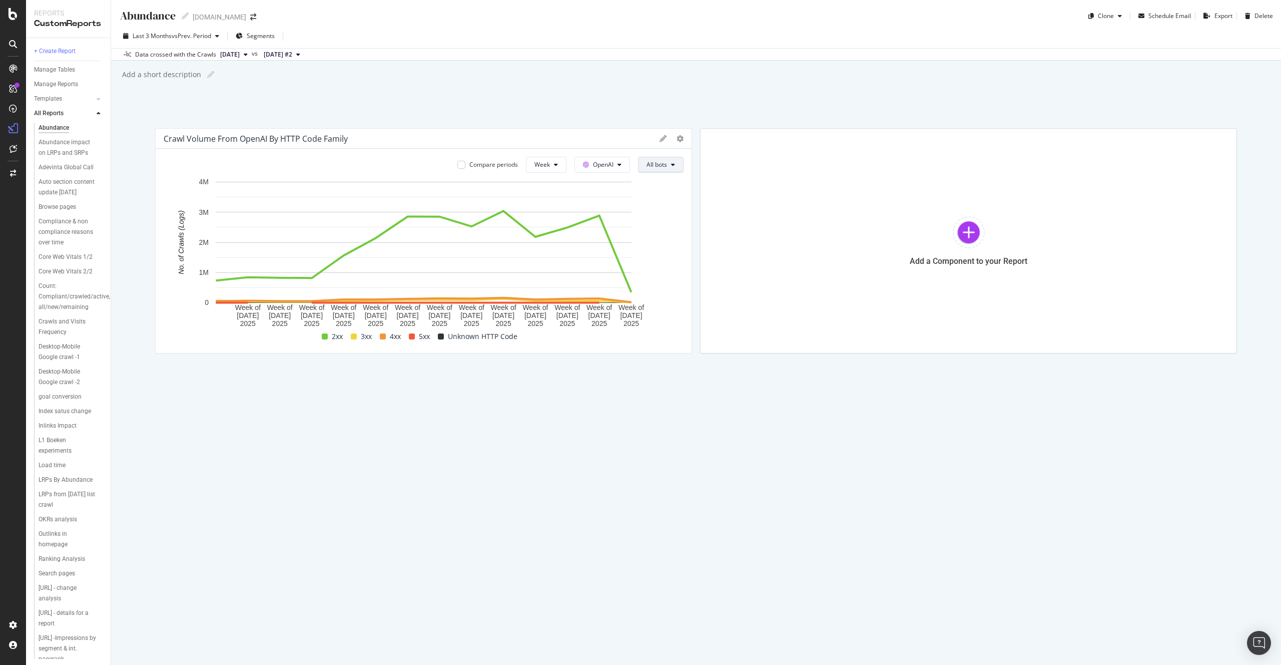
click at [660, 164] on span "All bots" at bounding box center [657, 164] width 21 height 9
click at [522, 103] on div "Abundance Abundance Marktplaats.nl Clone Schedule Email Export Delete Last 3 Mo…" at bounding box center [696, 332] width 1170 height 665
click at [511, 165] on div "Compare periods" at bounding box center [493, 164] width 49 height 9
click at [487, 165] on div "Compare periods" at bounding box center [493, 164] width 49 height 9
click at [660, 169] on button "All bots" at bounding box center [661, 165] width 46 height 16
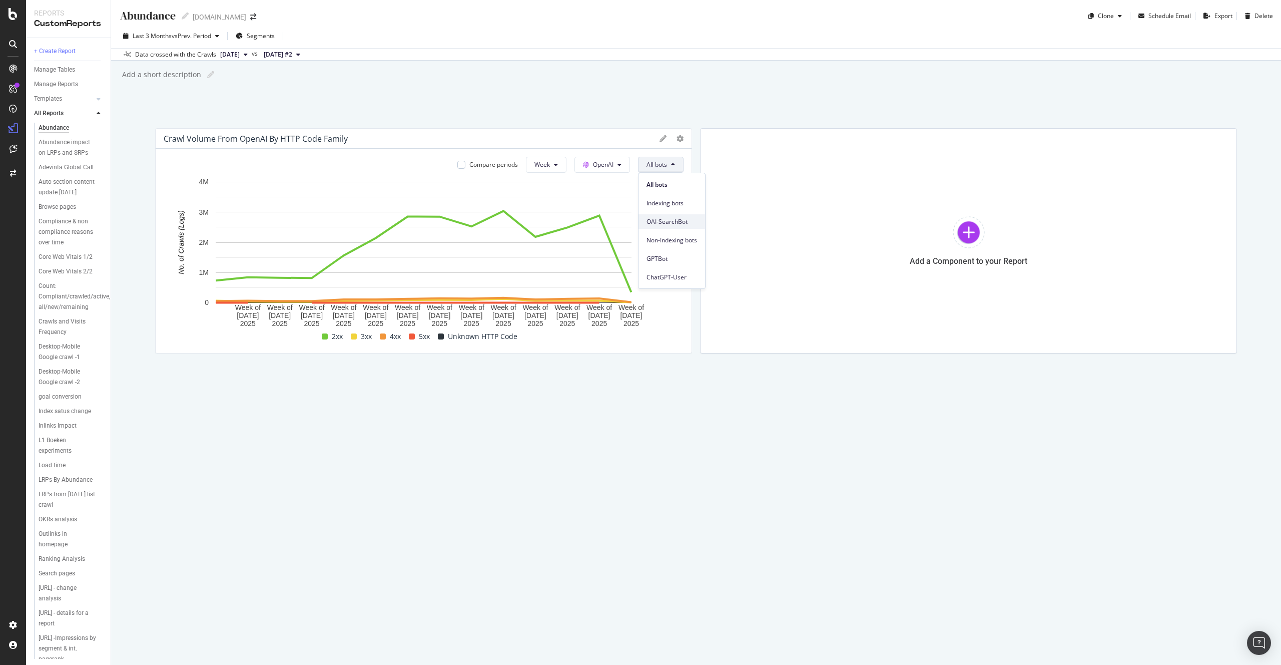
click at [679, 225] on span "OAI-SearchBot" at bounding box center [672, 221] width 51 height 9
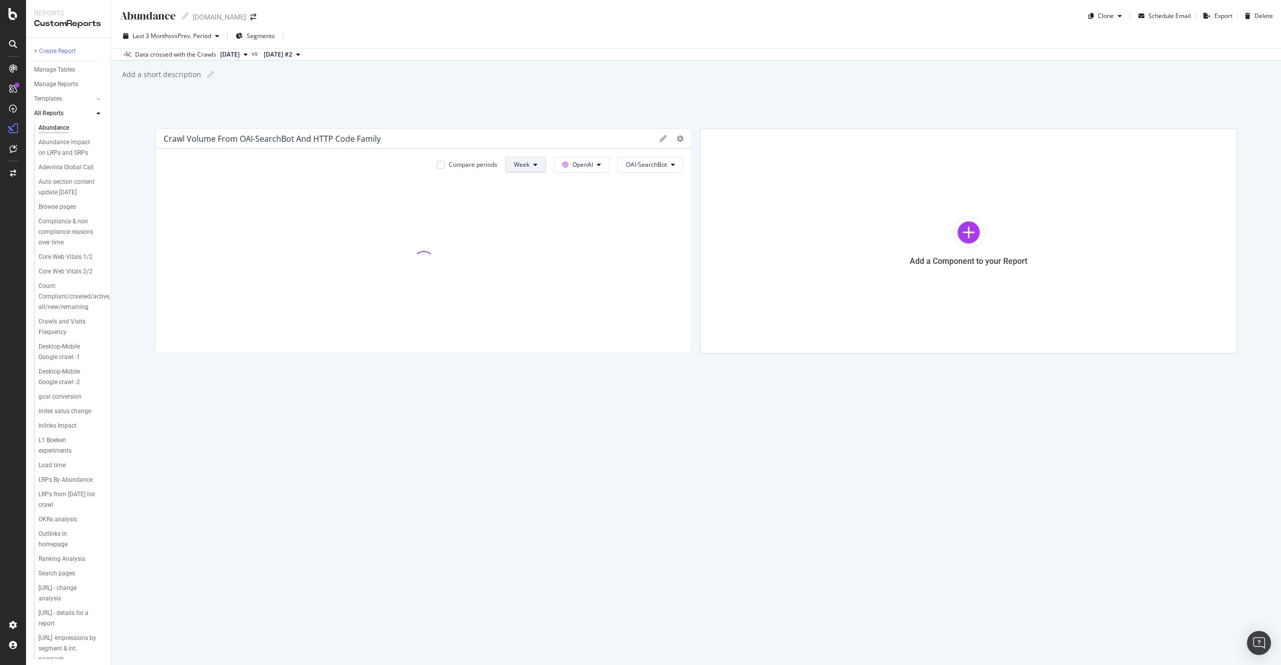
click at [534, 169] on button "Week" at bounding box center [525, 165] width 41 height 16
click at [522, 185] on span "Day" at bounding box center [524, 184] width 18 height 9
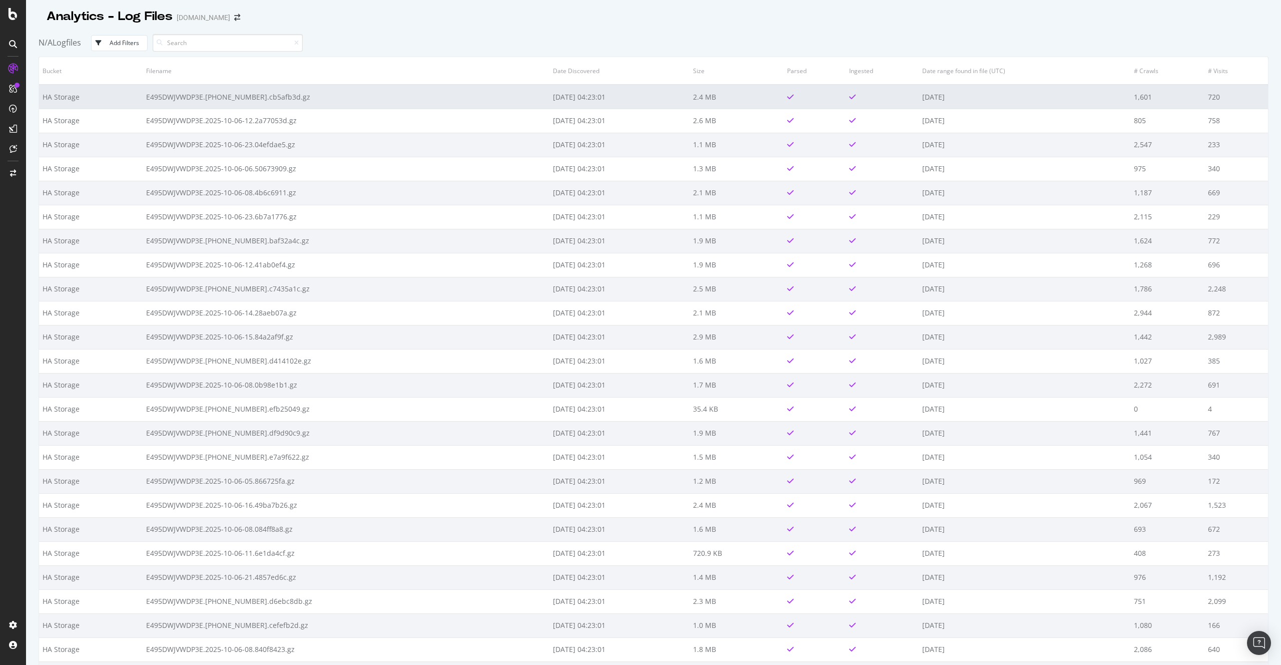
click at [273, 99] on td "E495DWJVWDP3E.[PHONE_NUMBER].cb5afb3d.gz" at bounding box center [346, 97] width 407 height 24
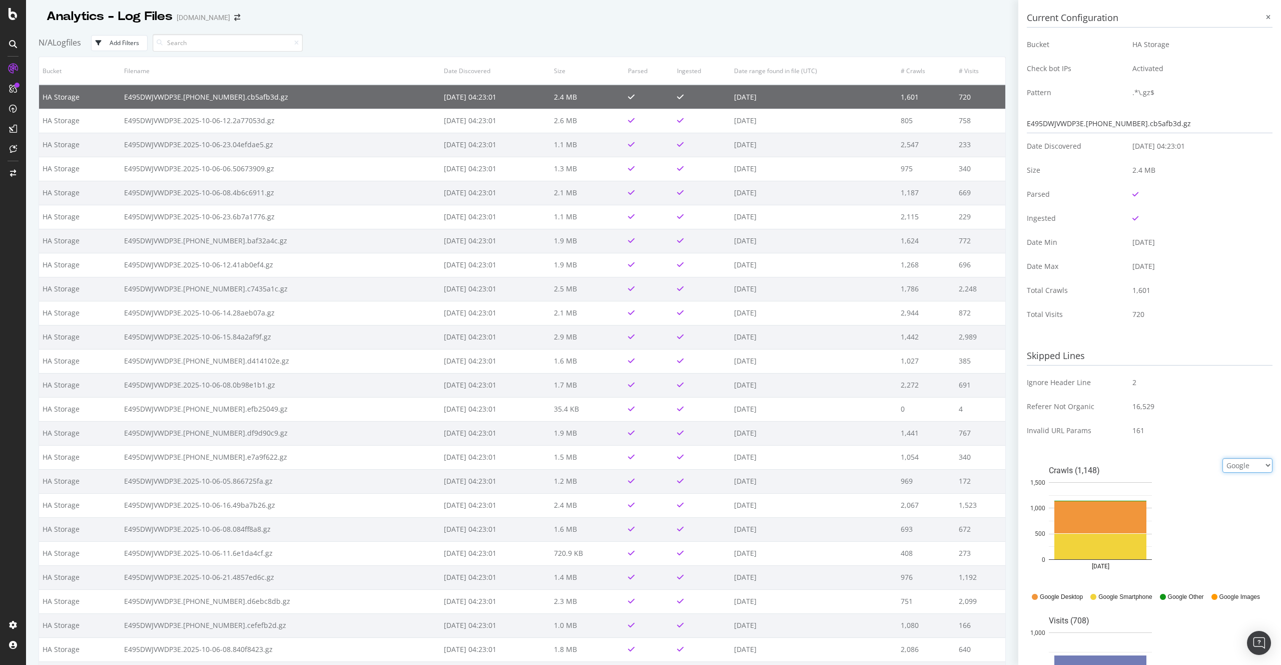
click at [1242, 464] on select "Google Bing OpenAI Other AI Bots" at bounding box center [1247, 465] width 50 height 15
click at [1222, 466] on select "Google Bing OpenAI Other AI Bots" at bounding box center [1247, 465] width 50 height 15
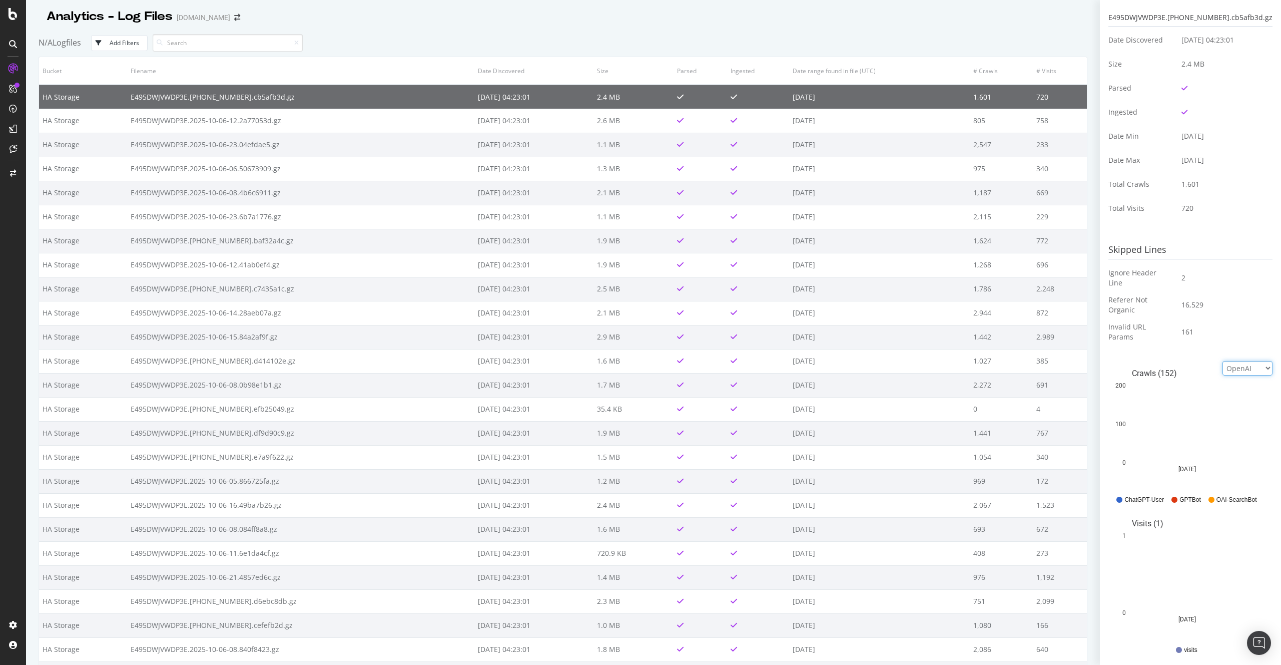
scroll to position [134, 0]
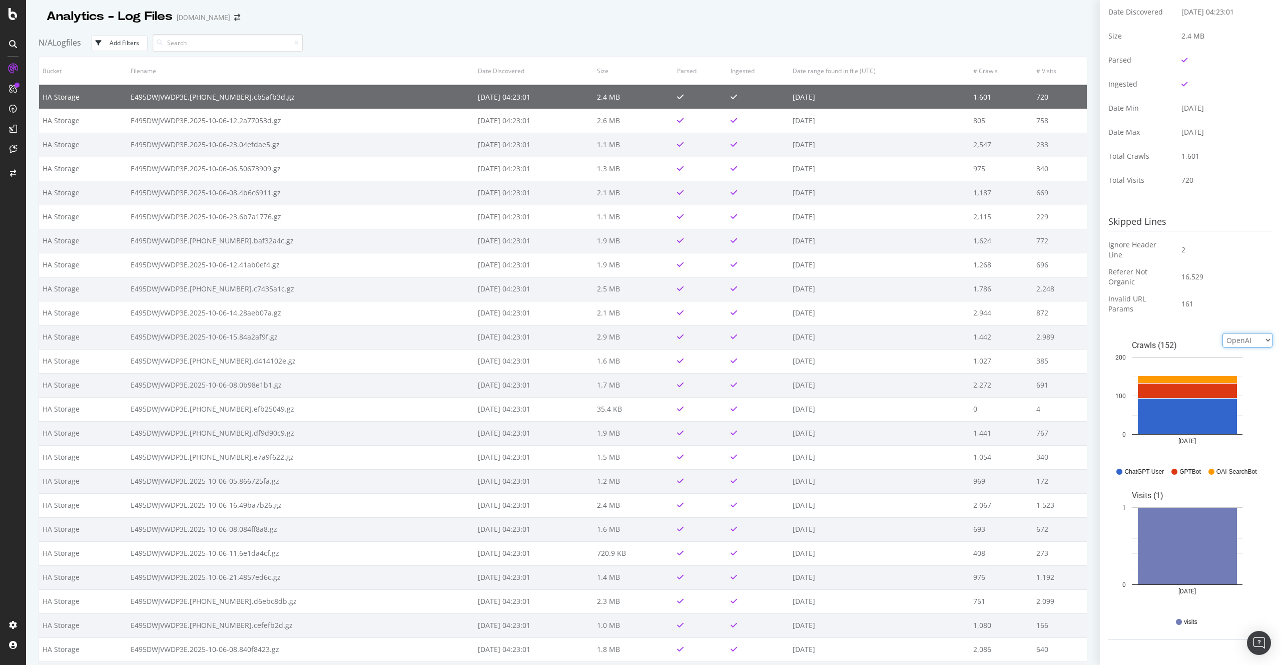
click at [1228, 341] on select "Google Bing OpenAI Other AI Bots" at bounding box center [1247, 340] width 50 height 15
click at [1222, 347] on select "Google Bing OpenAI Other AI Bots" at bounding box center [1247, 340] width 50 height 15
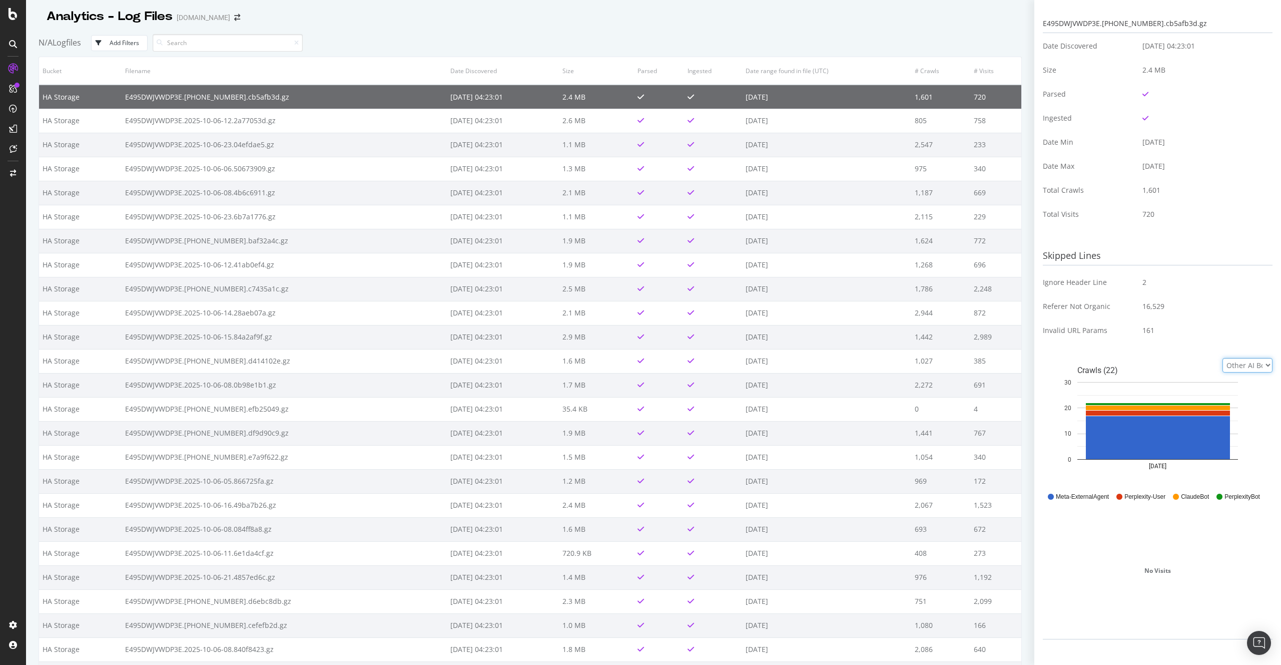
click at [1248, 365] on select "Google Bing OpenAI Other AI Bots" at bounding box center [1247, 365] width 50 height 15
select select "openai"
click at [1222, 358] on select "Google Bing OpenAI Other AI Bots" at bounding box center [1247, 365] width 50 height 15
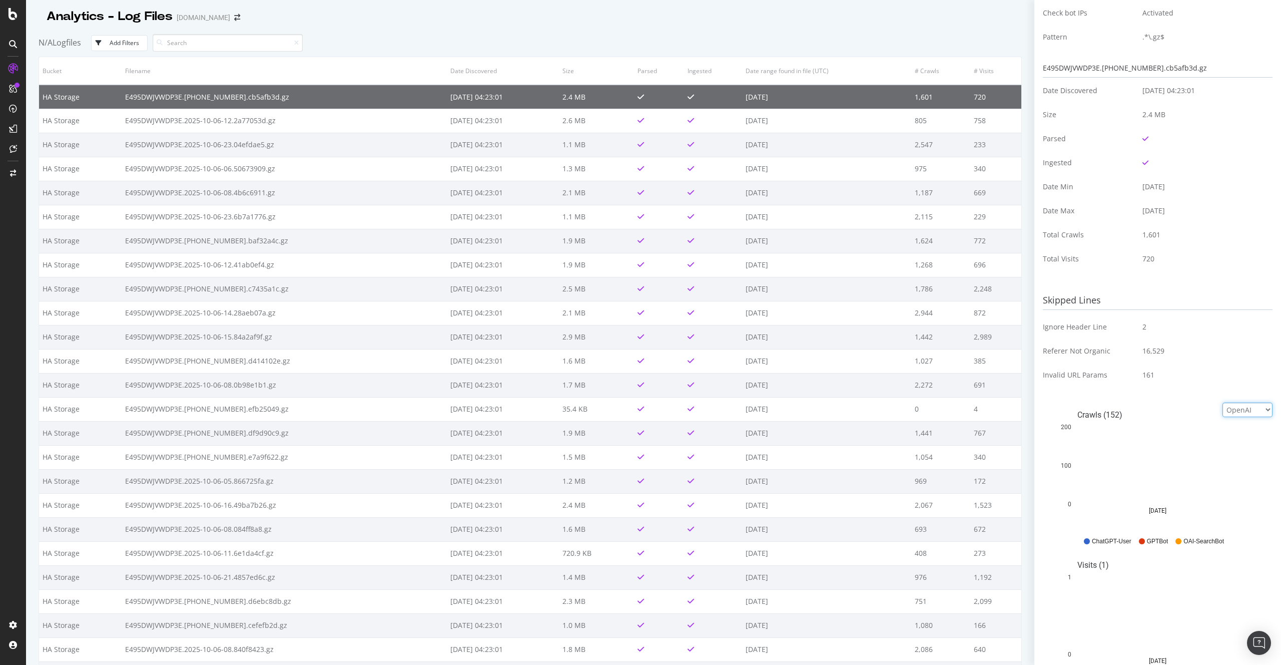
scroll to position [125, 0]
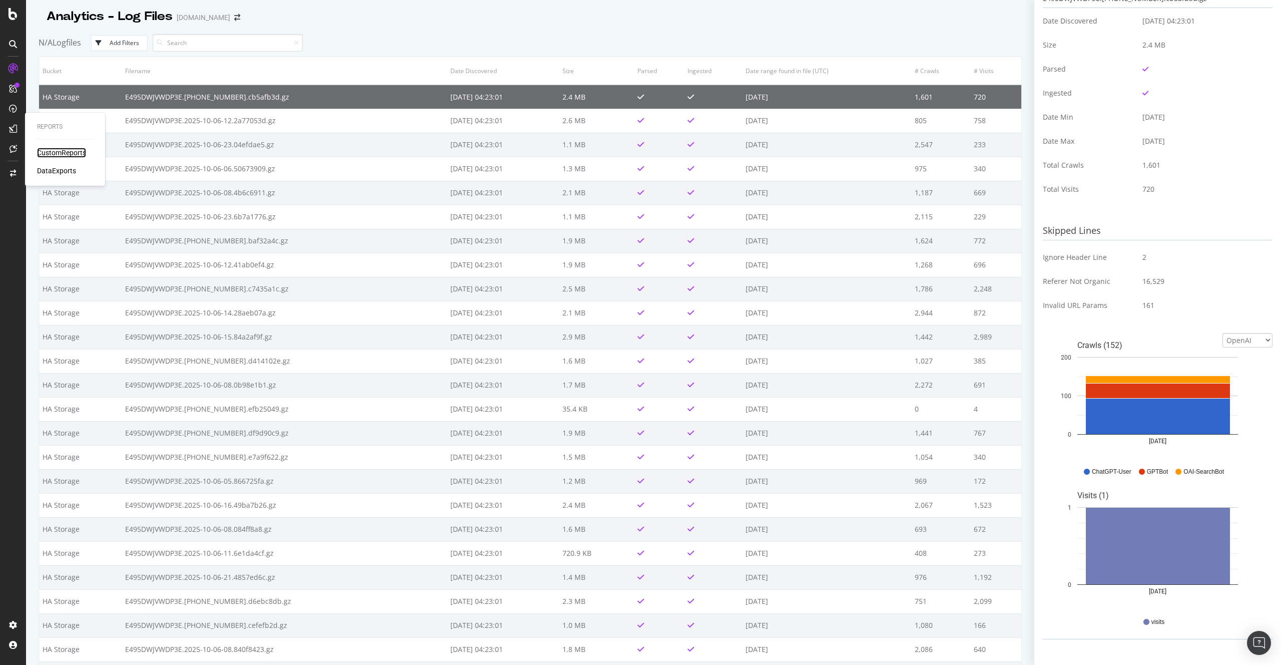
click at [60, 155] on div "CustomReports" at bounding box center [61, 153] width 49 height 10
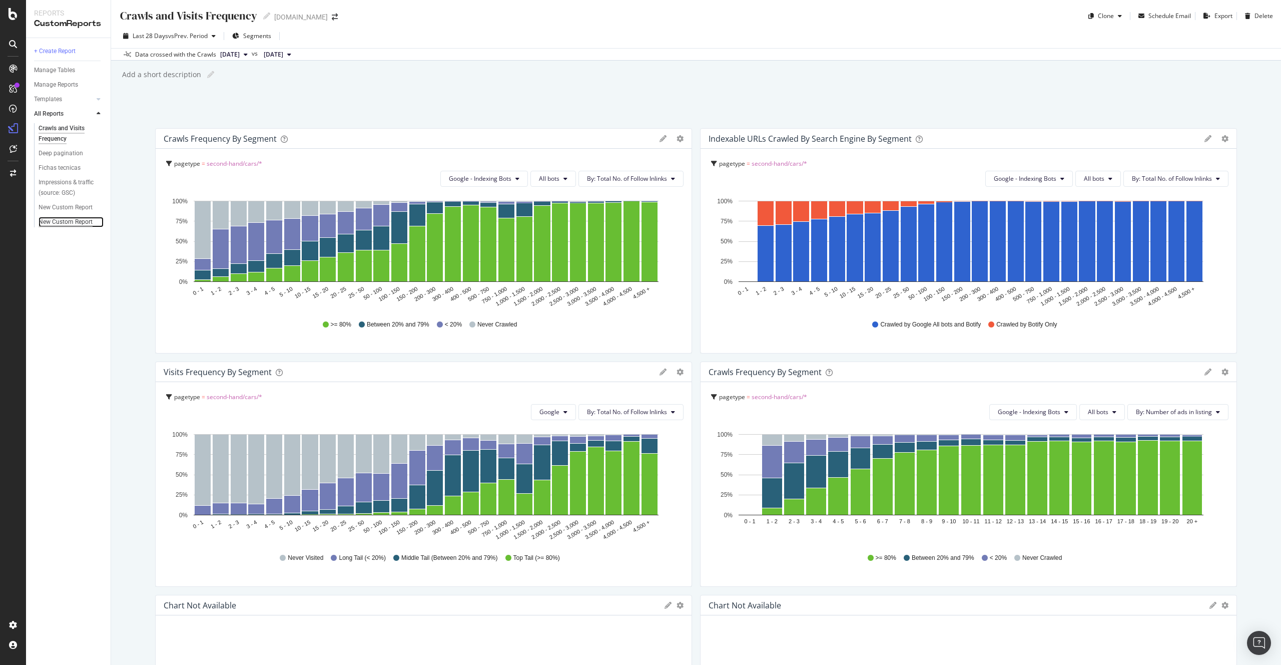
click at [72, 219] on div "New Custom Report" at bounding box center [66, 222] width 54 height 11
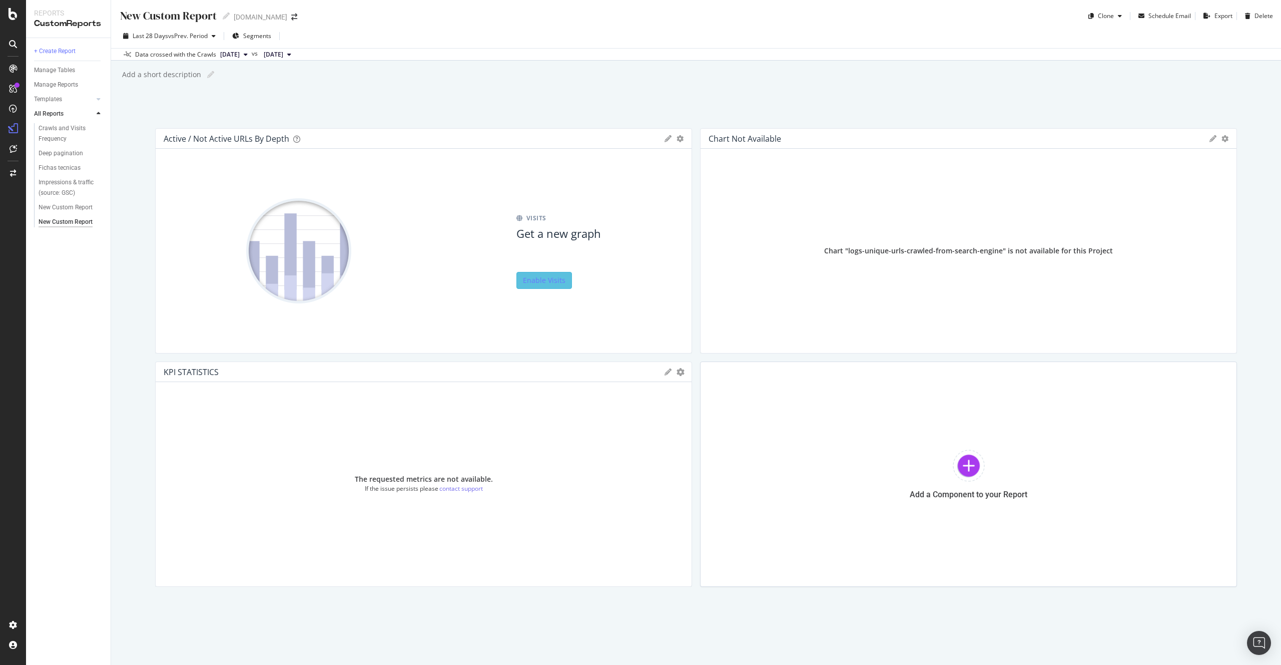
click at [665, 140] on icon at bounding box center [668, 138] width 7 height 7
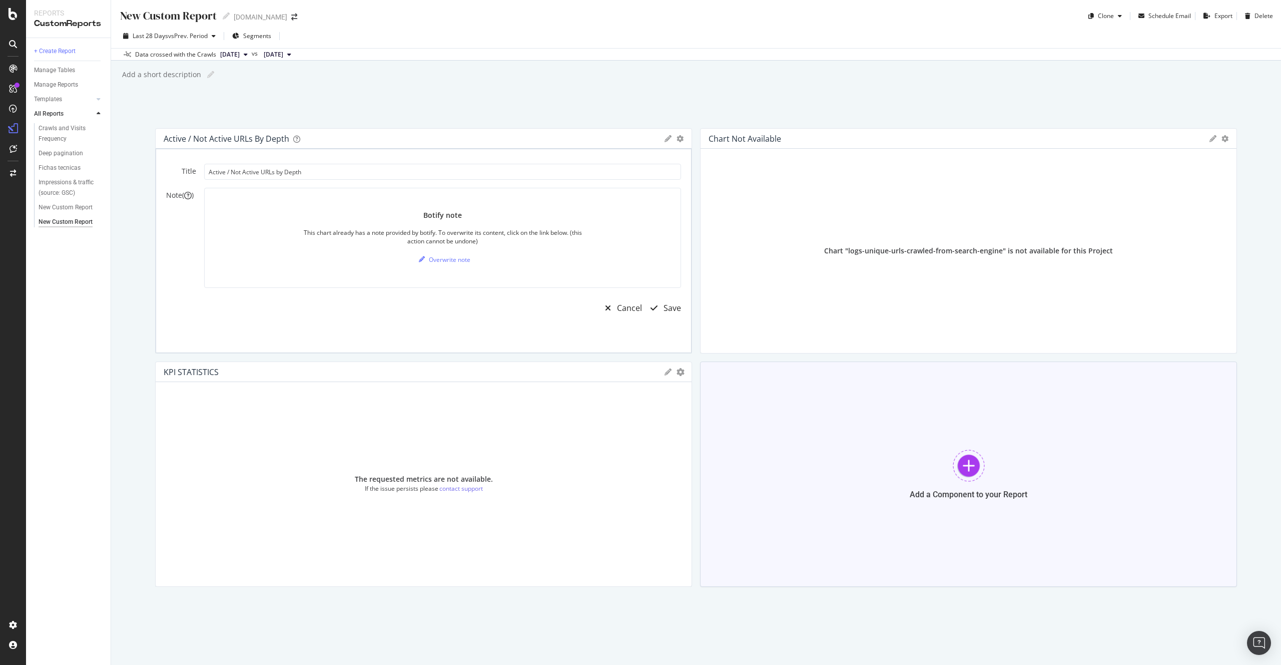
scroll to position [1, 0]
click at [899, 442] on div "Add a Component to your Report" at bounding box center [968, 472] width 537 height 225
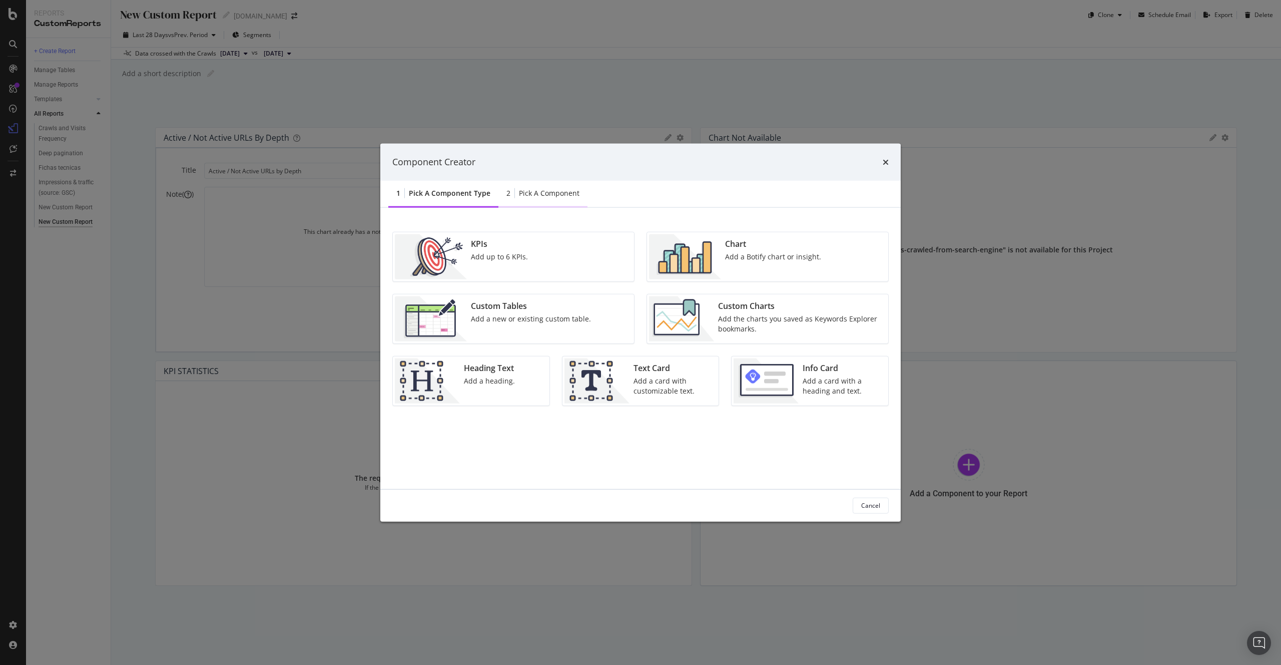
click at [544, 195] on div "Pick a Component" at bounding box center [549, 193] width 61 height 10
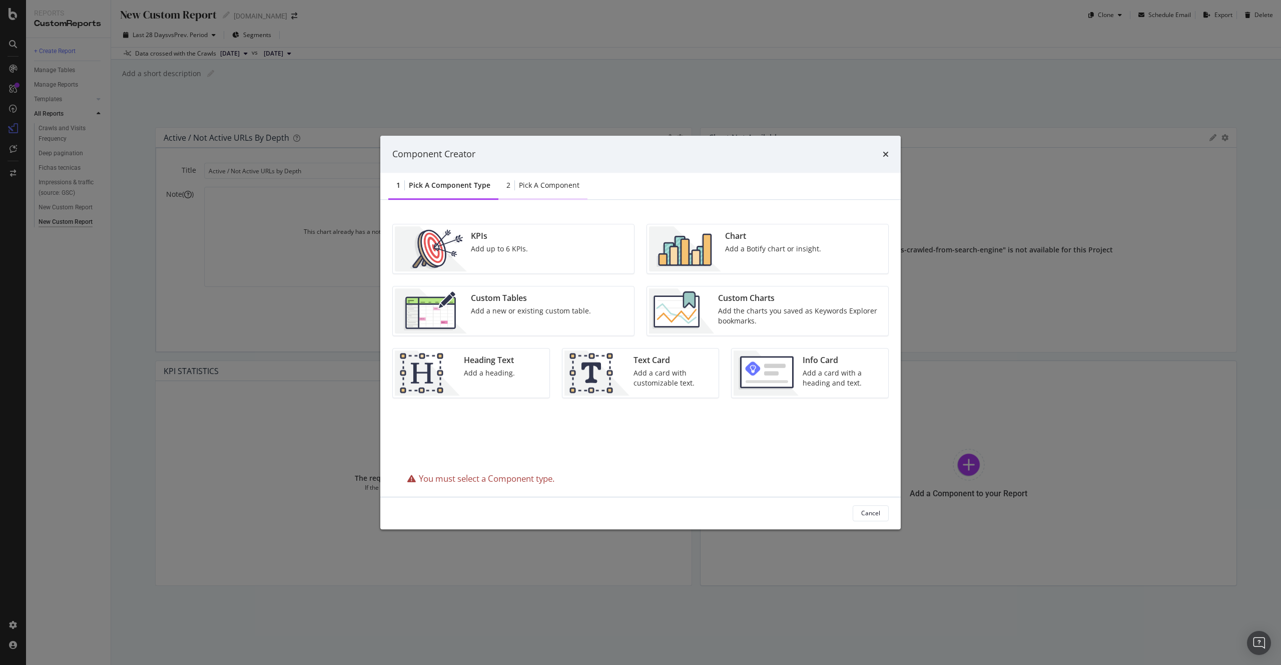
click at [553, 186] on div "Pick a Component" at bounding box center [549, 185] width 61 height 10
click at [448, 187] on div "Pick a Component type" at bounding box center [450, 185] width 82 height 10
click at [778, 250] on div "Add a Botify chart or insight." at bounding box center [773, 249] width 96 height 10
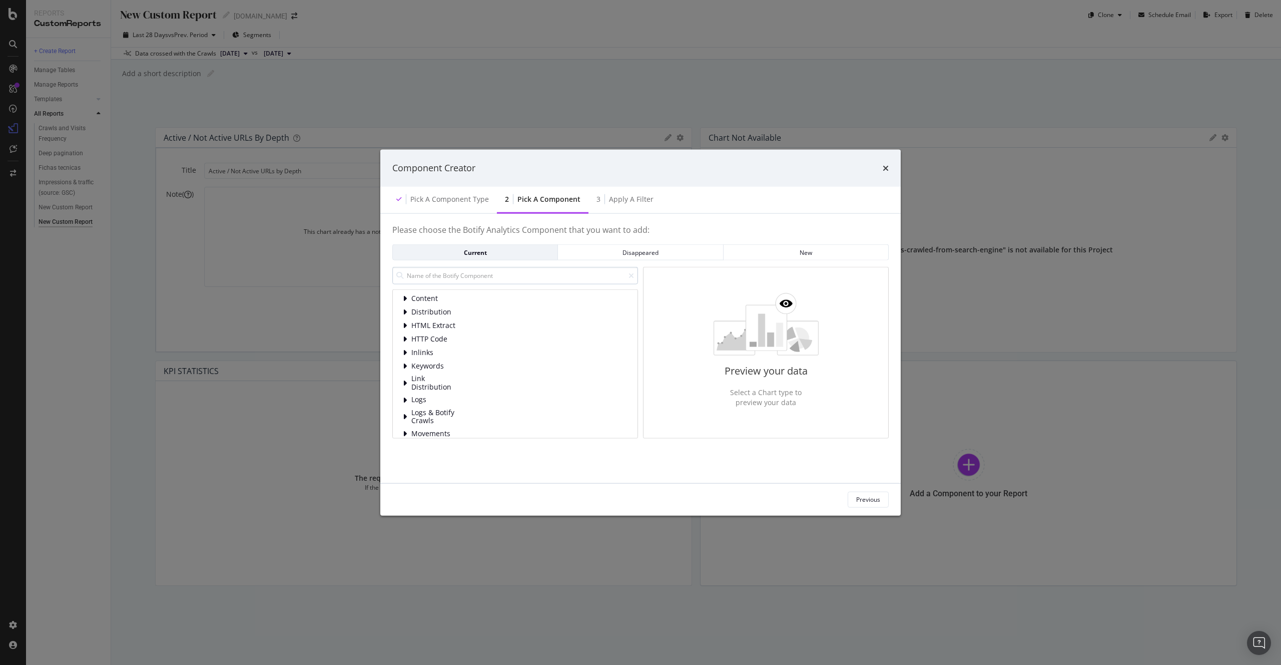
scroll to position [2, 0]
click at [474, 276] on input "modal" at bounding box center [515, 276] width 246 height 18
click at [436, 301] on span "HTTP Code" at bounding box center [433, 303] width 45 height 9
click at [518, 320] on span "HTTP Status Codes Distribution" at bounding box center [495, 318] width 105 height 10
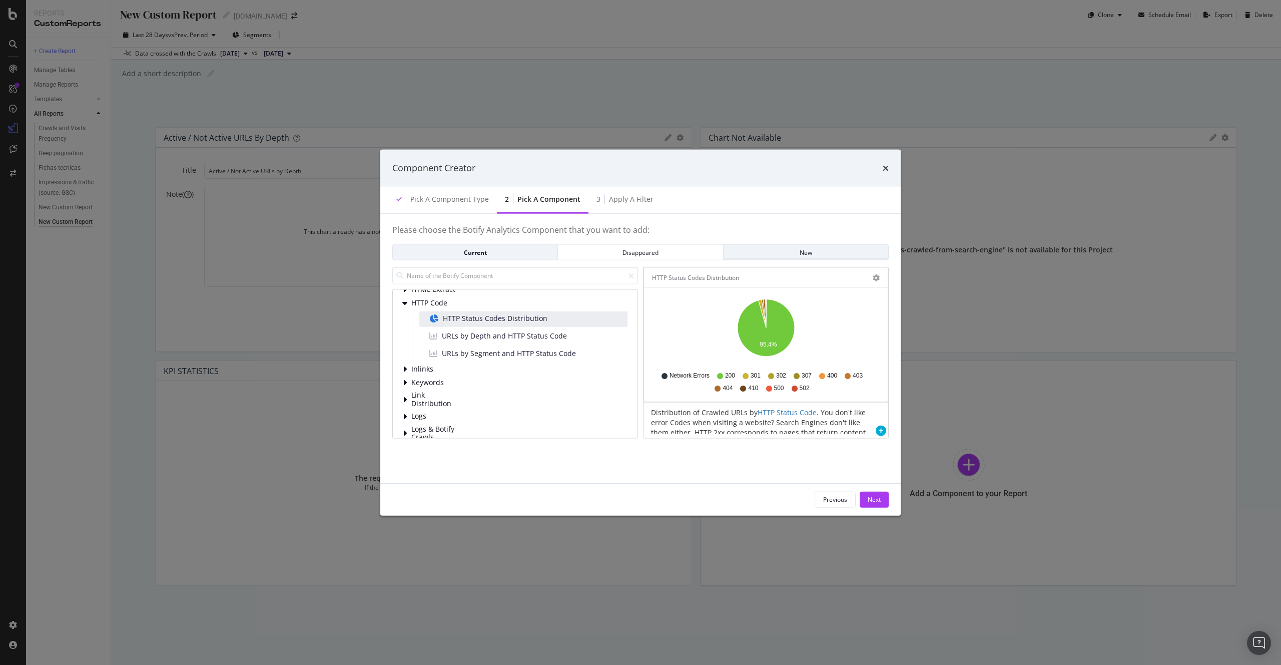
click at [779, 250] on div "New" at bounding box center [806, 252] width 149 height 9
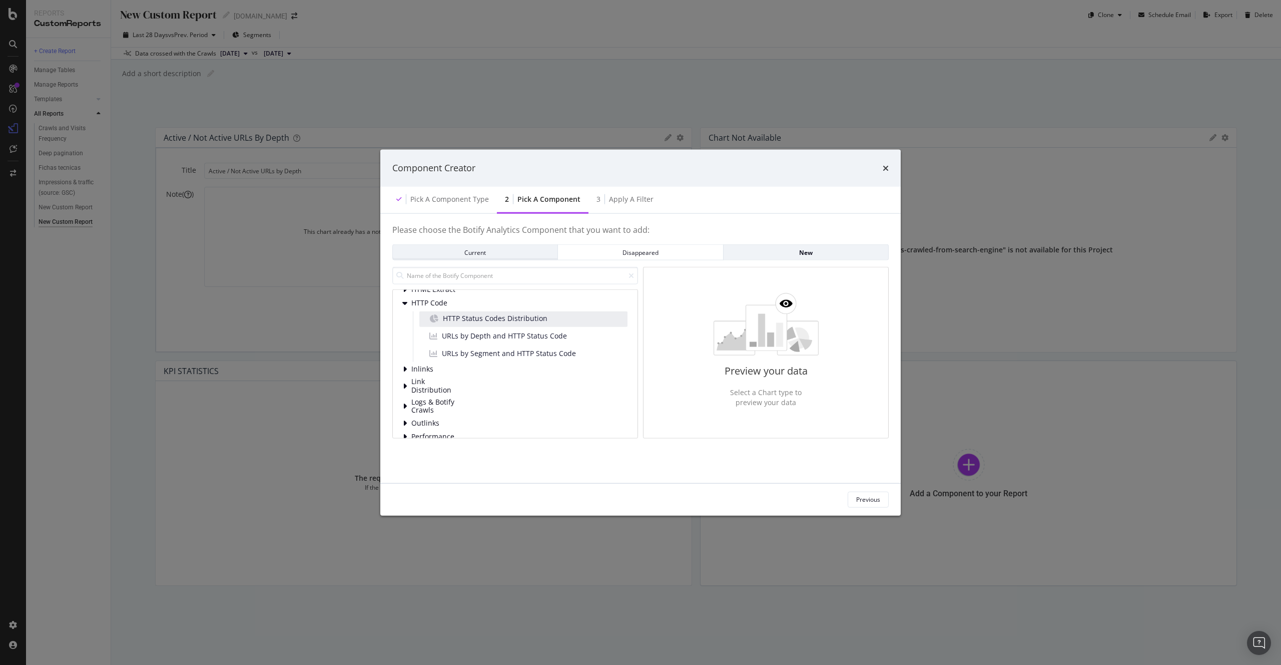
click at [501, 258] on div "Current" at bounding box center [475, 252] width 149 height 14
click at [479, 316] on span "HTTP Status Codes Distribution" at bounding box center [495, 318] width 105 height 10
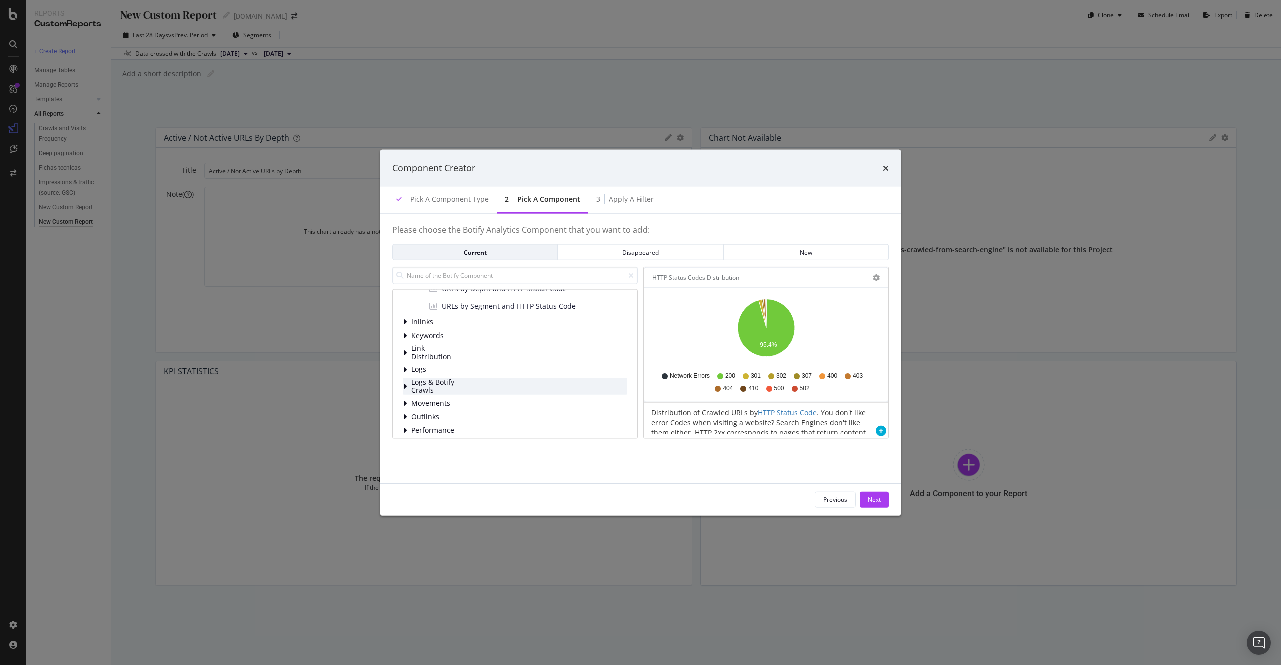
scroll to position [90, 0]
click at [874, 499] on div "Next" at bounding box center [874, 499] width 13 height 9
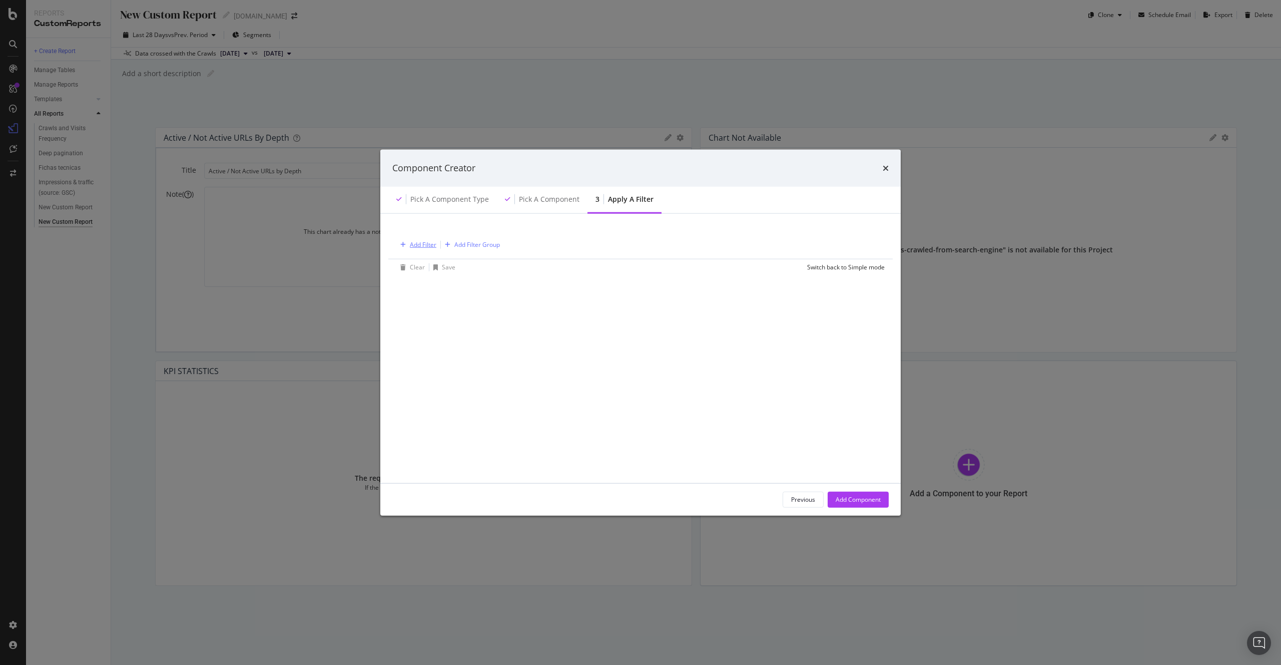
click at [407, 249] on div "Add Filter" at bounding box center [416, 244] width 40 height 11
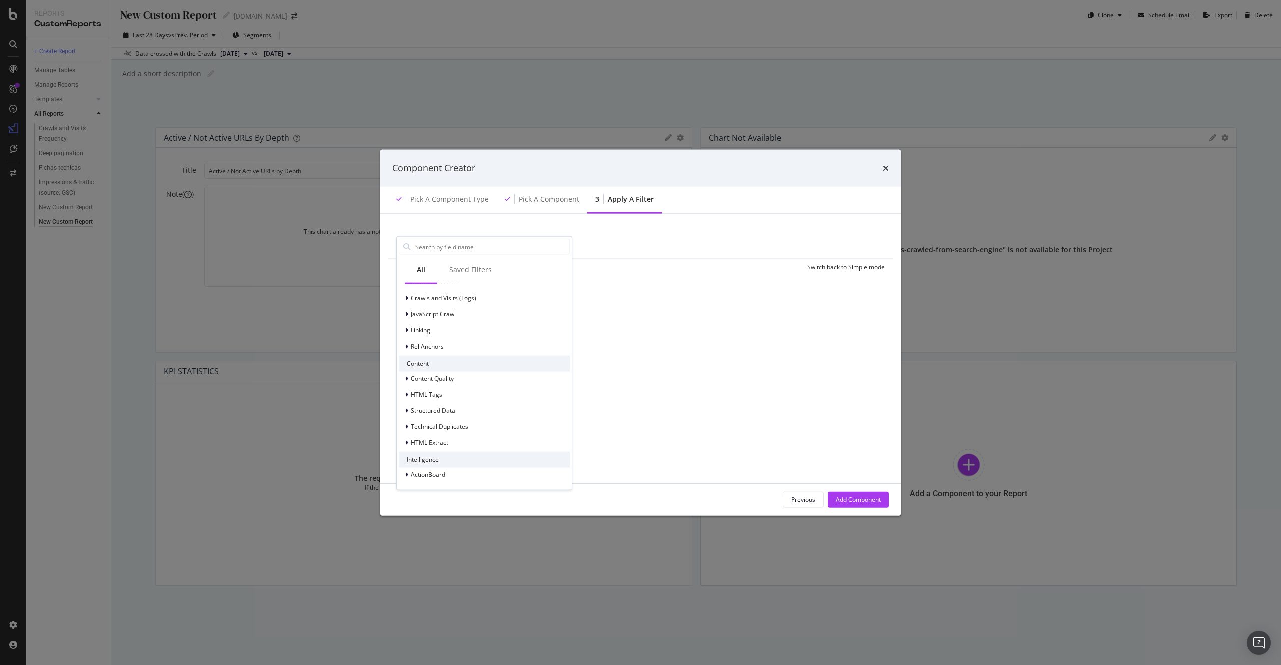
scroll to position [0, 0]
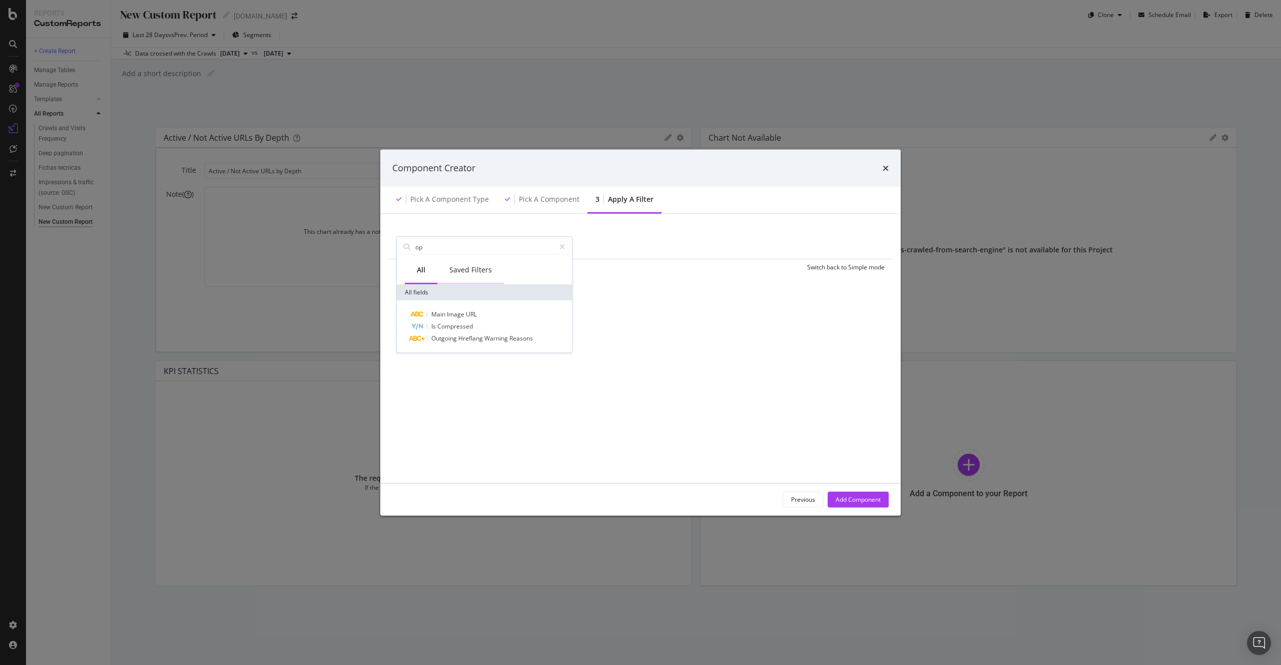
type input "o"
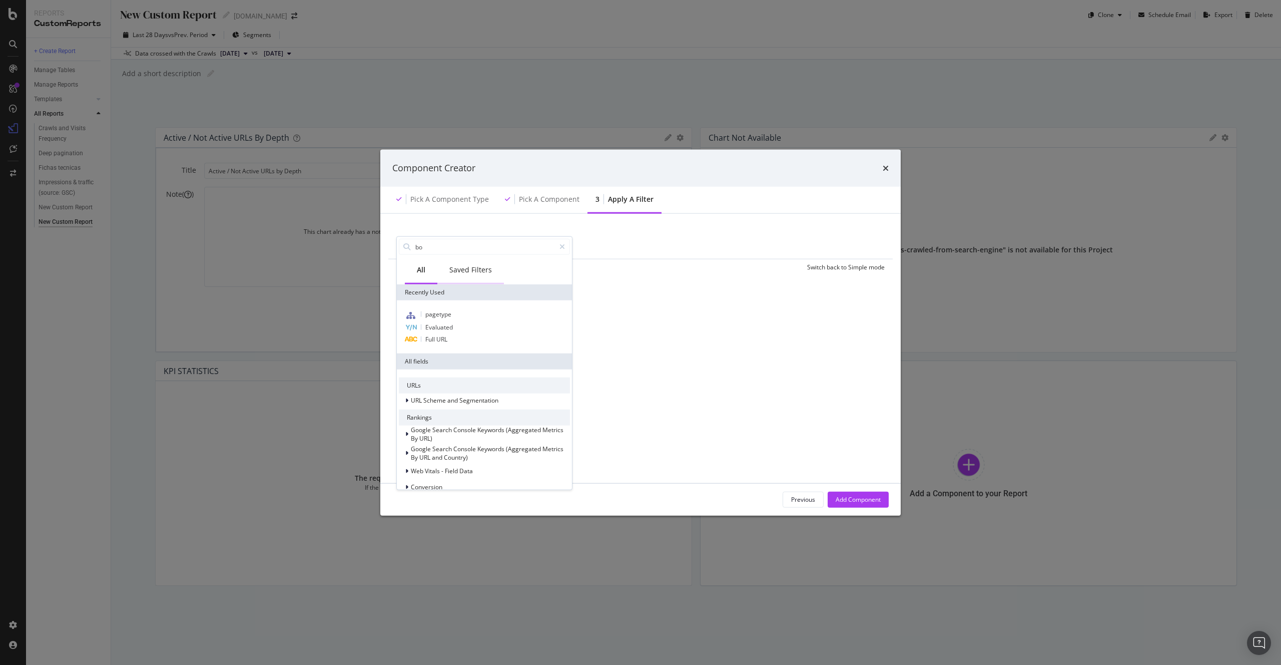
type input "bot"
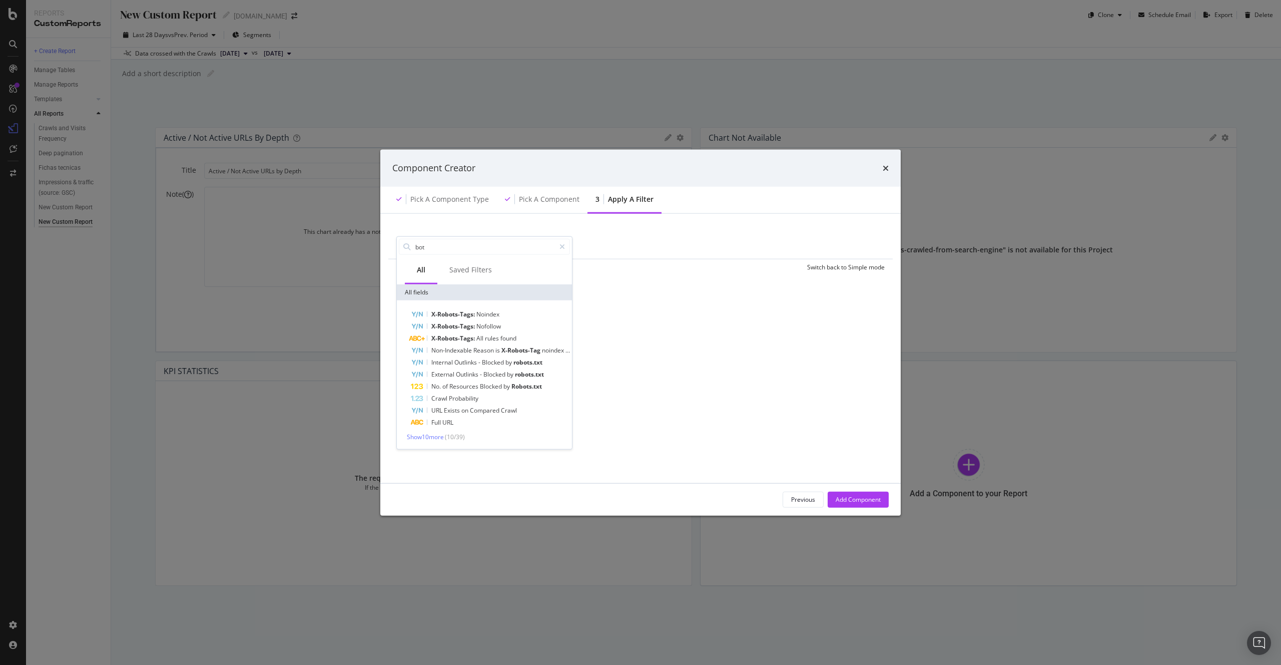
click at [883, 172] on div "times" at bounding box center [886, 168] width 6 height 13
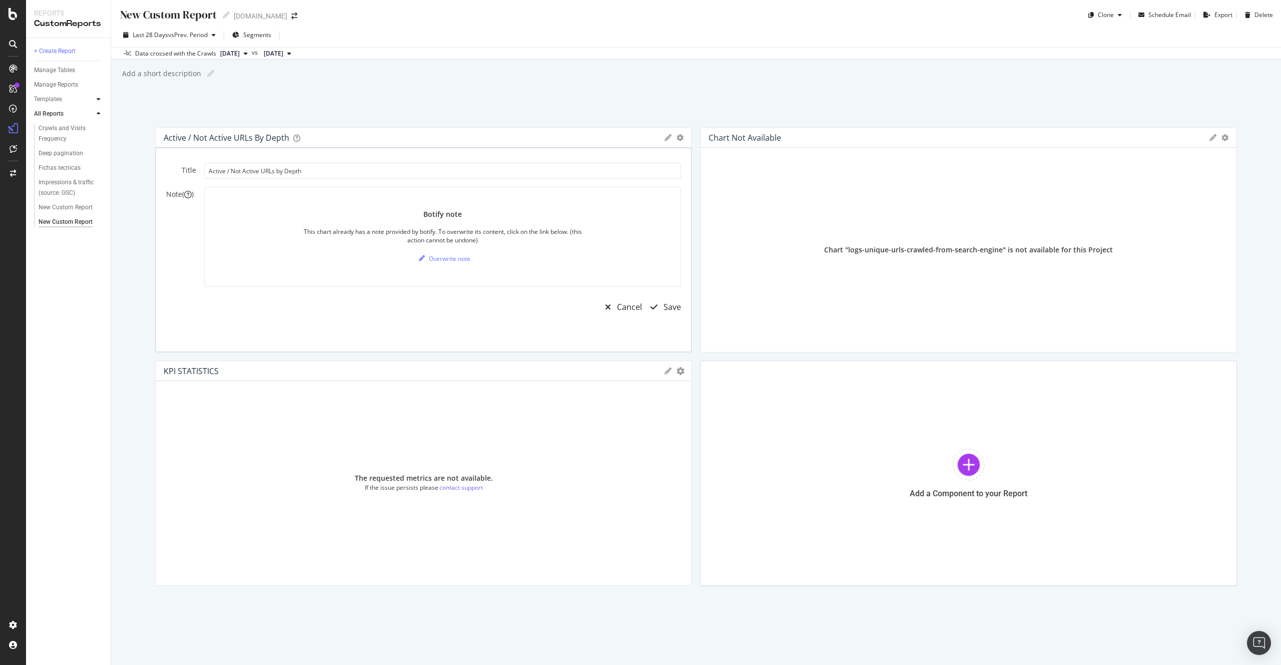
click at [102, 99] on div at bounding box center [99, 99] width 10 height 10
click at [61, 111] on div "AI Bots in Search" at bounding box center [62, 114] width 46 height 11
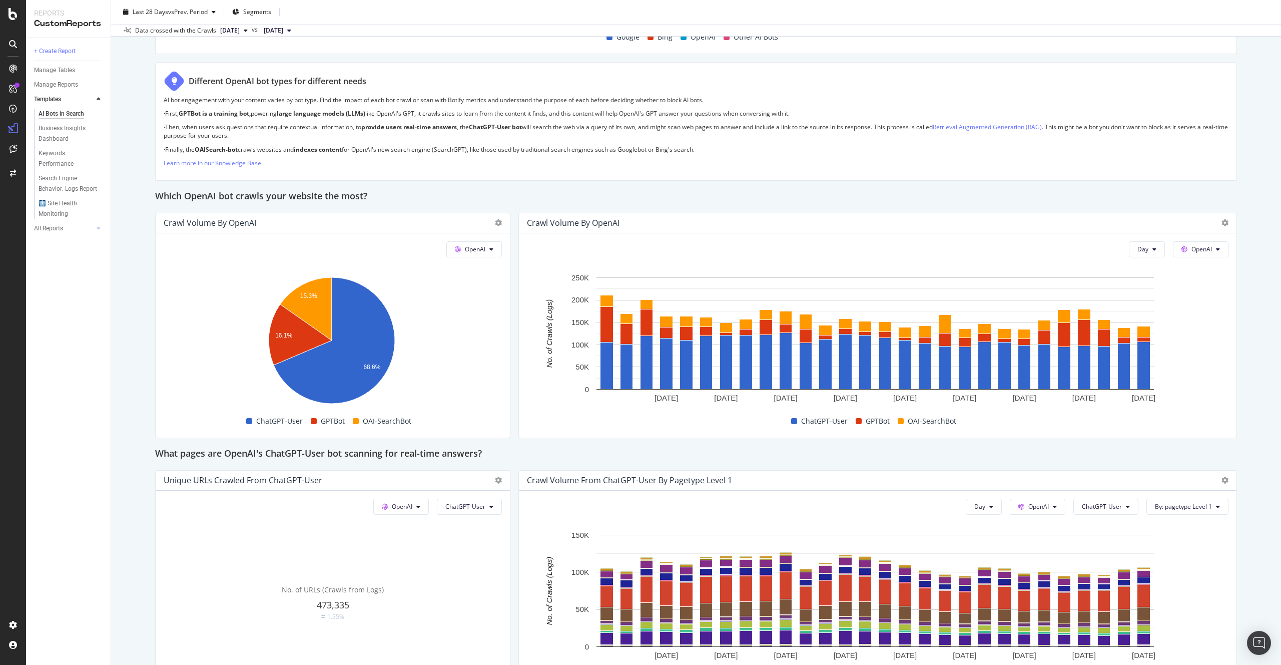
scroll to position [833, 0]
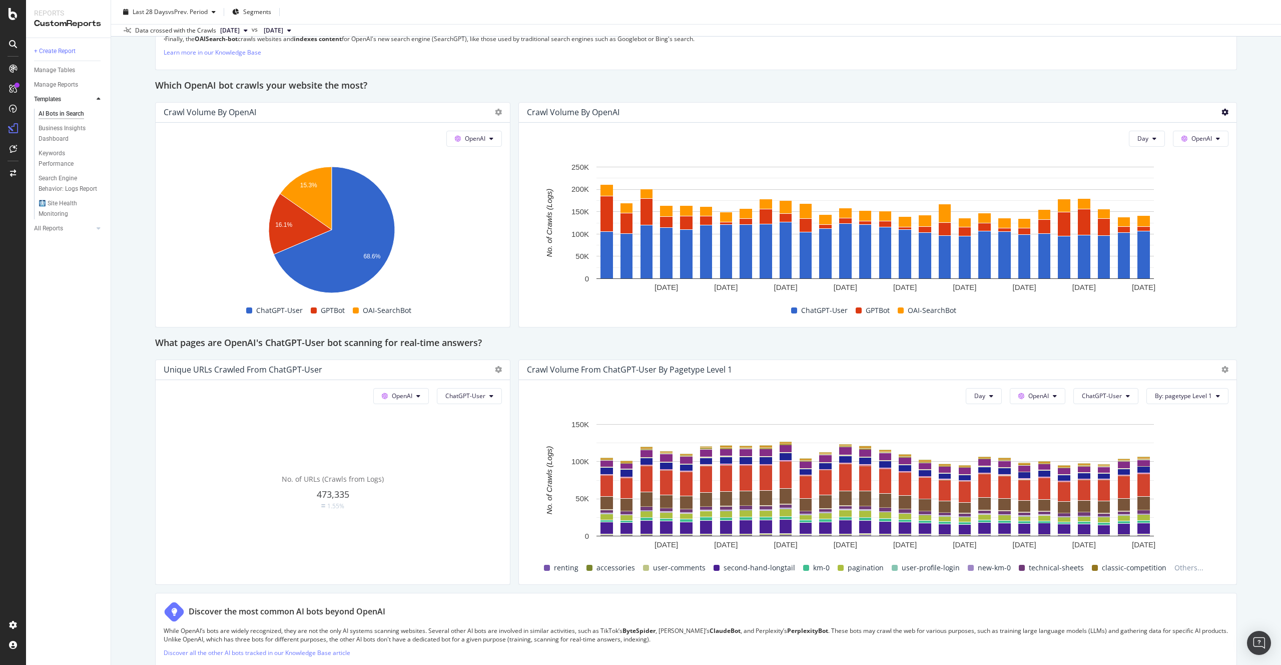
click at [1221, 115] on icon at bounding box center [1224, 112] width 7 height 7
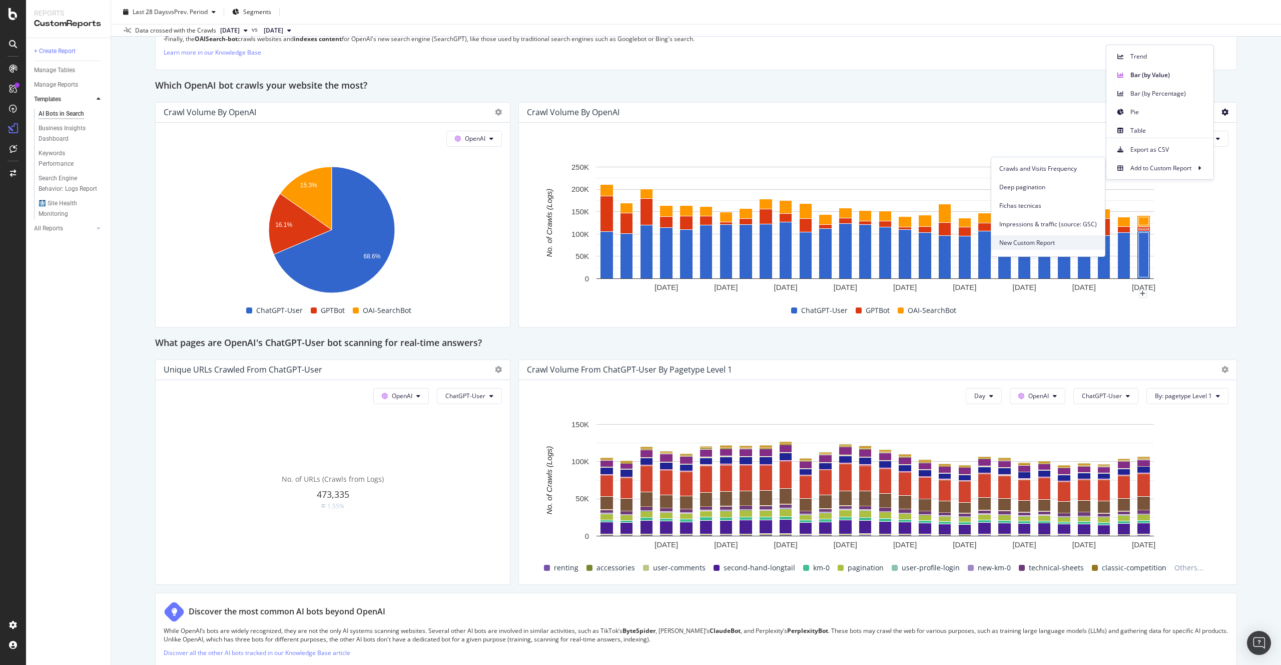
scroll to position [12, 0]
click at [1048, 243] on div "New Custom Report" at bounding box center [1048, 249] width 114 height 15
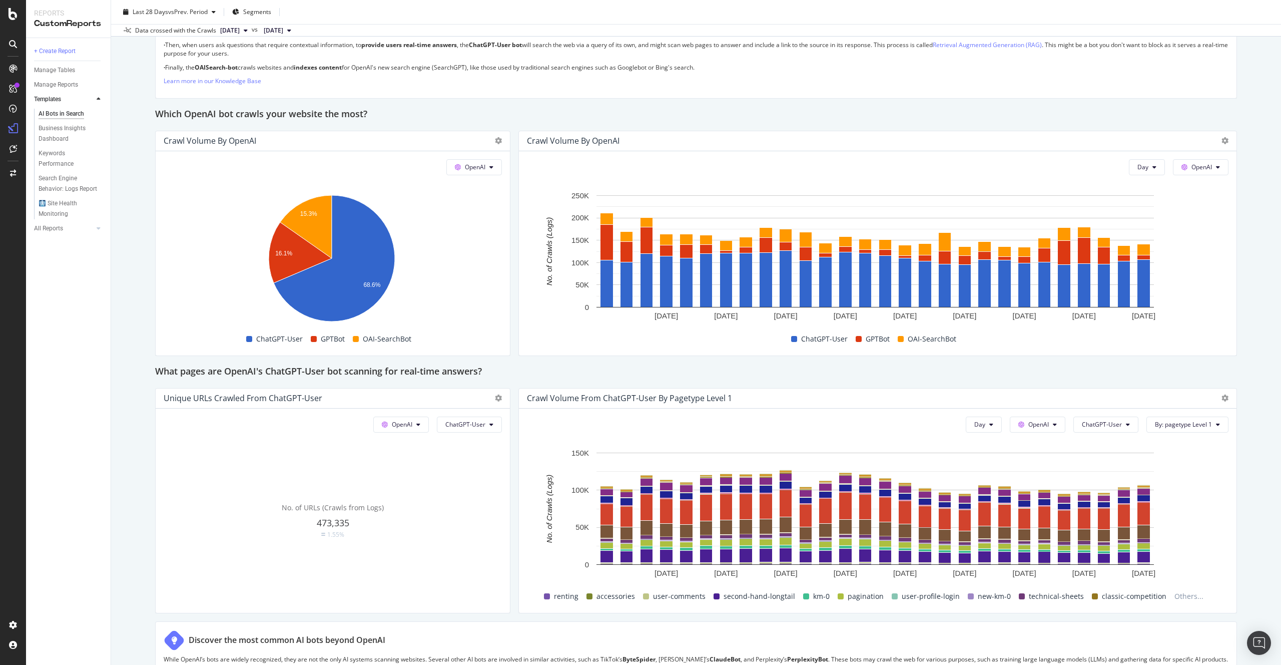
scroll to position [799, 0]
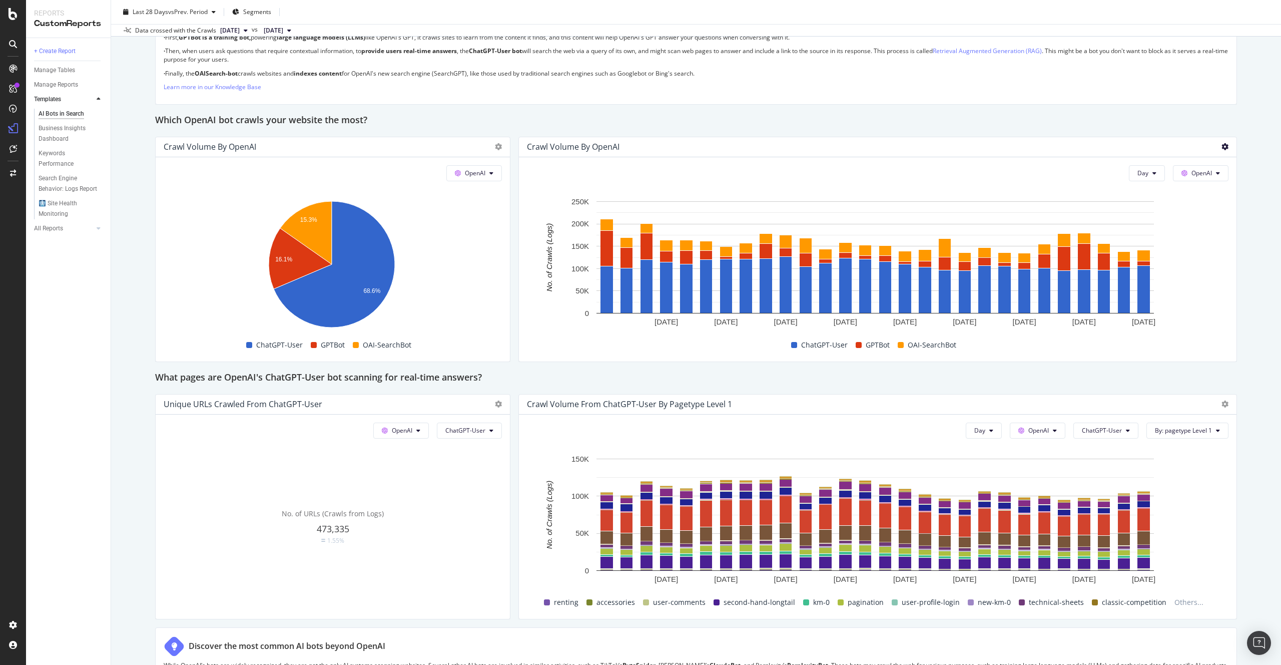
click at [1221, 147] on icon at bounding box center [1224, 146] width 7 height 7
click at [1232, 282] on div "AI Bots in Search AI Bots in Search Coches.net Clone Schedule Email Export Last…" at bounding box center [696, 332] width 1170 height 665
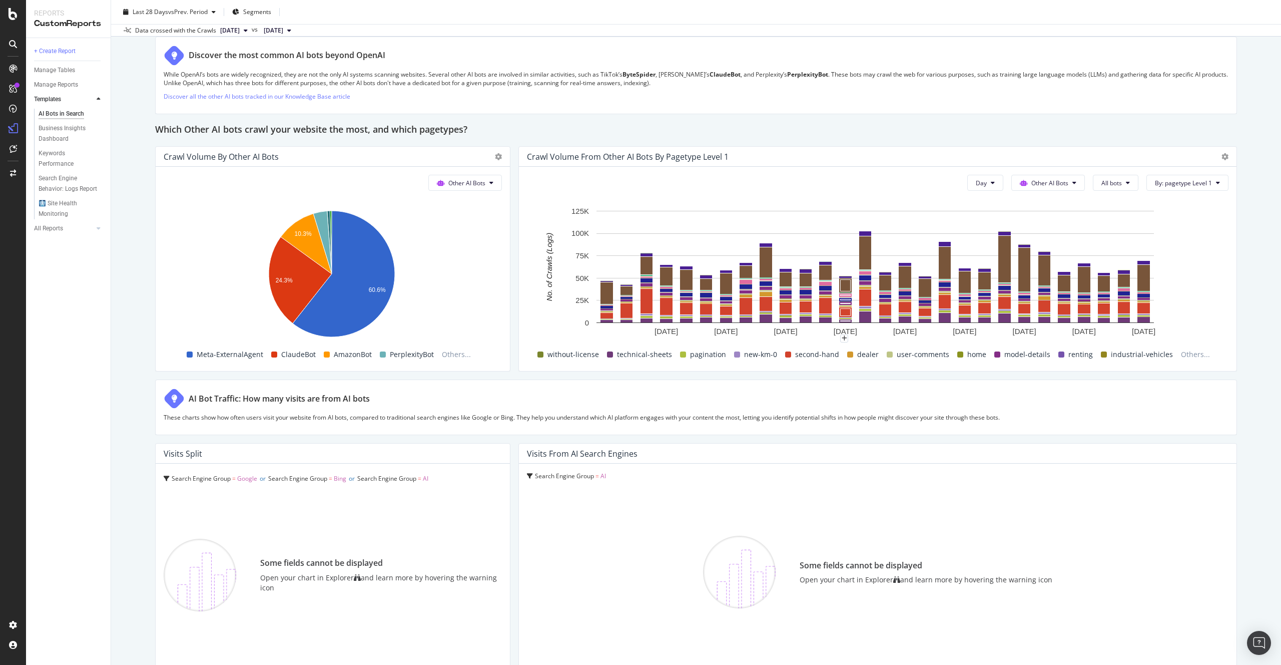
scroll to position [1018, 0]
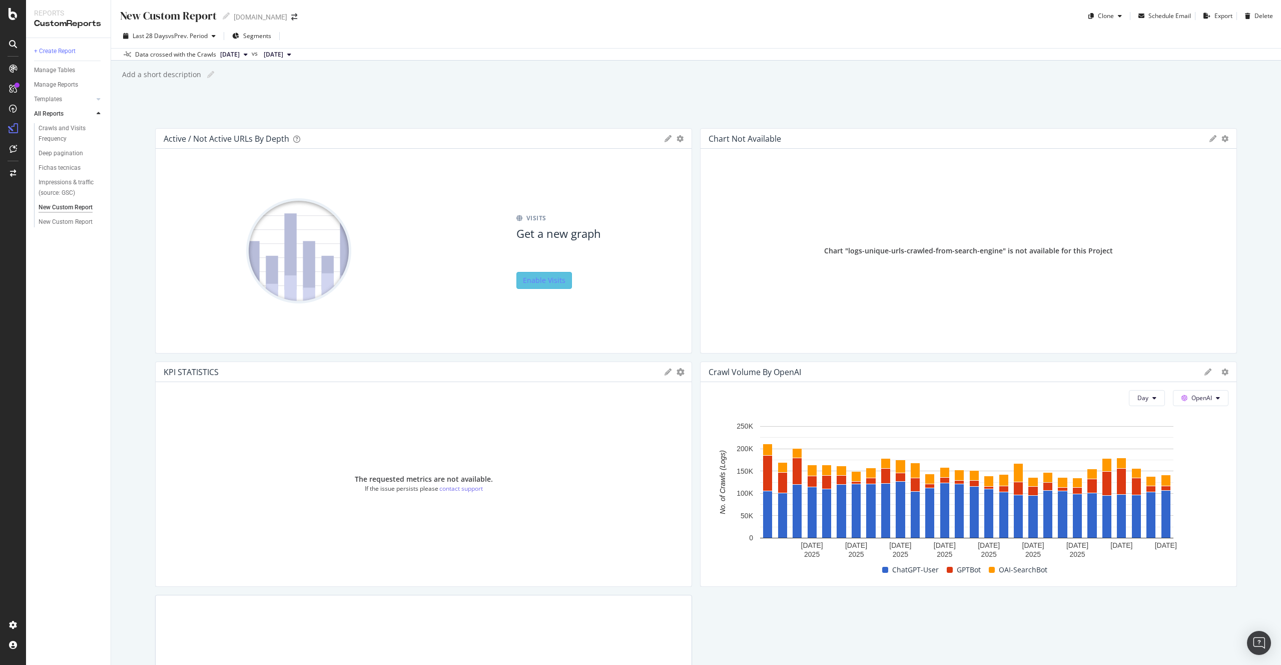
click at [1204, 374] on icon at bounding box center [1207, 371] width 7 height 7
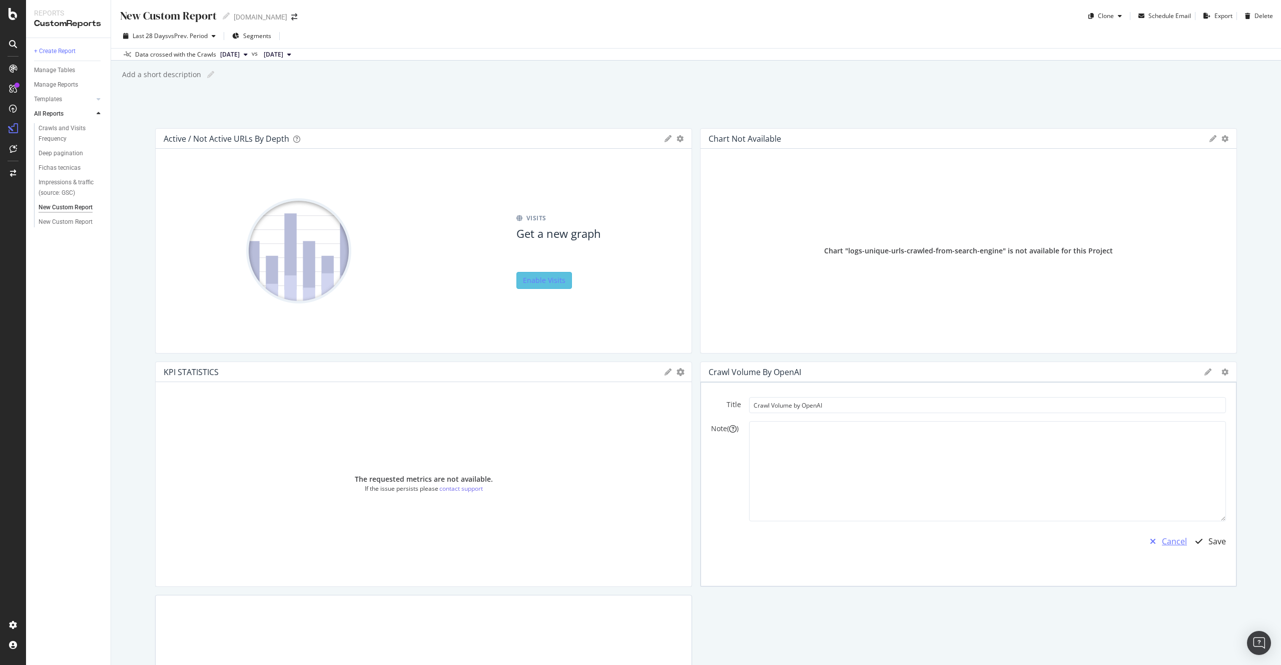
click at [1165, 537] on div "Cancel" at bounding box center [1174, 541] width 25 height 12
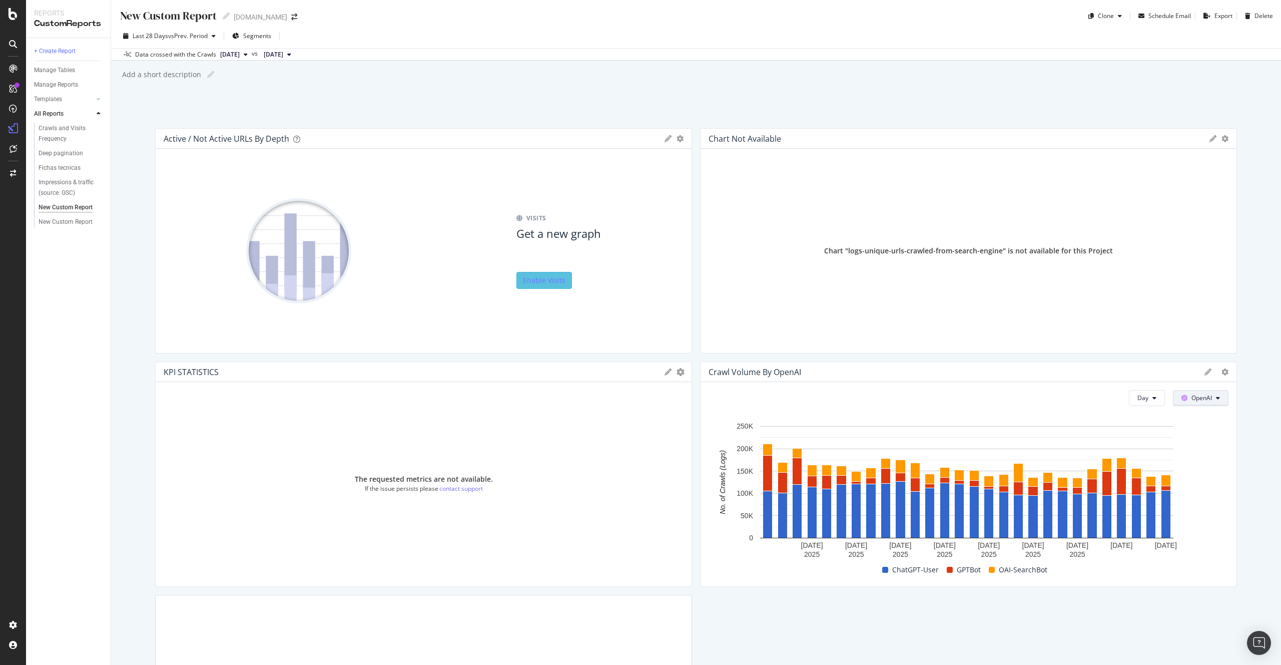
click at [1216, 395] on icon at bounding box center [1218, 398] width 4 height 6
click at [1243, 385] on div "New Custom Report New Custom Report [DOMAIN_NAME] Clone Schedule Email Export D…" at bounding box center [696, 332] width 1170 height 665
click at [48, 128] on div "LogAnalyzer" at bounding box center [56, 129] width 39 height 10
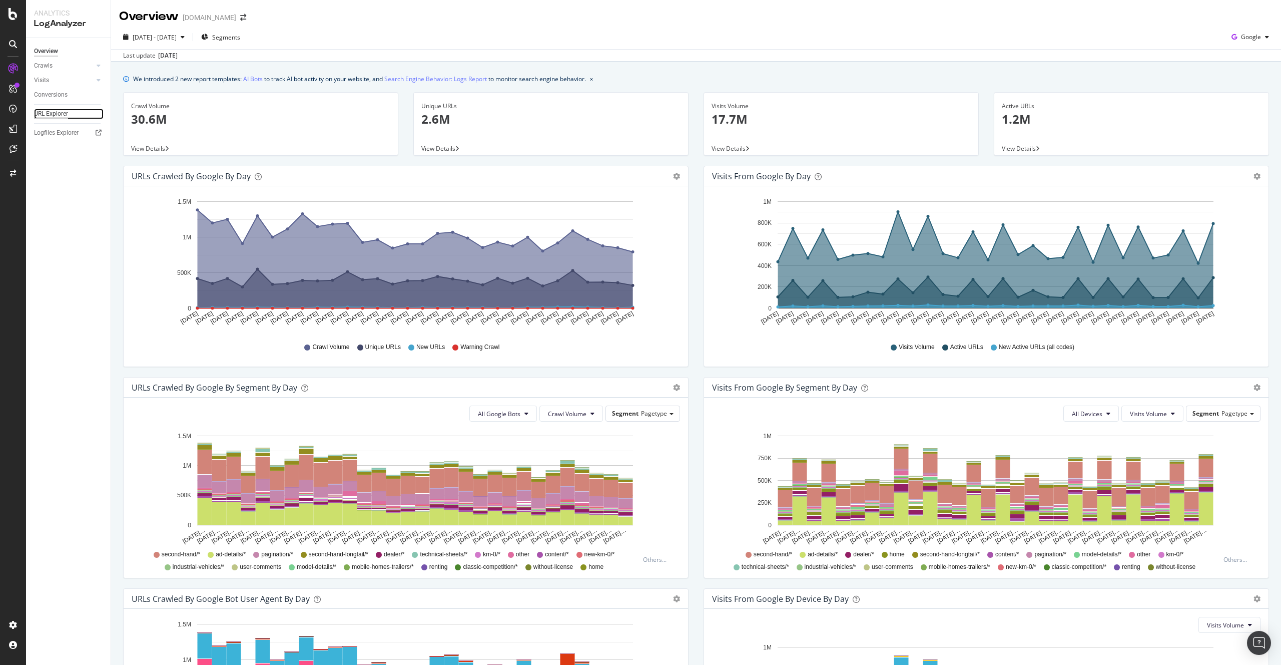
click at [47, 118] on div "URL Explorer" at bounding box center [51, 114] width 34 height 11
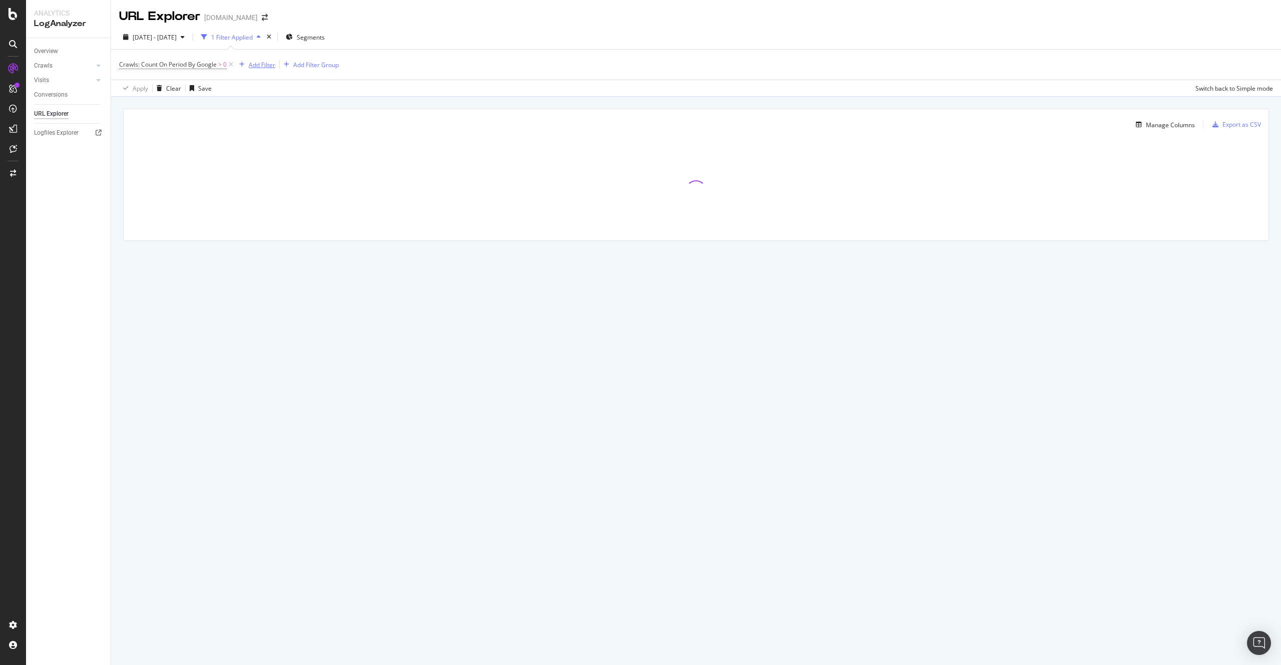
click at [262, 63] on div "Add Filter" at bounding box center [262, 65] width 27 height 9
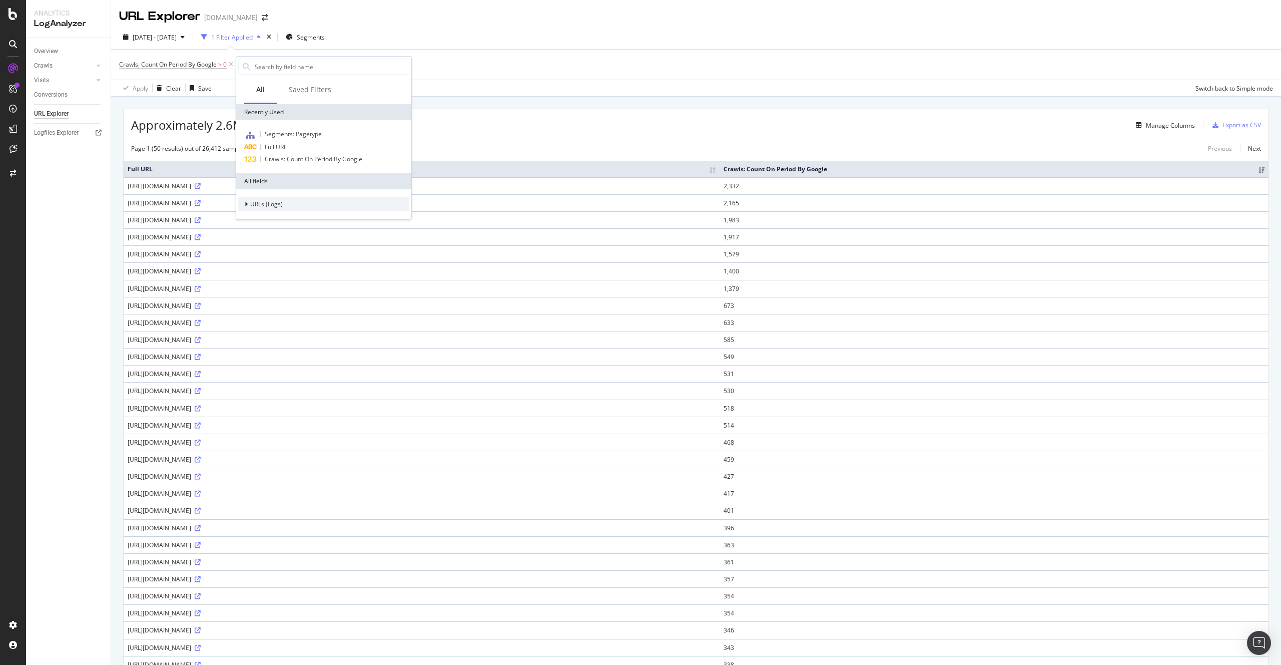
click at [277, 202] on span "URLs (Logs)" at bounding box center [266, 204] width 33 height 9
click at [268, 252] on span "Crawls" at bounding box center [265, 250] width 19 height 9
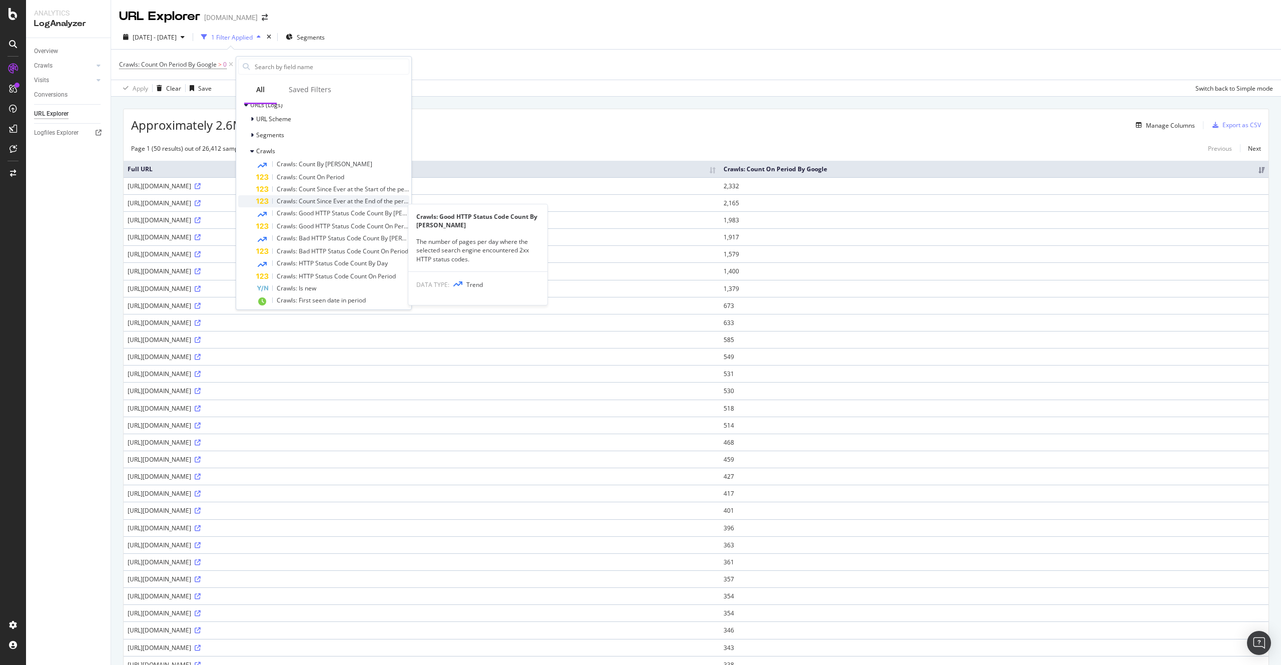
scroll to position [105, 0]
click at [337, 260] on span "Crawls: HTTP Status Code Count By Day" at bounding box center [332, 257] width 111 height 9
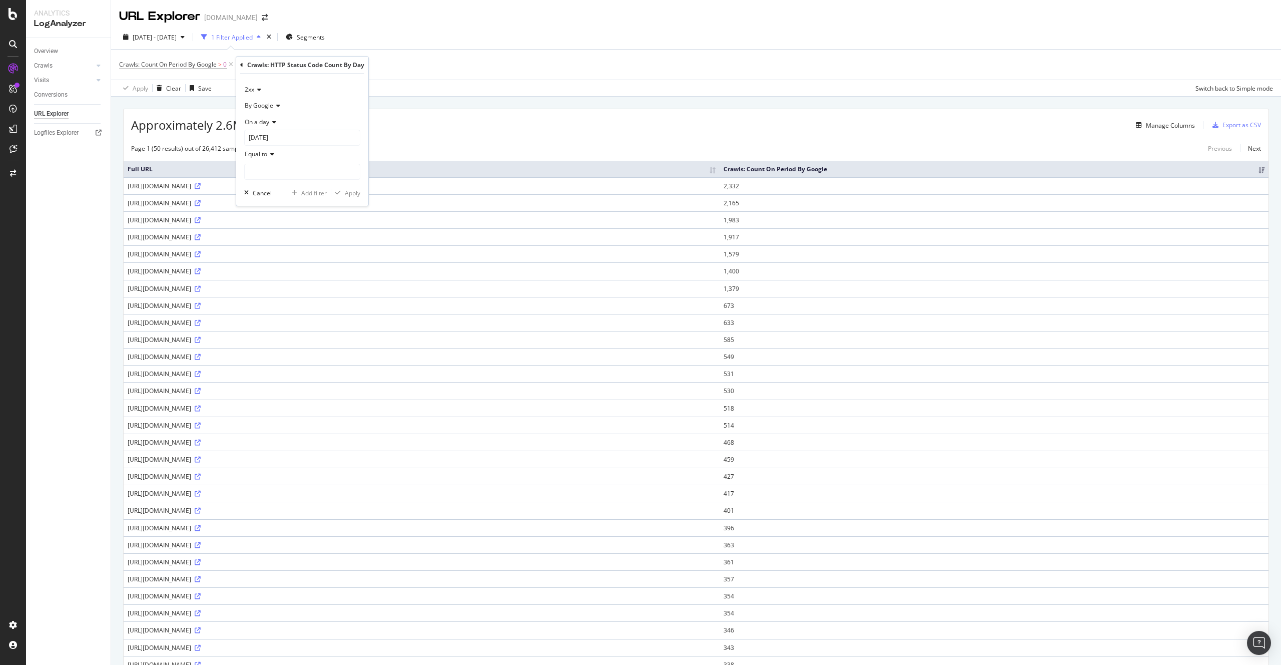
click at [272, 156] on icon at bounding box center [270, 154] width 7 height 6
click at [280, 225] on span "Greater than" at bounding box center [267, 226] width 36 height 9
click at [273, 173] on input "number" at bounding box center [302, 172] width 116 height 16
type input "300"
click at [353, 194] on div "Apply" at bounding box center [353, 193] width 16 height 9
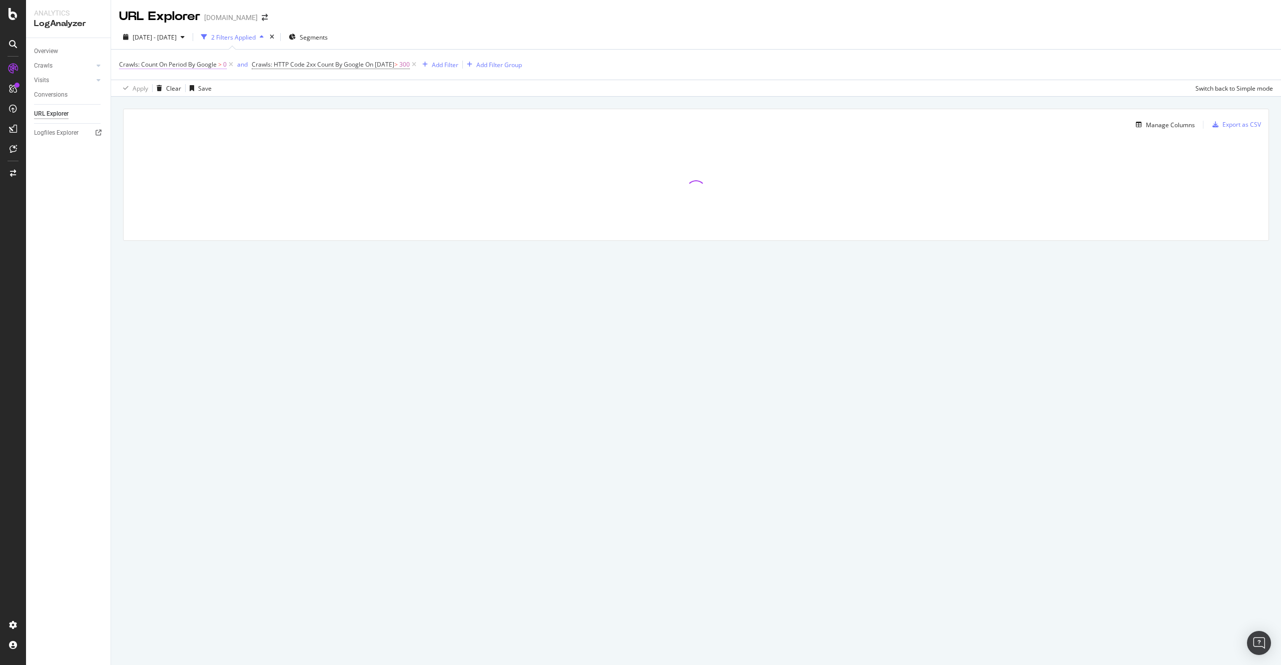
click at [196, 64] on span "Crawls: Count On Period By Google" at bounding box center [168, 64] width 98 height 9
click at [151, 88] on span "By Google" at bounding box center [142, 88] width 29 height 9
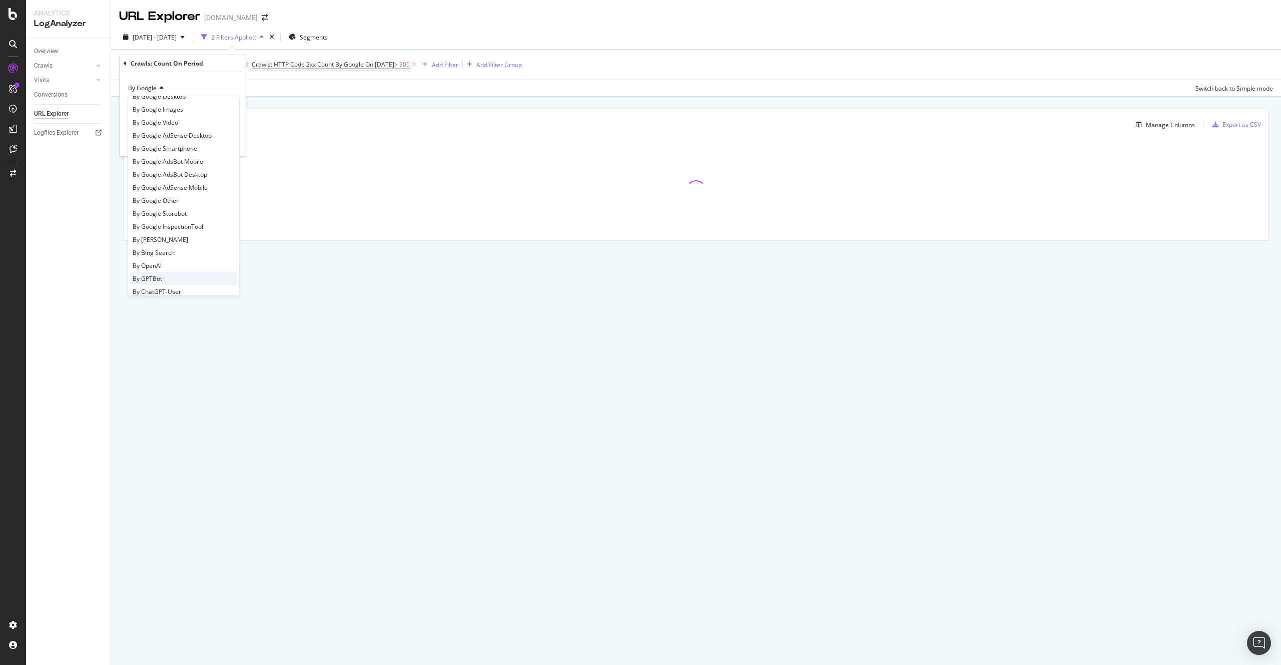
scroll to position [32, 0]
click at [166, 263] on div "By OpenAI" at bounding box center [183, 258] width 107 height 13
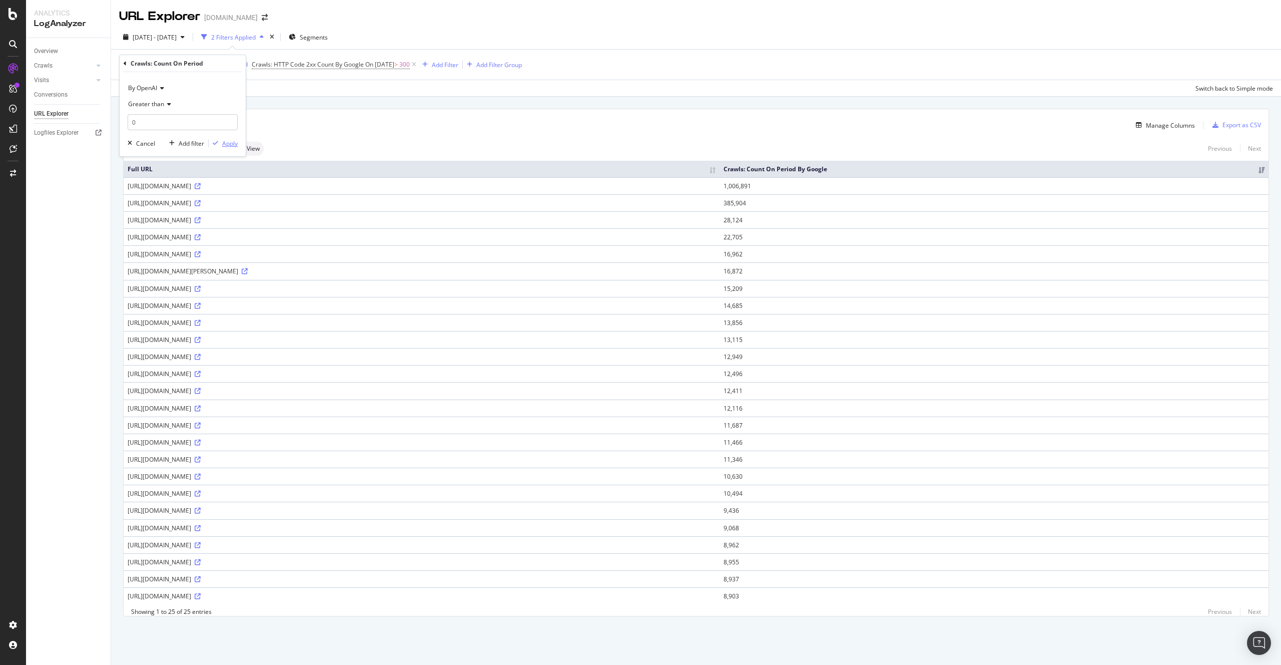
click at [225, 145] on div "Apply" at bounding box center [230, 143] width 16 height 9
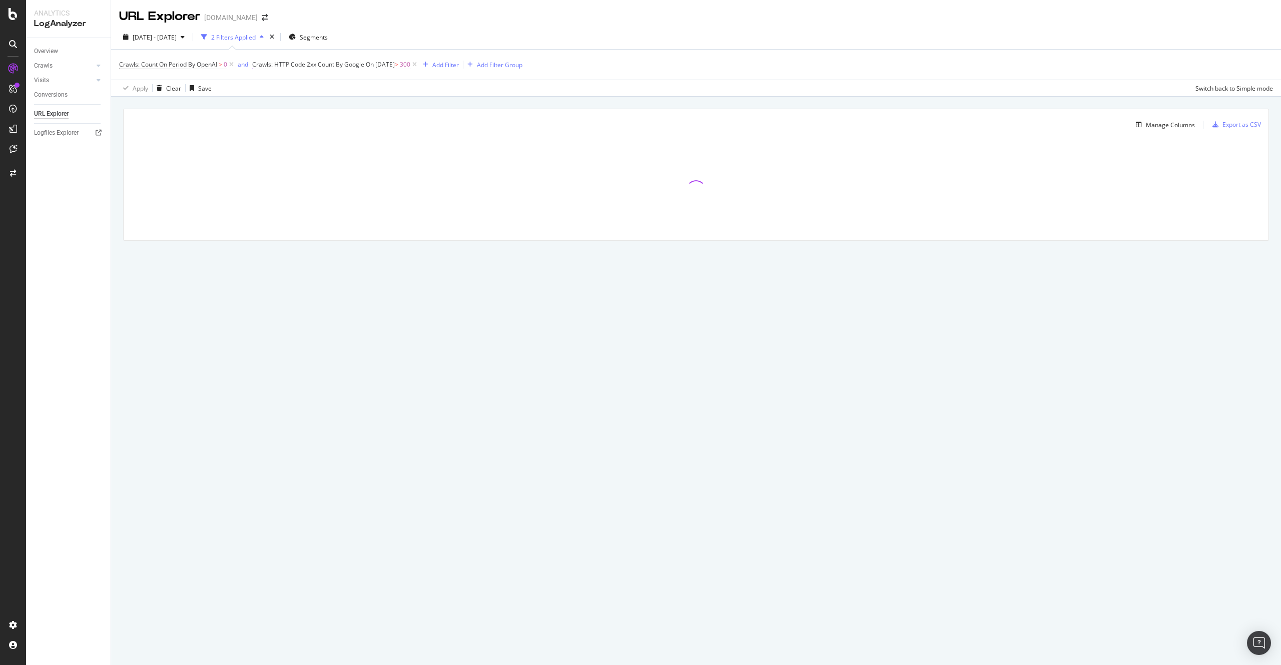
click at [331, 68] on span "Crawls: HTTP Code 2xx Count By Google" at bounding box center [308, 64] width 112 height 9
click at [279, 89] on icon at bounding box center [275, 88] width 7 height 6
click at [285, 133] on div "4xx" at bounding box center [318, 134] width 107 height 13
click at [284, 191] on div "Cancel" at bounding box center [280, 191] width 19 height 9
click at [419, 64] on icon at bounding box center [414, 65] width 9 height 10
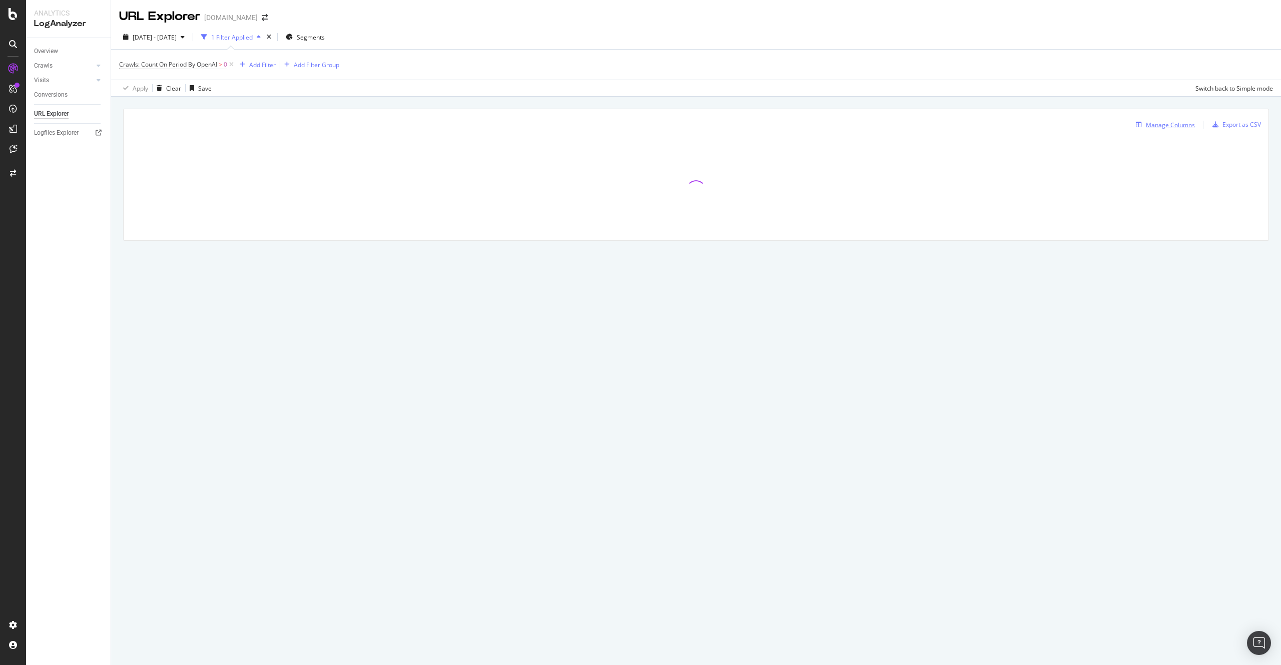
click at [1166, 126] on div "Manage Columns" at bounding box center [1170, 125] width 49 height 9
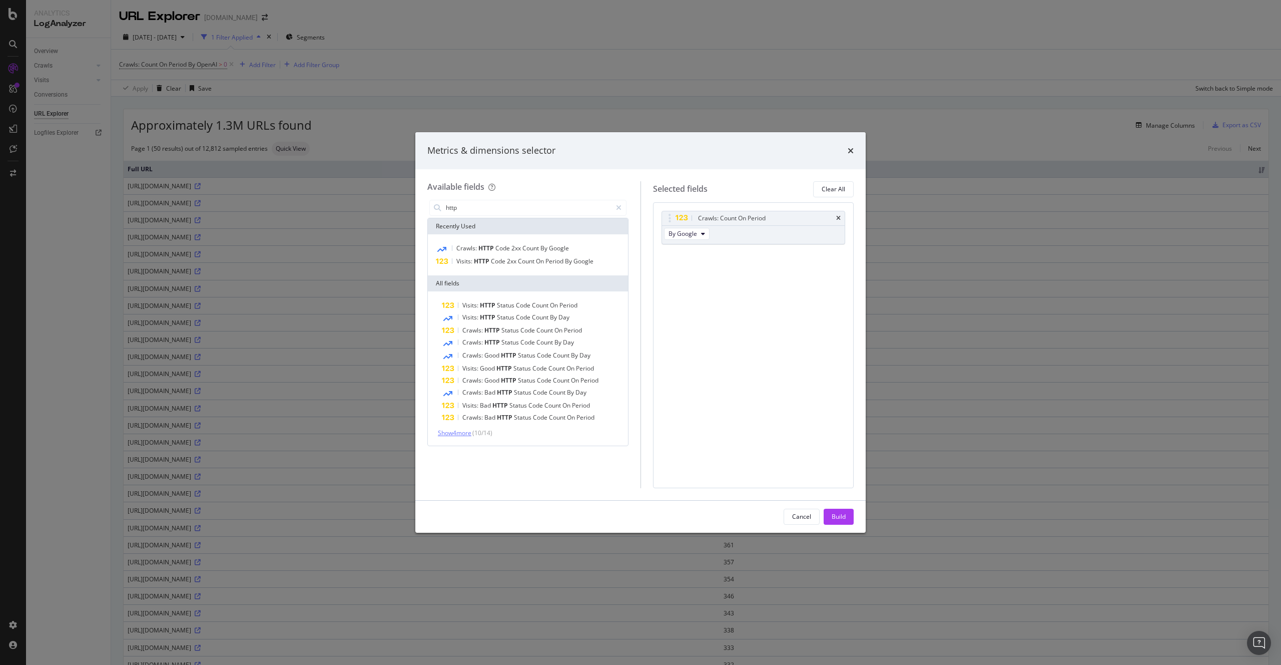
type input "http"
click at [468, 431] on span "Show 4 more" at bounding box center [455, 432] width 34 height 9
click at [595, 306] on div "Visits: HTTP Status Code Count On Period" at bounding box center [534, 305] width 184 height 12
click at [676, 269] on span "2xx" at bounding box center [674, 271] width 10 height 9
click at [683, 303] on span "3xx" at bounding box center [686, 307] width 27 height 9
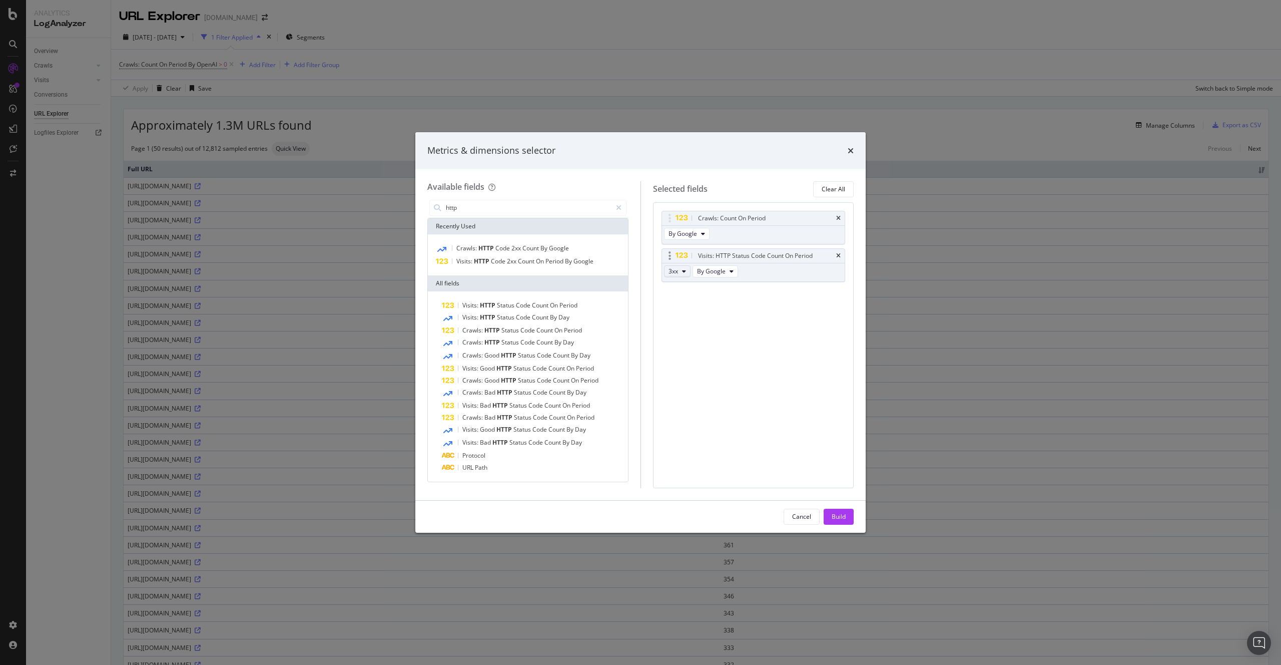
click at [679, 270] on button "3xx" at bounding box center [677, 271] width 27 height 12
click at [681, 322] on span "4xx" at bounding box center [686, 326] width 27 height 9
click at [843, 520] on div "Build" at bounding box center [839, 516] width 14 height 9
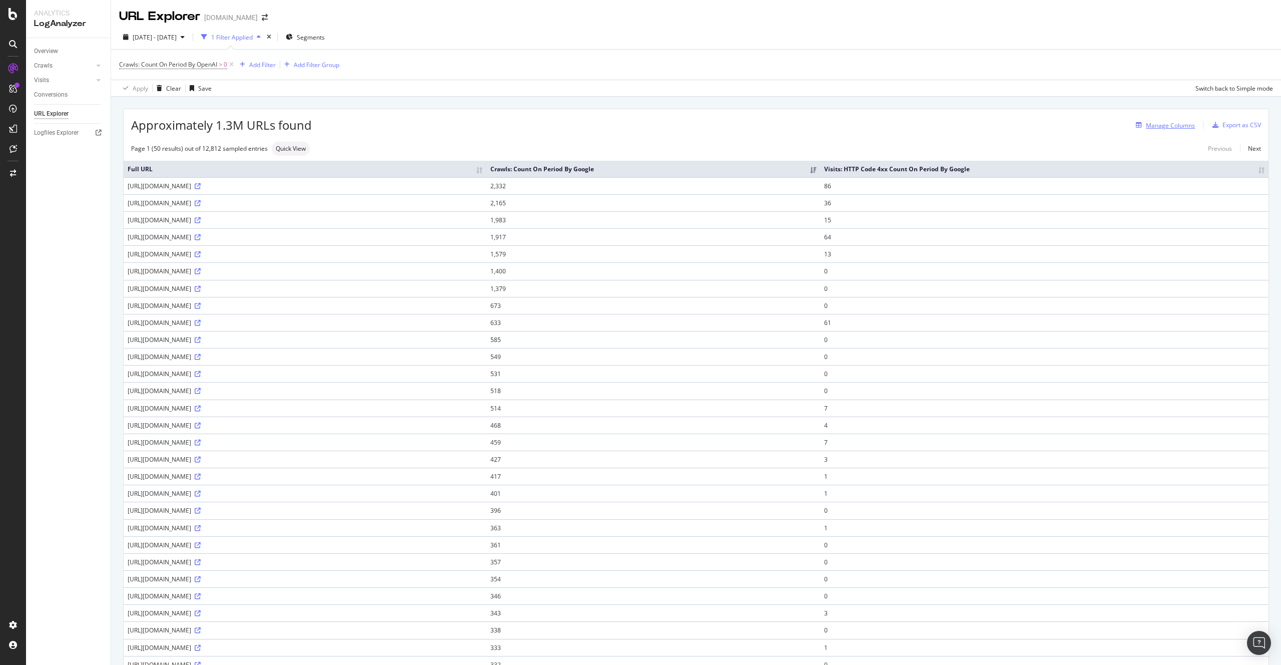
click at [1169, 127] on div "Manage Columns" at bounding box center [1170, 125] width 49 height 9
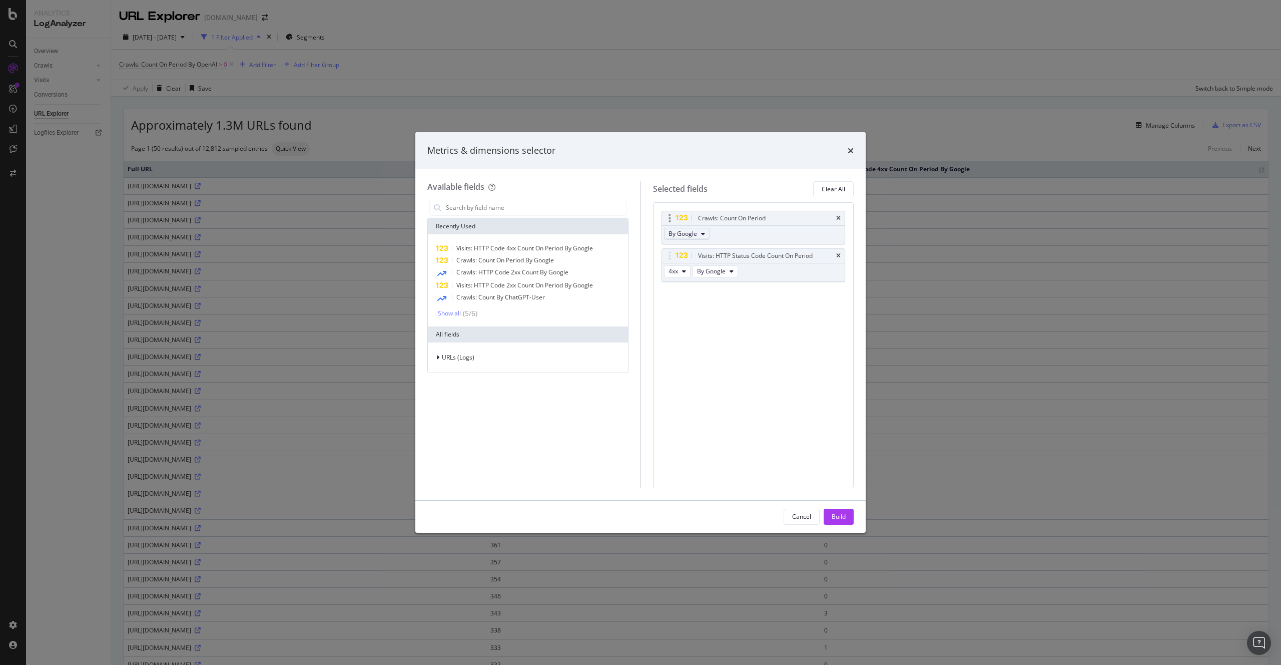
click at [695, 235] on span "By Google" at bounding box center [683, 233] width 29 height 9
click at [704, 262] on span "By OpenAI" at bounding box center [712, 259] width 79 height 9
click at [671, 219] on icon "modal" at bounding box center [670, 218] width 3 height 10
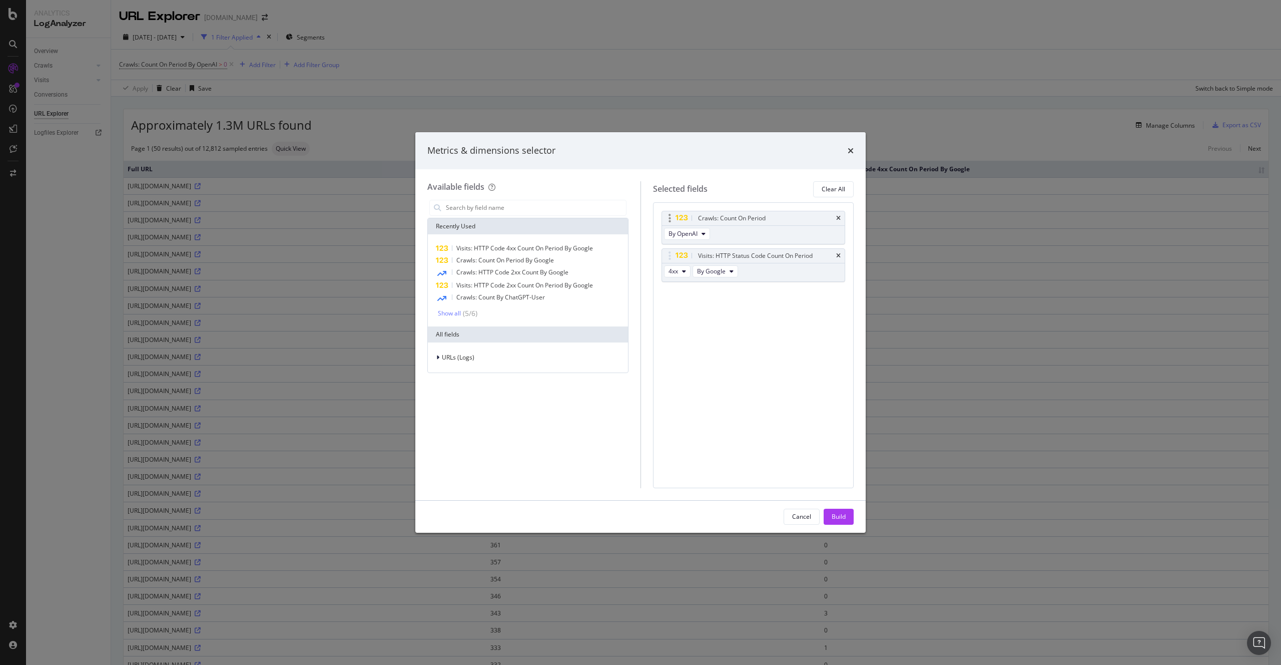
drag, startPoint x: 714, startPoint y: 219, endPoint x: 684, endPoint y: 219, distance: 30.0
click at [684, 219] on div "Crawls: Count On Period" at bounding box center [753, 218] width 183 height 14
click at [684, 219] on icon "modal" at bounding box center [681, 218] width 13 height 7
click at [676, 219] on icon "modal" at bounding box center [681, 218] width 13 height 7
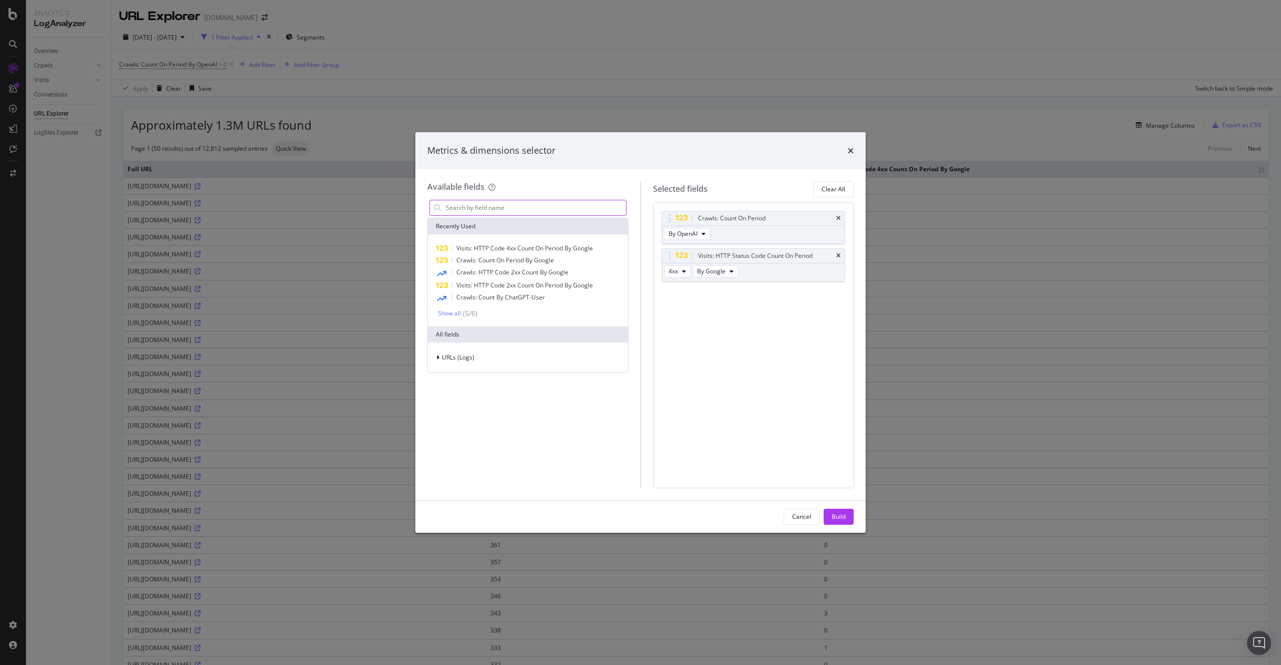
click at [497, 212] on input "modal" at bounding box center [535, 207] width 181 height 15
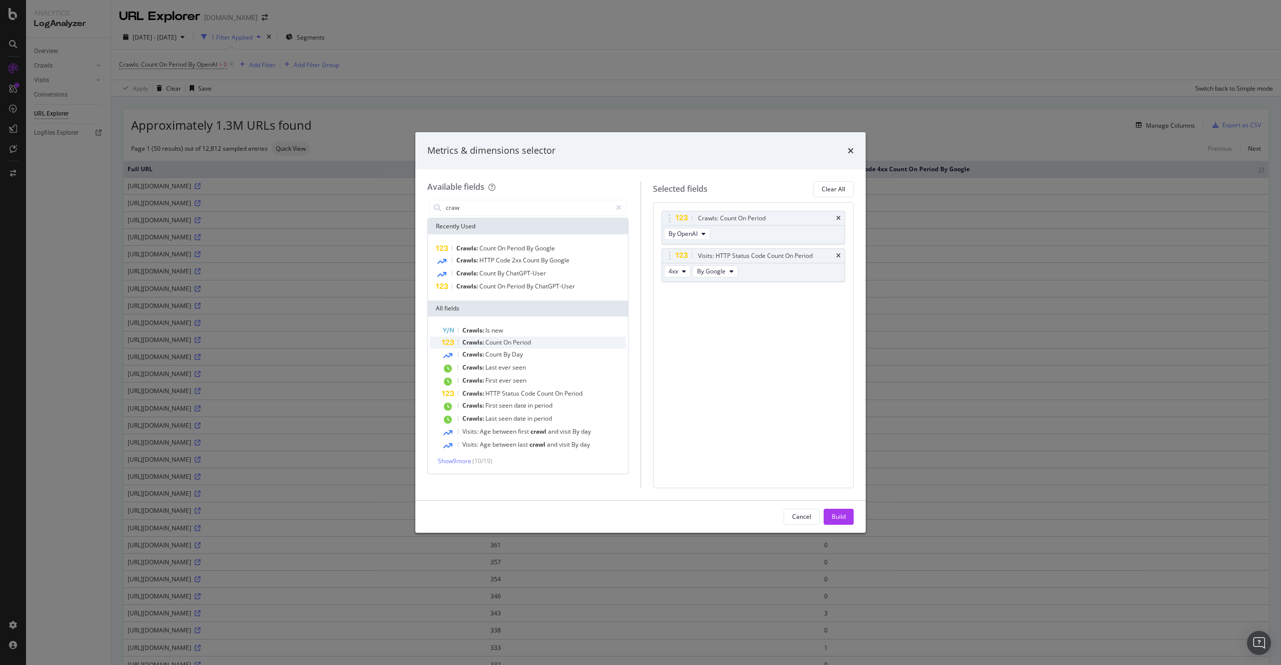
click at [520, 345] on span "Period" at bounding box center [522, 342] width 18 height 9
click at [689, 311] on span "By Google" at bounding box center [683, 308] width 29 height 9
click at [839, 291] on icon "times" at bounding box center [838, 293] width 5 height 6
click at [468, 208] on input "craw" at bounding box center [528, 207] width 167 height 15
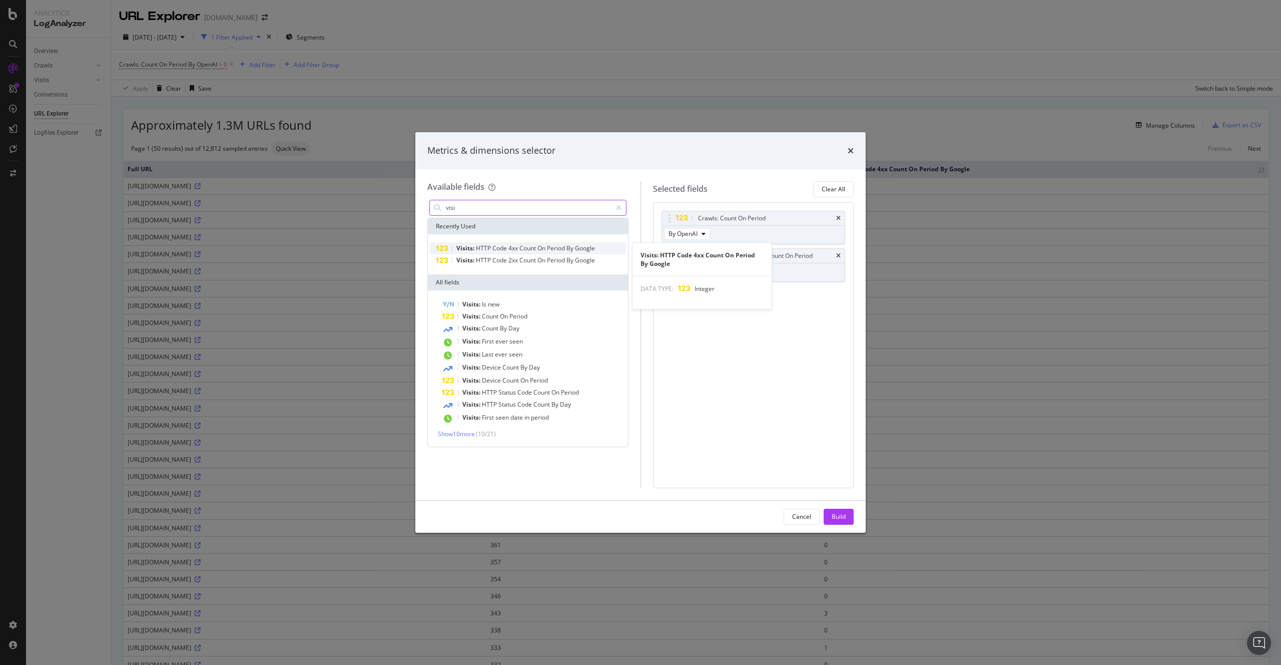
type input "visi"
click at [516, 244] on span "4xx" at bounding box center [513, 248] width 11 height 9
click at [682, 309] on icon "modal" at bounding box center [684, 309] width 4 height 6
click at [684, 381] on span "5xx" at bounding box center [686, 382] width 27 height 9
click at [726, 308] on button "By Google" at bounding box center [716, 309] width 46 height 12
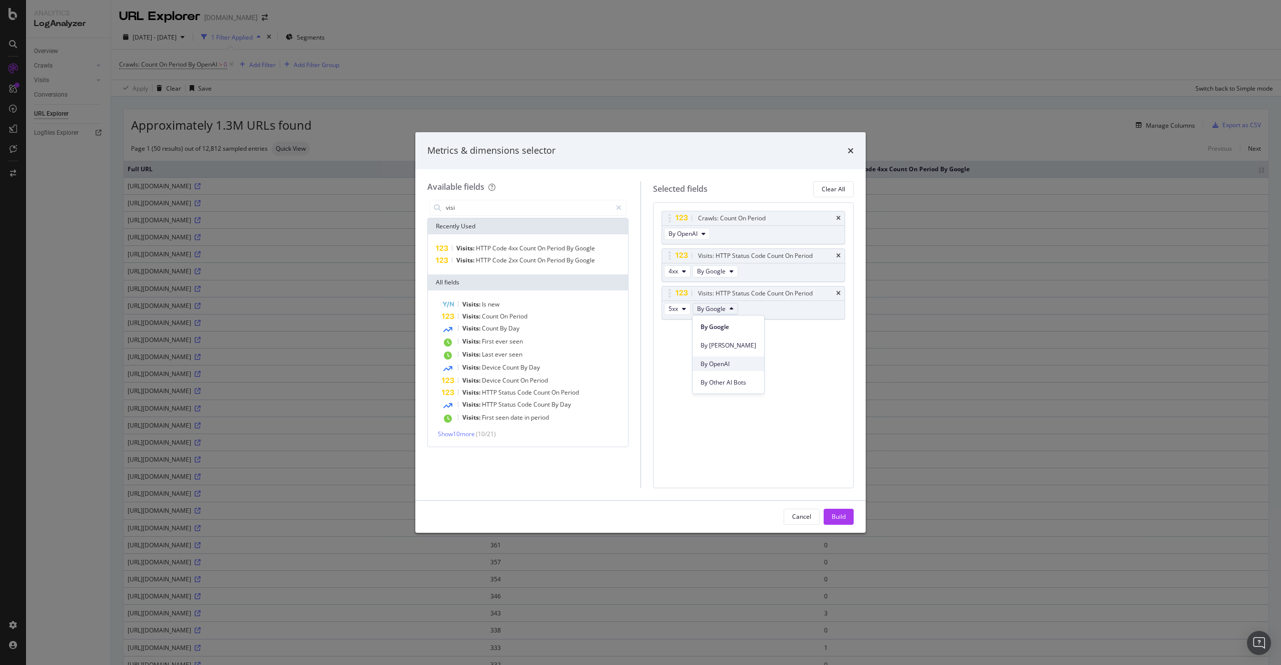
click at [726, 364] on span "By OpenAI" at bounding box center [729, 363] width 56 height 9
click at [717, 272] on span "By Google" at bounding box center [711, 271] width 29 height 9
click at [723, 326] on span "By OpenAI" at bounding box center [729, 326] width 56 height 9
click at [844, 514] on div "Build" at bounding box center [839, 516] width 14 height 9
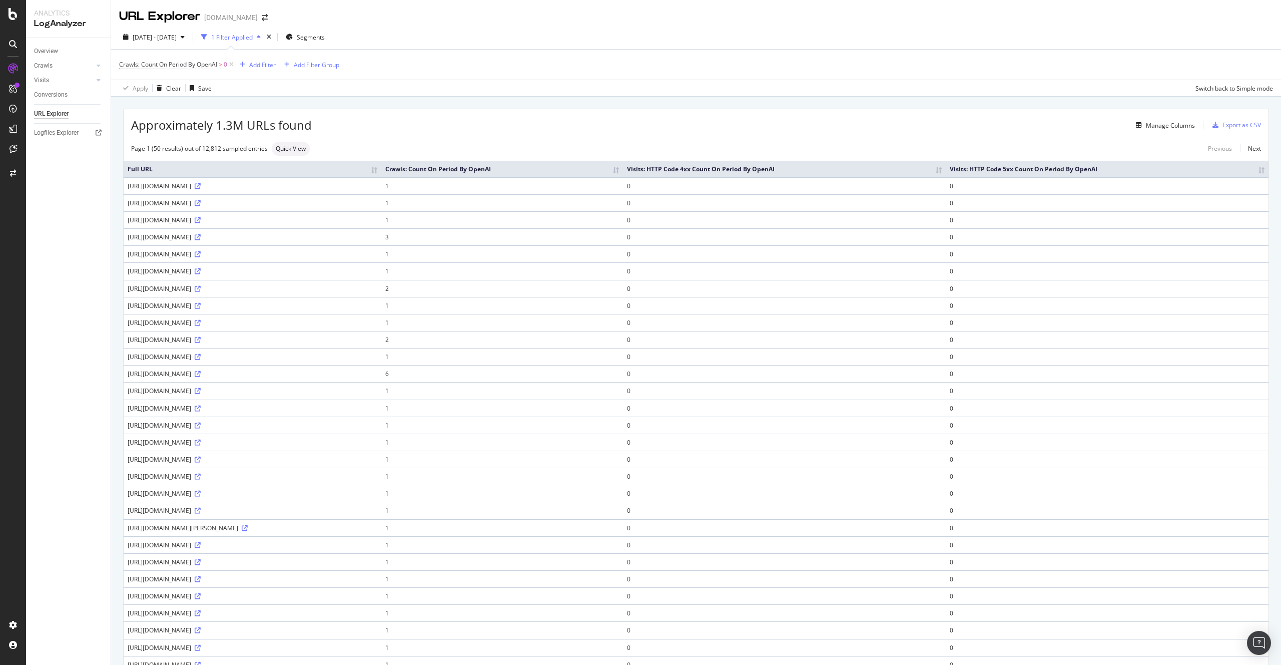
click at [622, 169] on th "Crawls: Count On Period By OpenAI" at bounding box center [501, 169] width 241 height 17
click at [890, 170] on th "Visits: HTTP Code 4xx Count On Period By OpenAI" at bounding box center [816, 169] width 301 height 17
